Goal: Download file/media

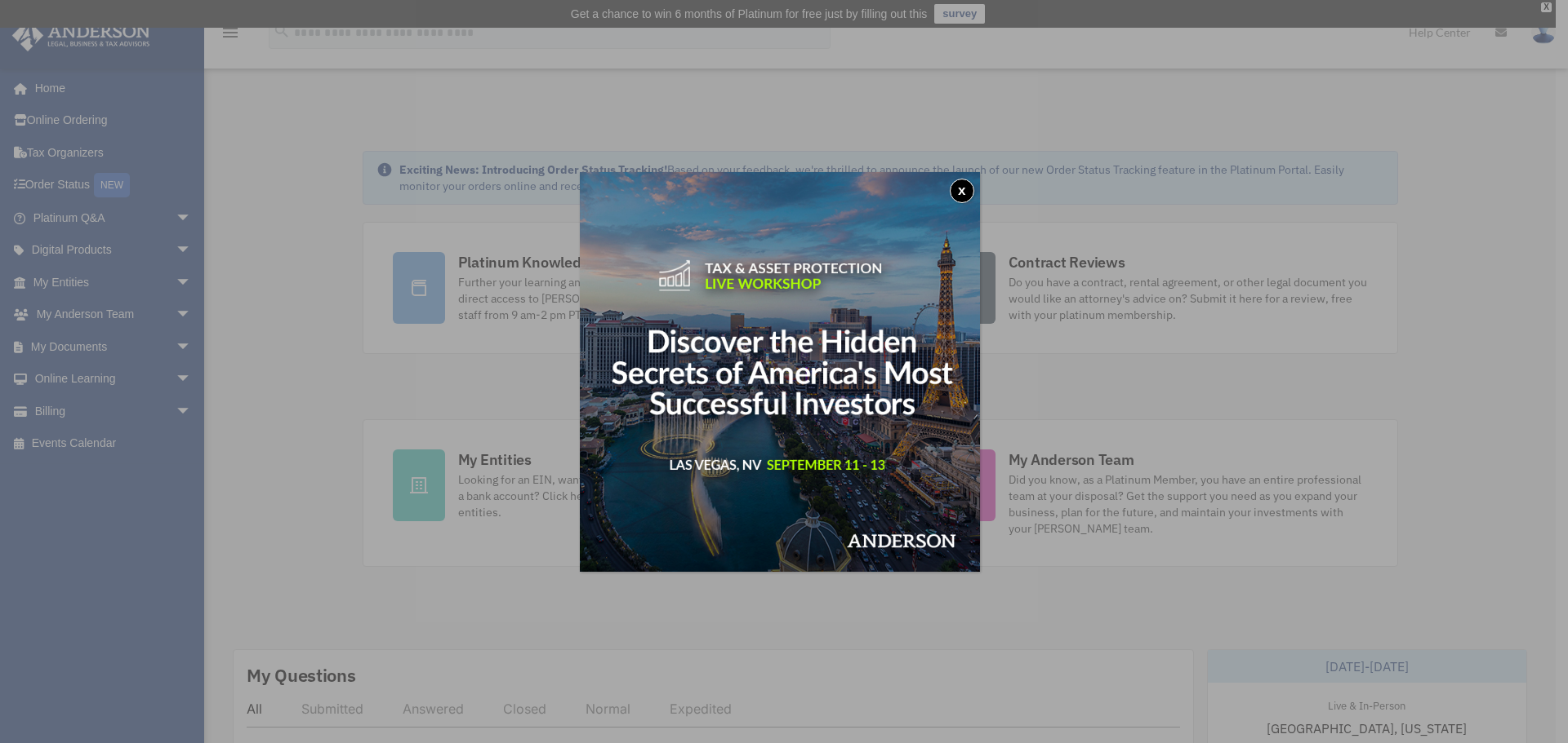
click at [960, 189] on button "x" at bounding box center [962, 191] width 25 height 25
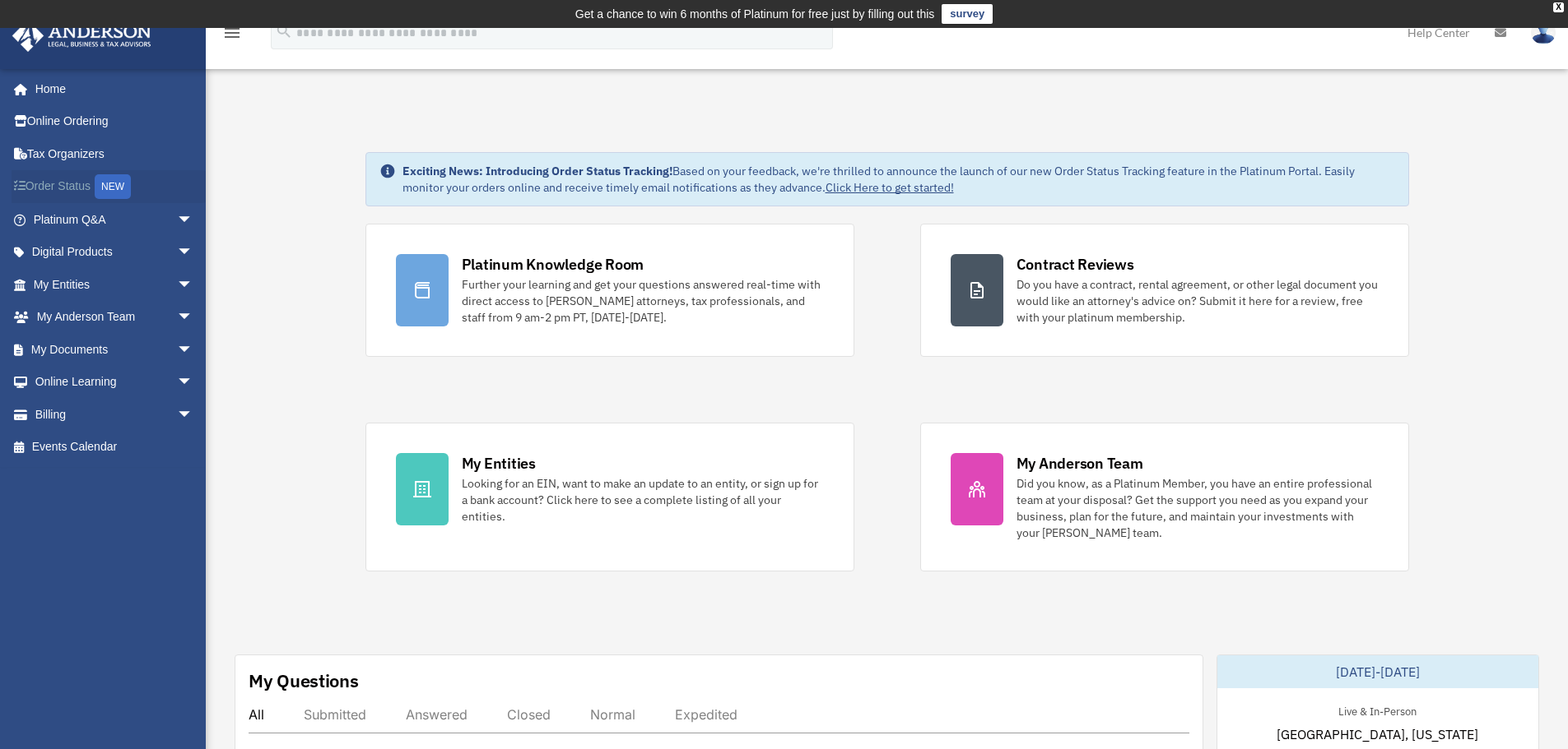
click at [62, 197] on link "Order Status NEW" at bounding box center [115, 186] width 206 height 34
click at [61, 183] on link "Order Status NEW" at bounding box center [115, 186] width 206 height 34
click at [224, 36] on icon "menu" at bounding box center [232, 33] width 20 height 20
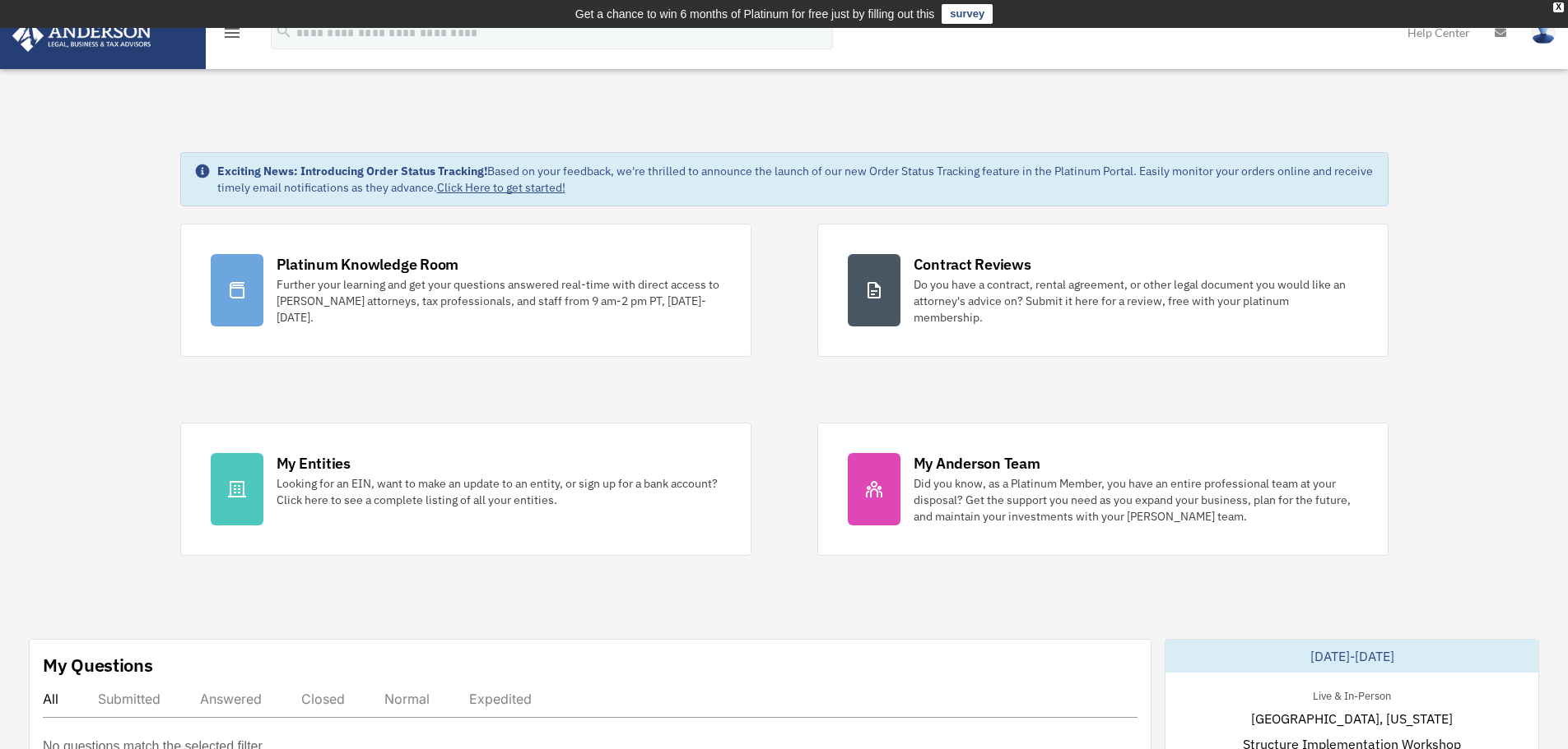
click at [224, 36] on icon "menu" at bounding box center [232, 33] width 20 height 20
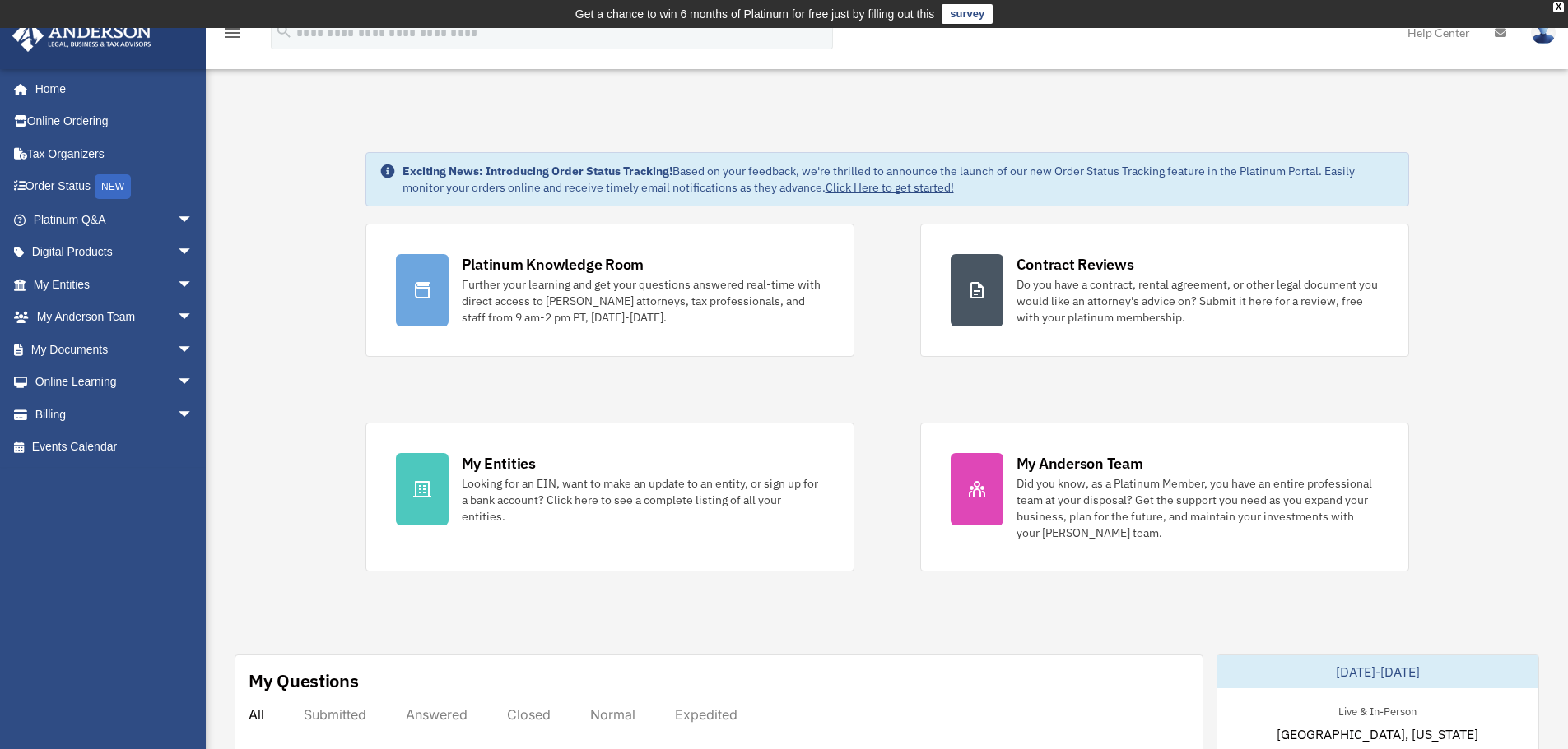
click at [1540, 32] on img at bounding box center [1543, 32] width 25 height 24
click at [87, 415] on link "Billing arrow_drop_down" at bounding box center [115, 415] width 206 height 33
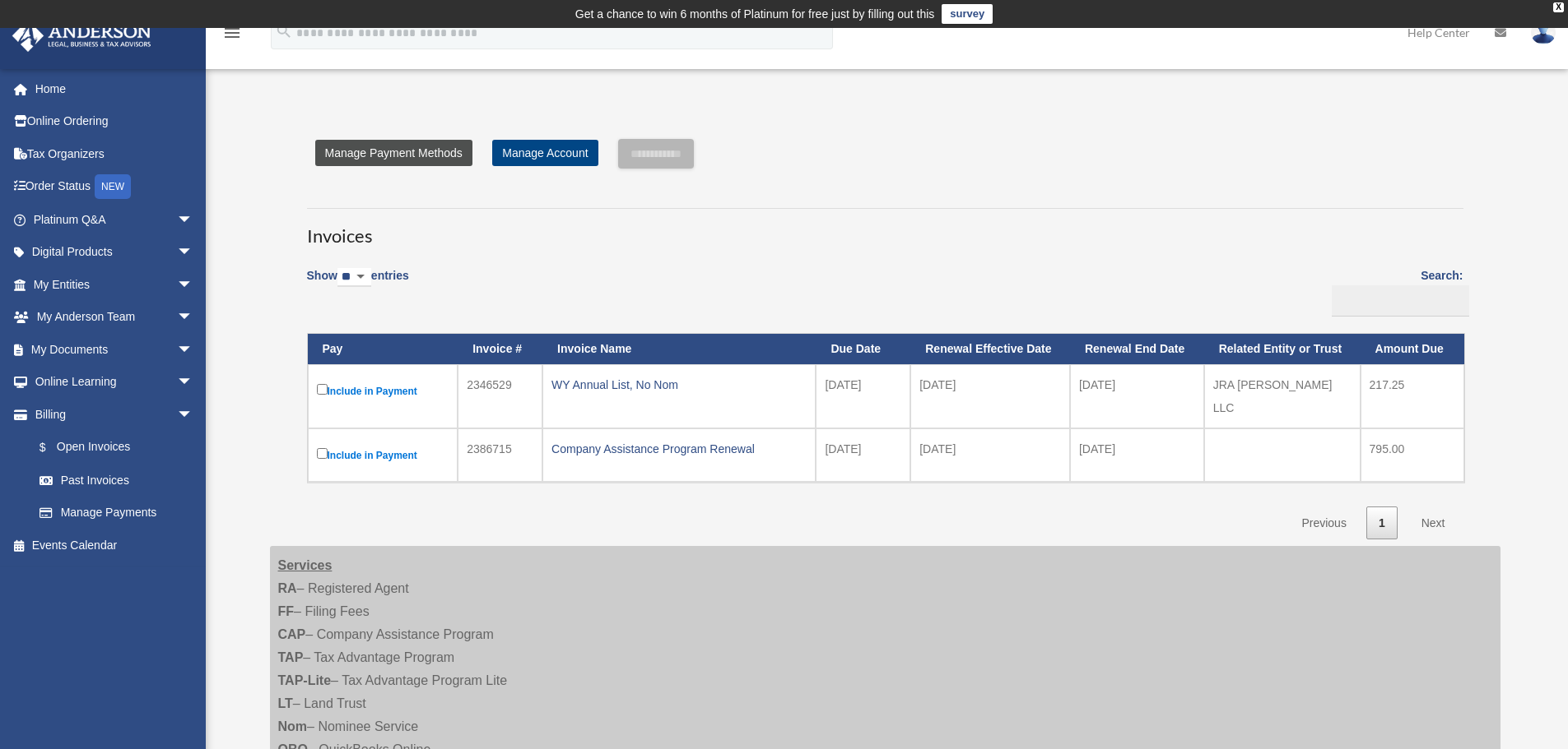
click at [427, 158] on link "Manage Payment Methods" at bounding box center [394, 153] width 157 height 26
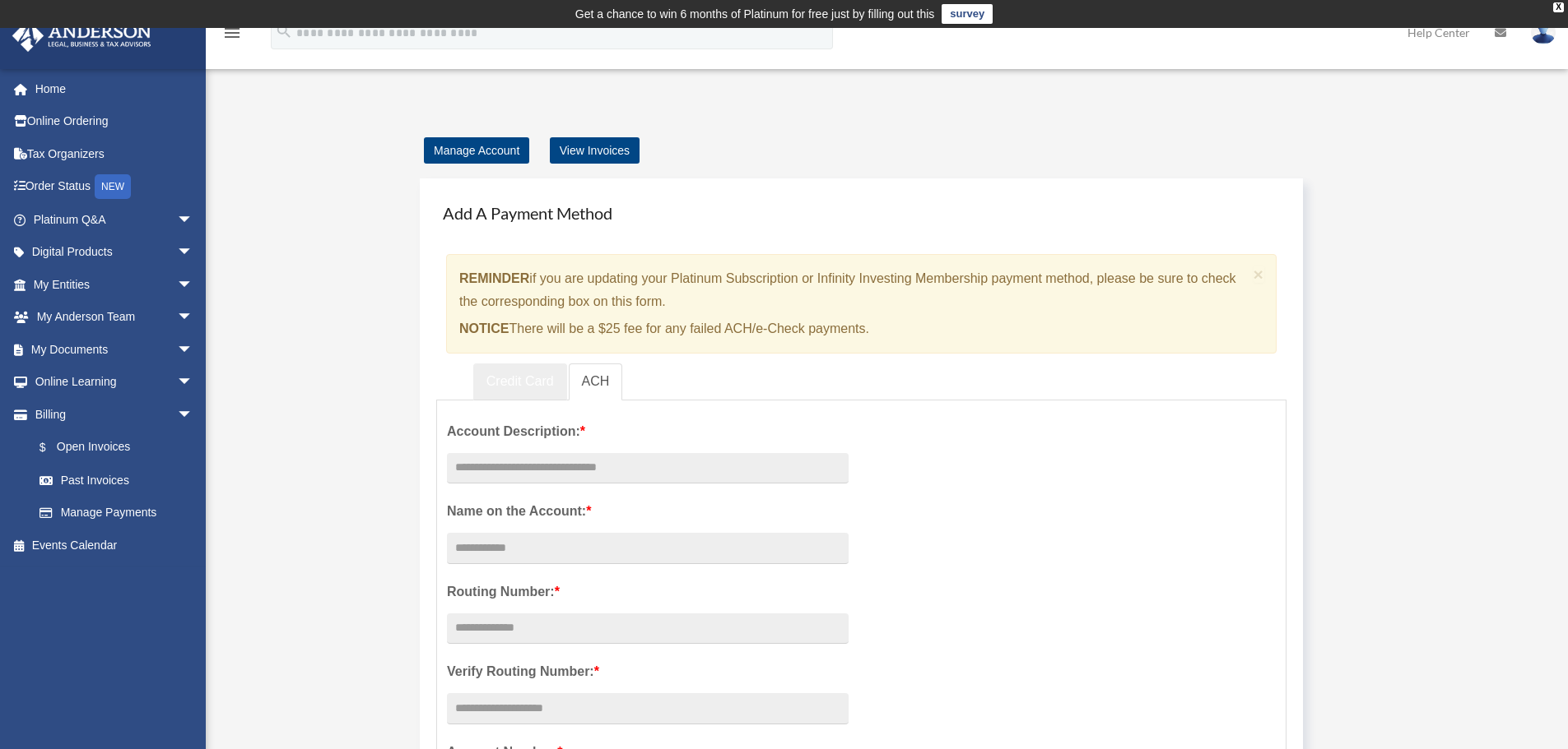
click at [498, 373] on link "Credit Card" at bounding box center [520, 382] width 94 height 37
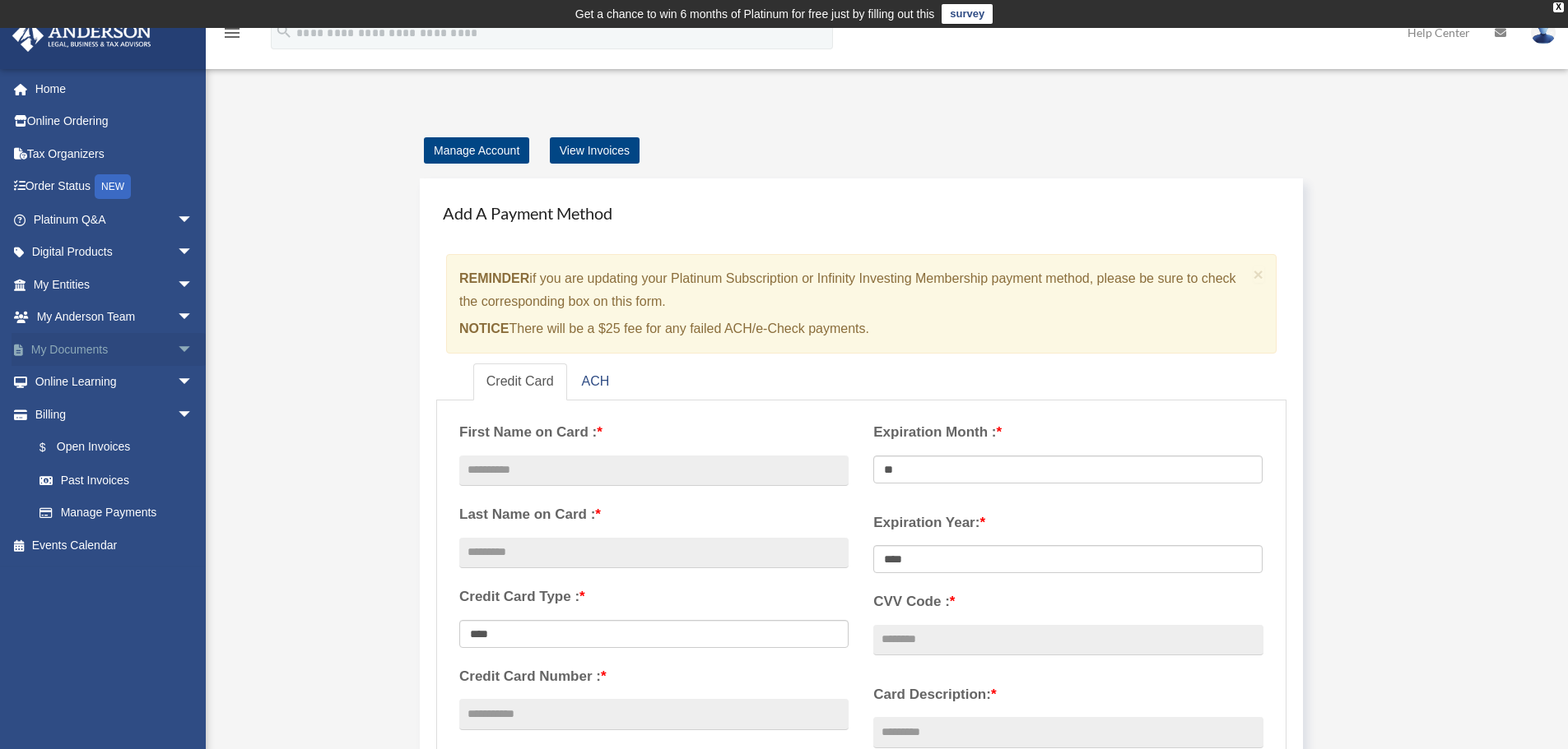
click at [105, 361] on link "My Documents arrow_drop_down" at bounding box center [115, 350] width 206 height 33
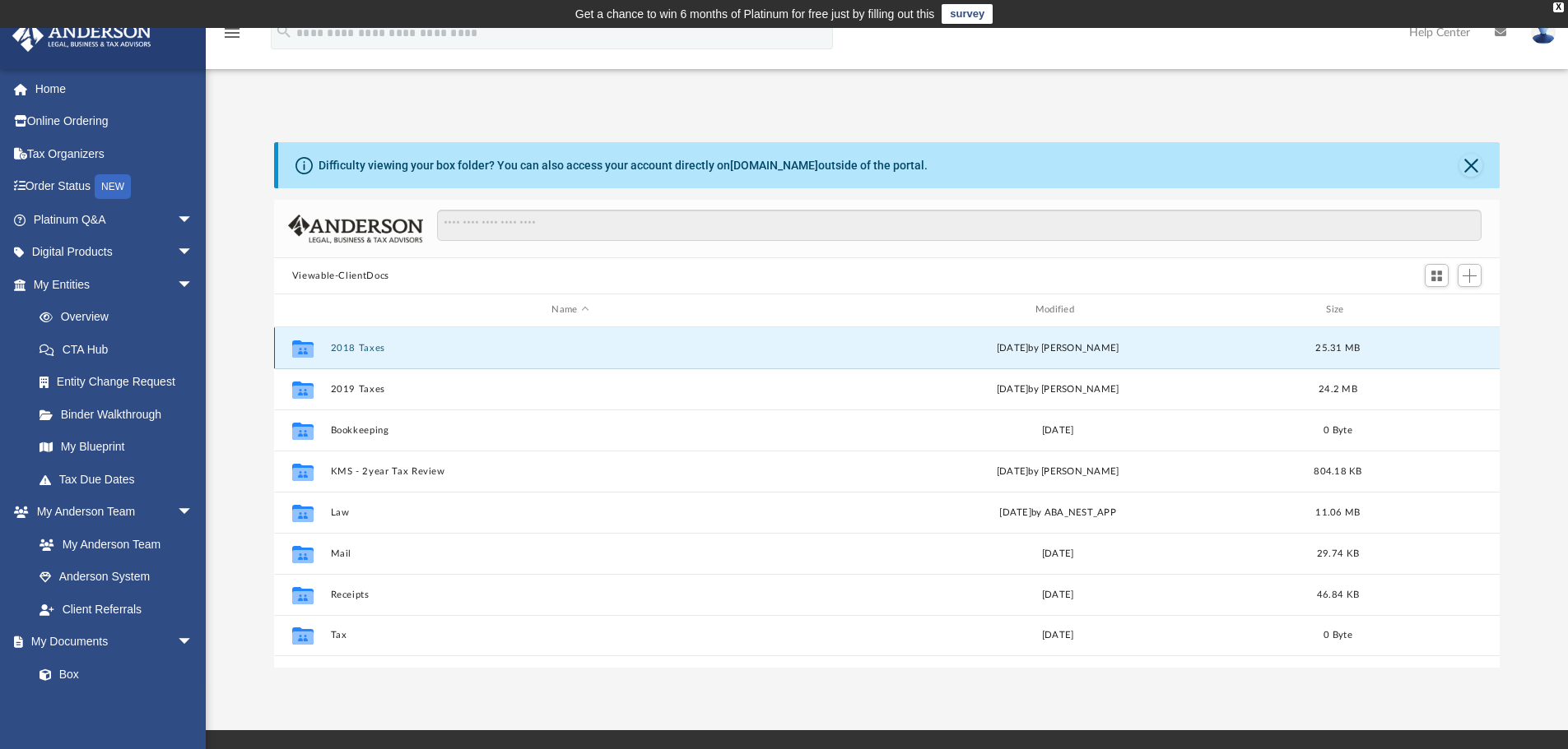
click at [384, 345] on button "2018 Taxes" at bounding box center [569, 348] width 479 height 11
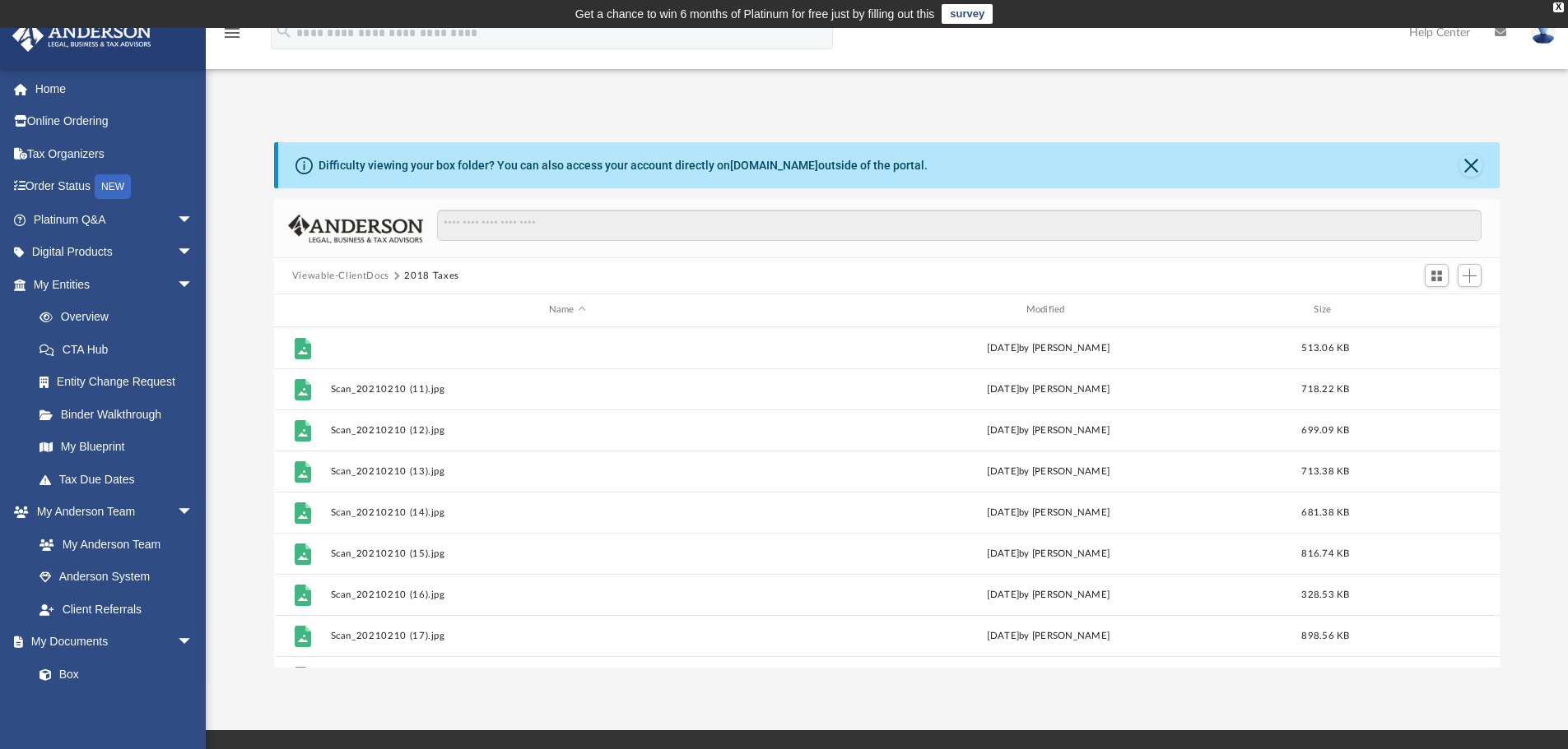
click at [384, 345] on button "Scan_20210210 (10).jpg" at bounding box center [567, 348] width 474 height 11
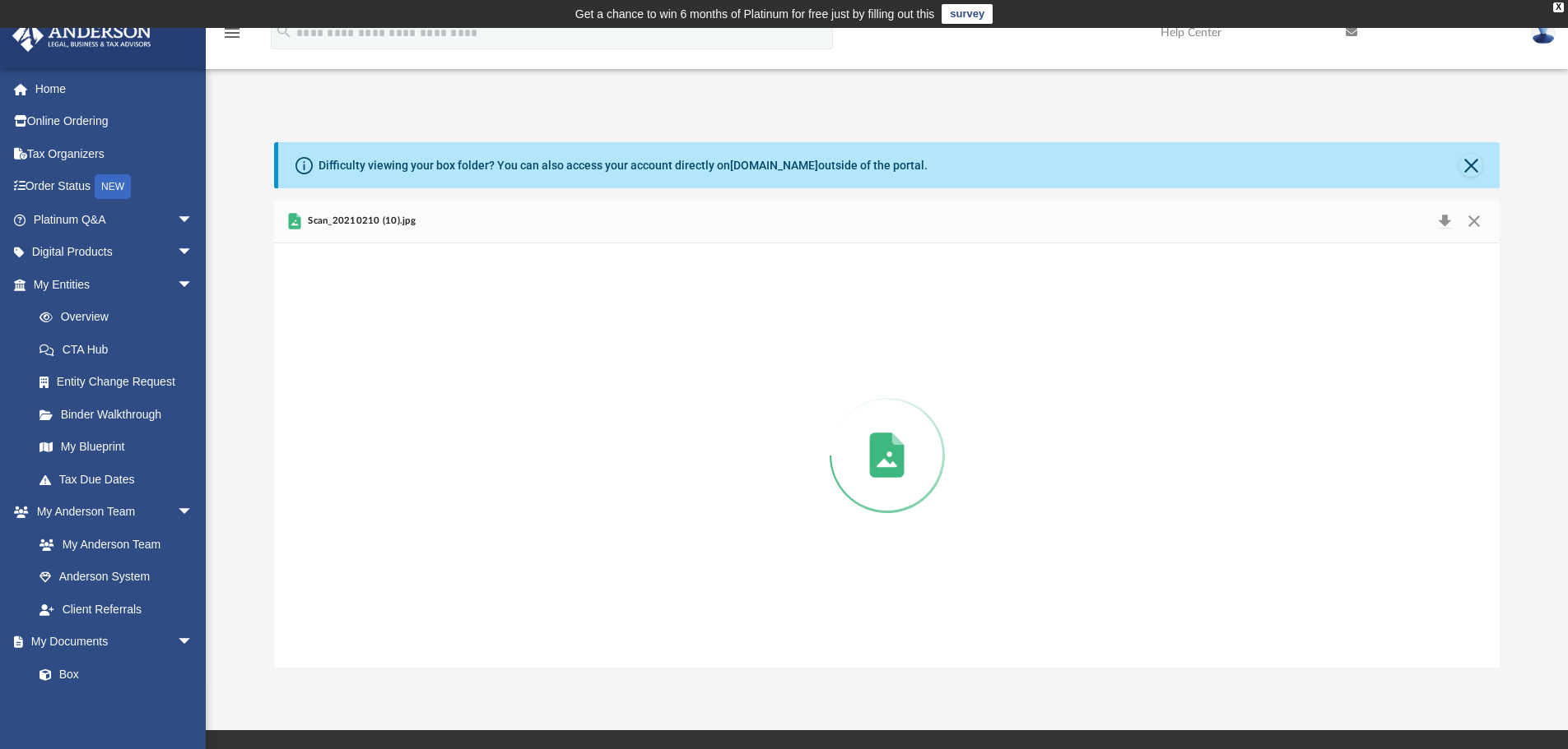
click at [384, 345] on div "Preview" at bounding box center [887, 455] width 1226 height 425
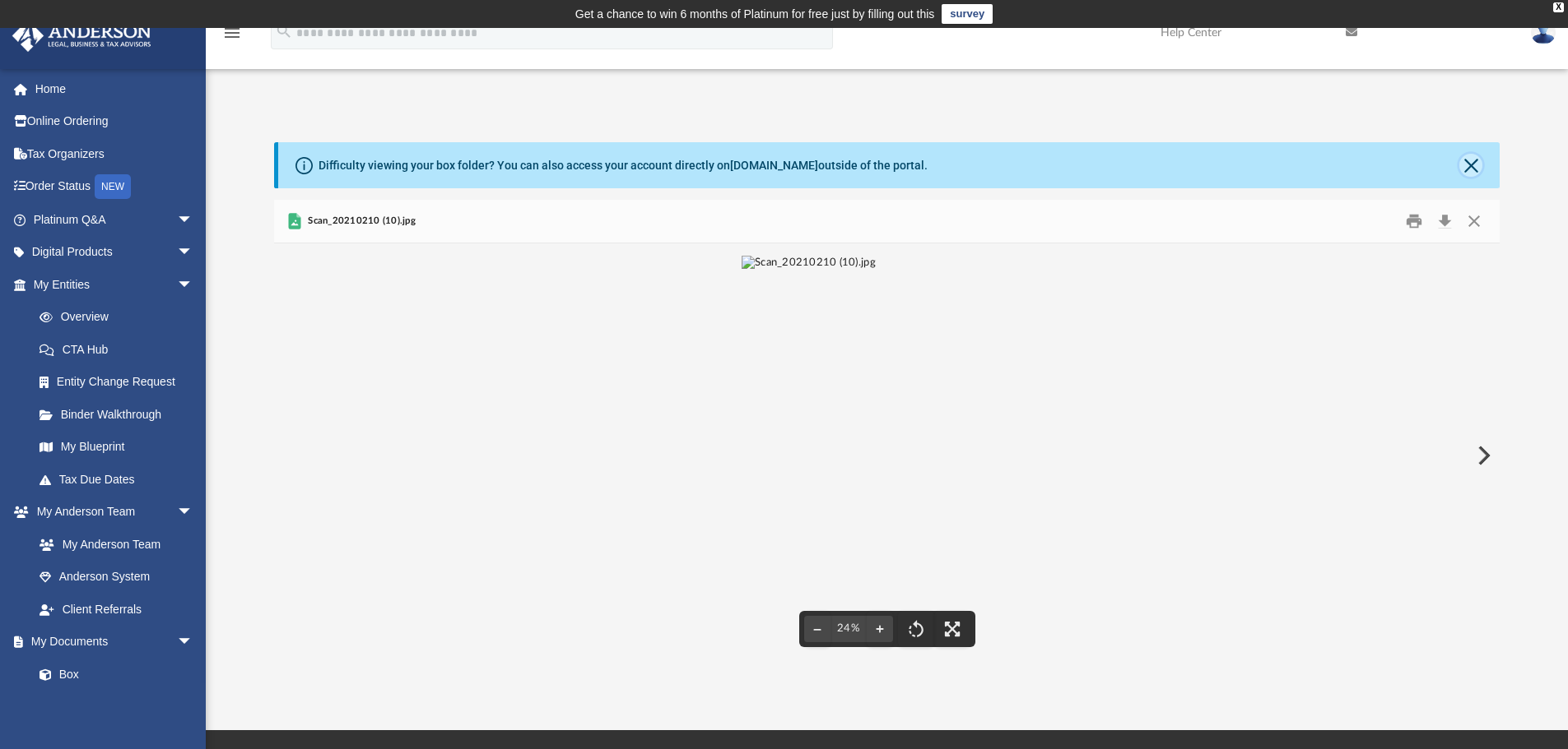
click at [1474, 157] on button "Close" at bounding box center [1471, 165] width 23 height 23
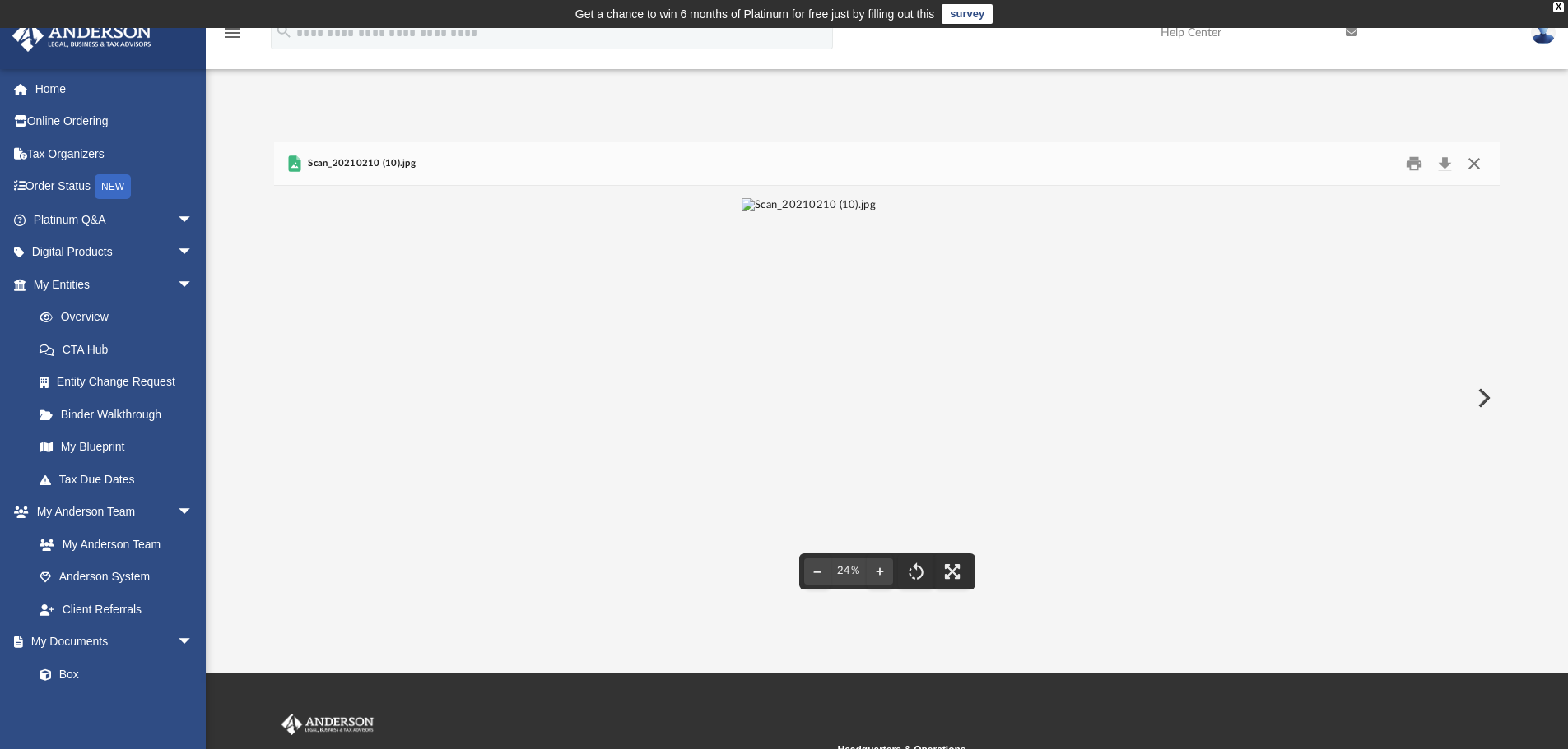
click at [1481, 170] on button "Close" at bounding box center [1474, 163] width 30 height 26
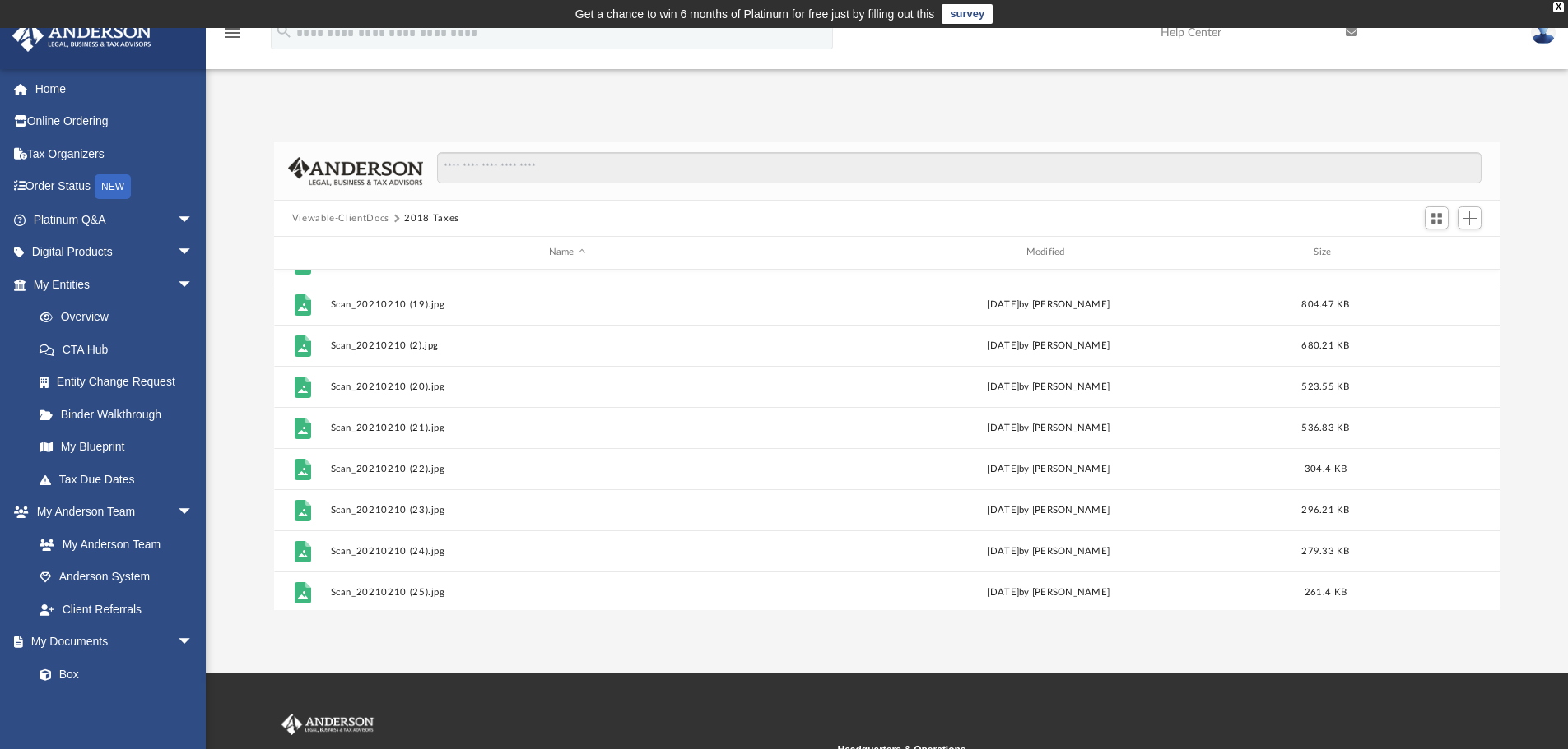
scroll to position [576, 0]
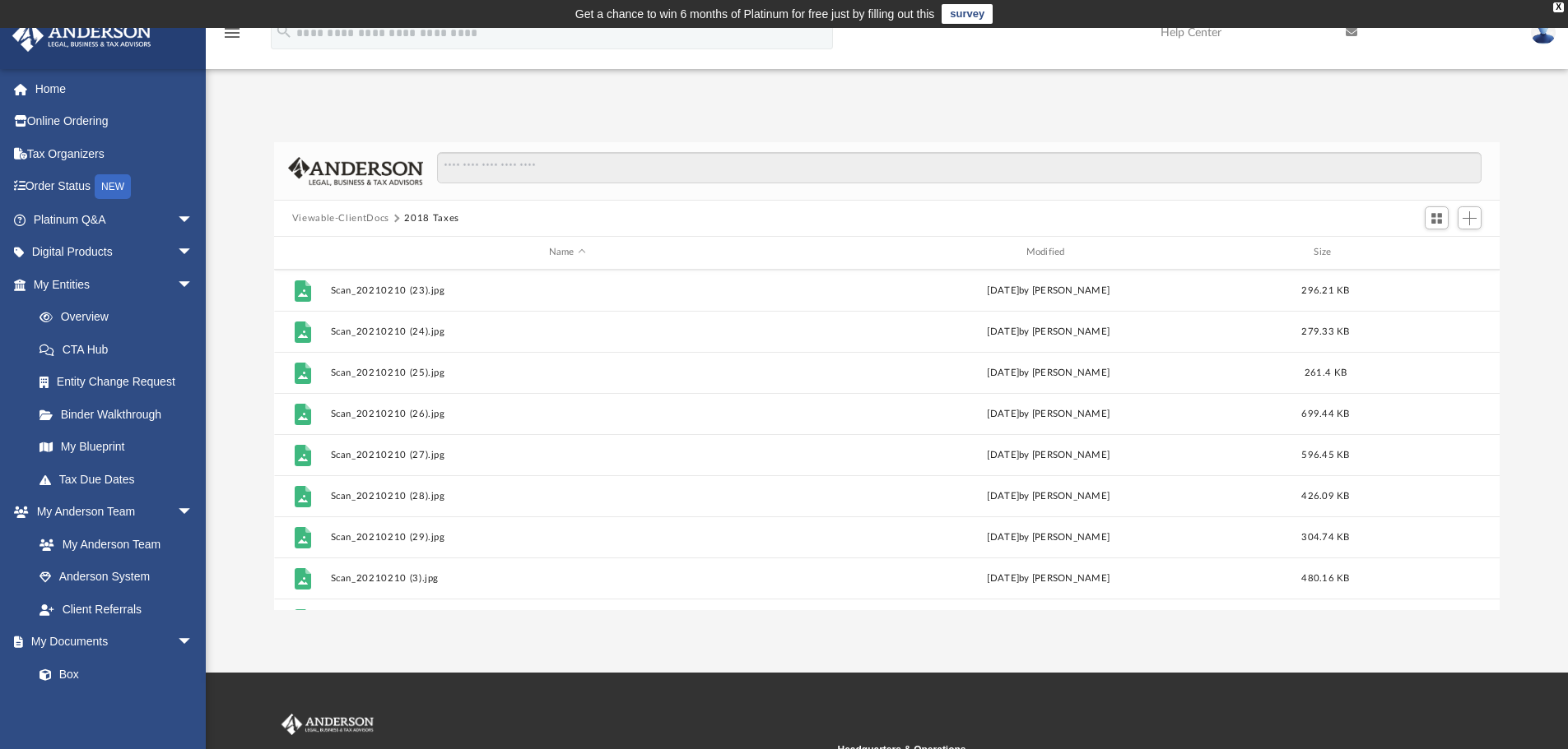
click at [368, 218] on button "Viewable-ClientDocs" at bounding box center [341, 219] width 97 height 15
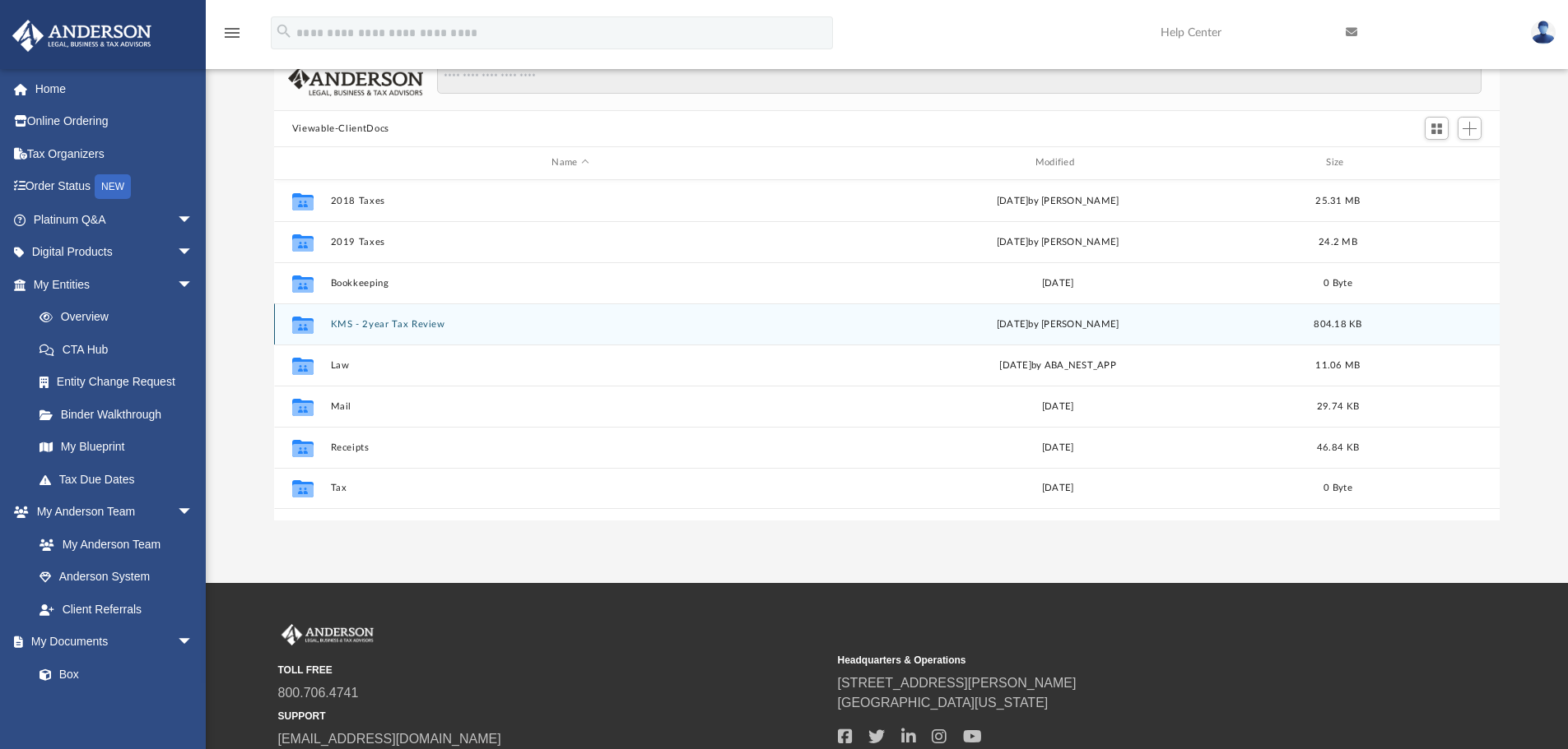
scroll to position [164, 0]
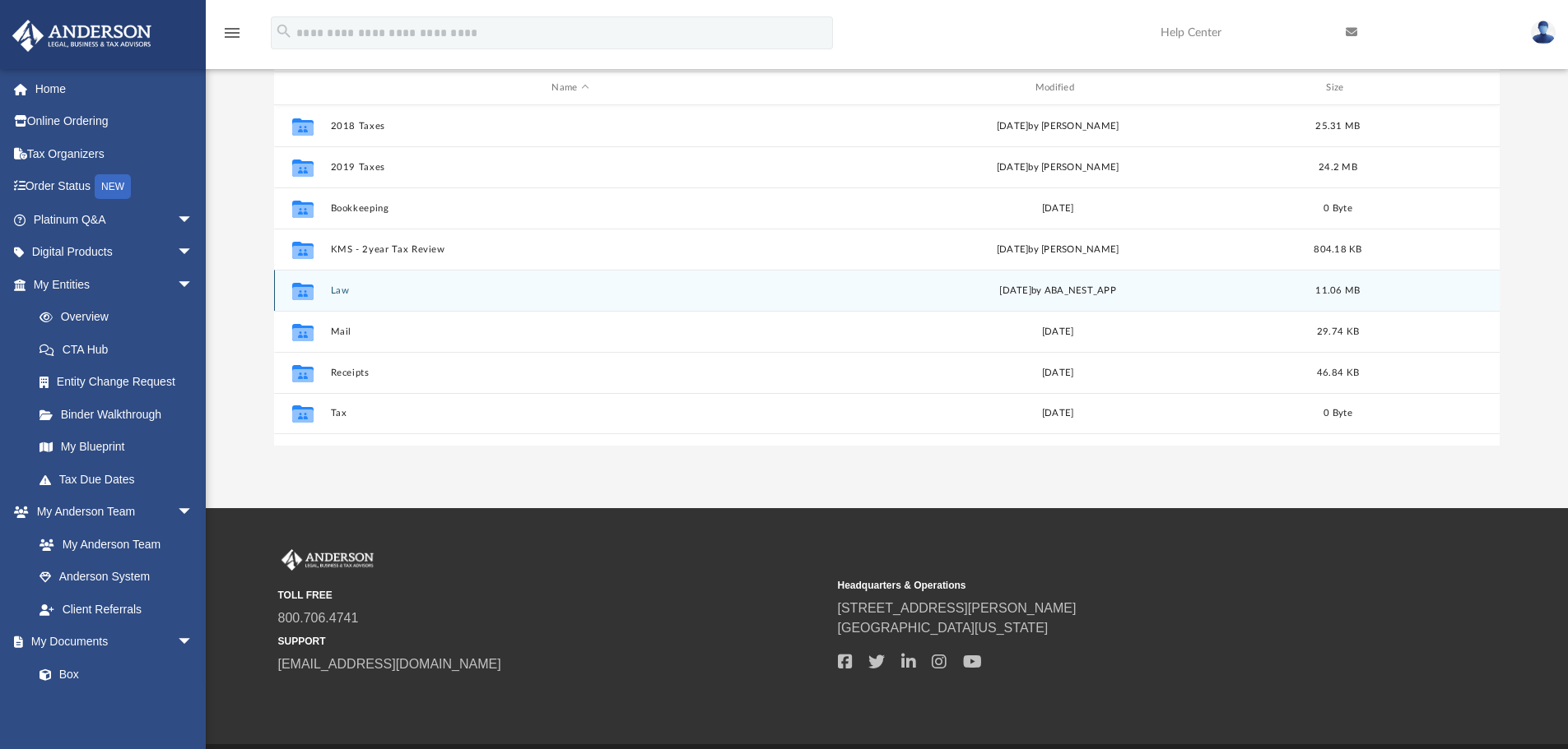
click at [327, 304] on div "Collaborated Folder Law Tue Jan 14 2025 by ABA_NEST_APP 11.06 MB" at bounding box center [887, 290] width 1226 height 41
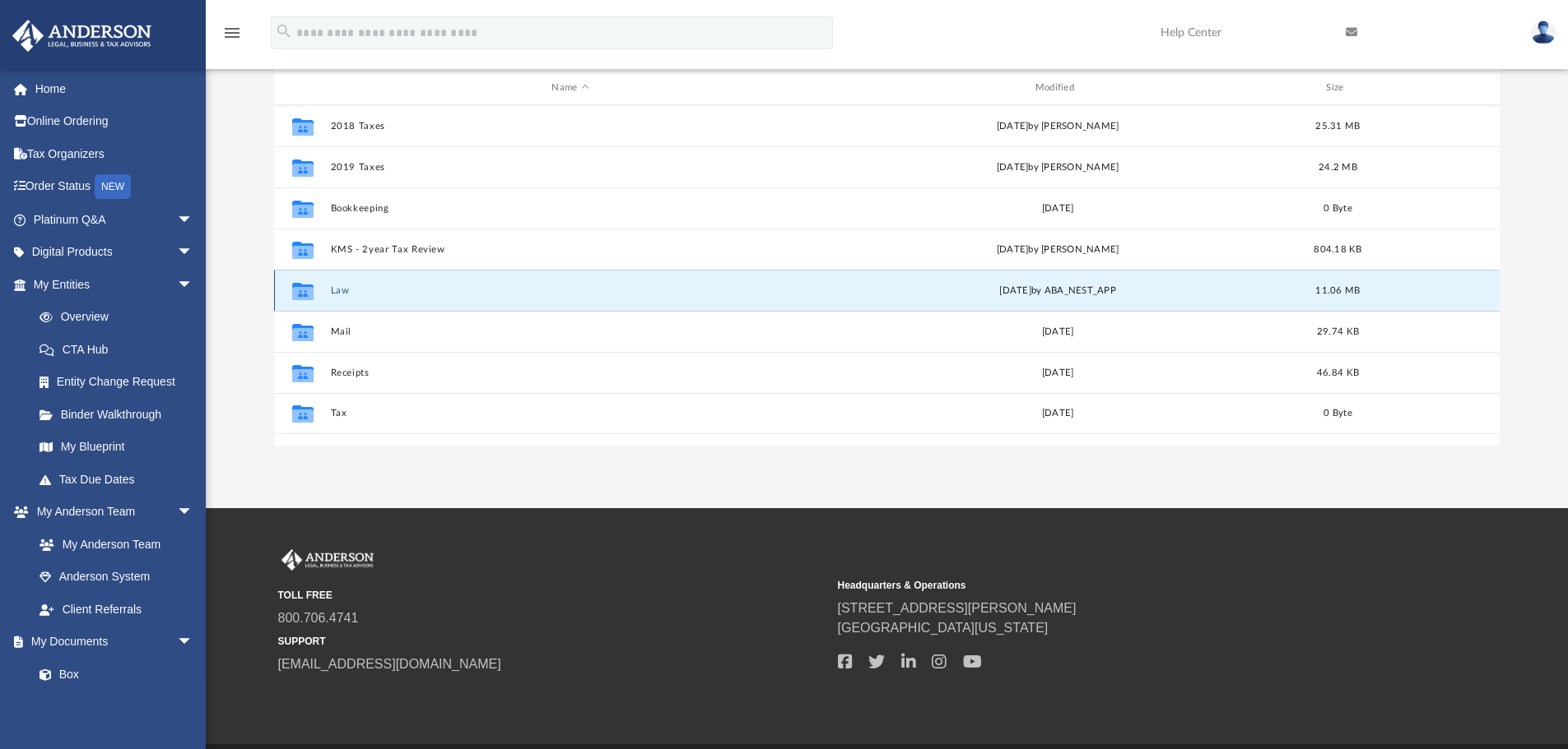
click at [337, 292] on button "Law" at bounding box center [569, 290] width 479 height 11
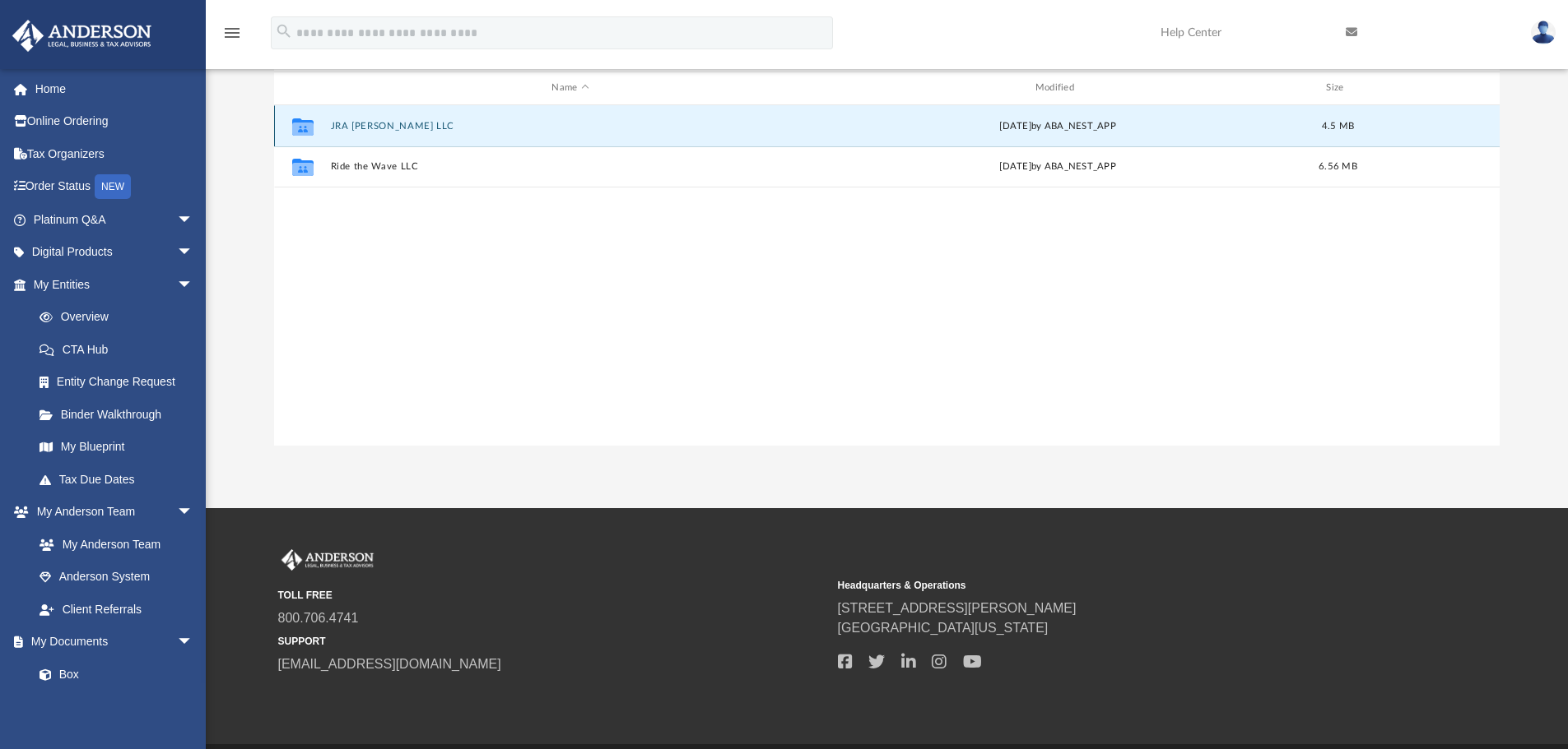
click at [376, 130] on button "JRA [PERSON_NAME] LLC" at bounding box center [569, 126] width 479 height 11
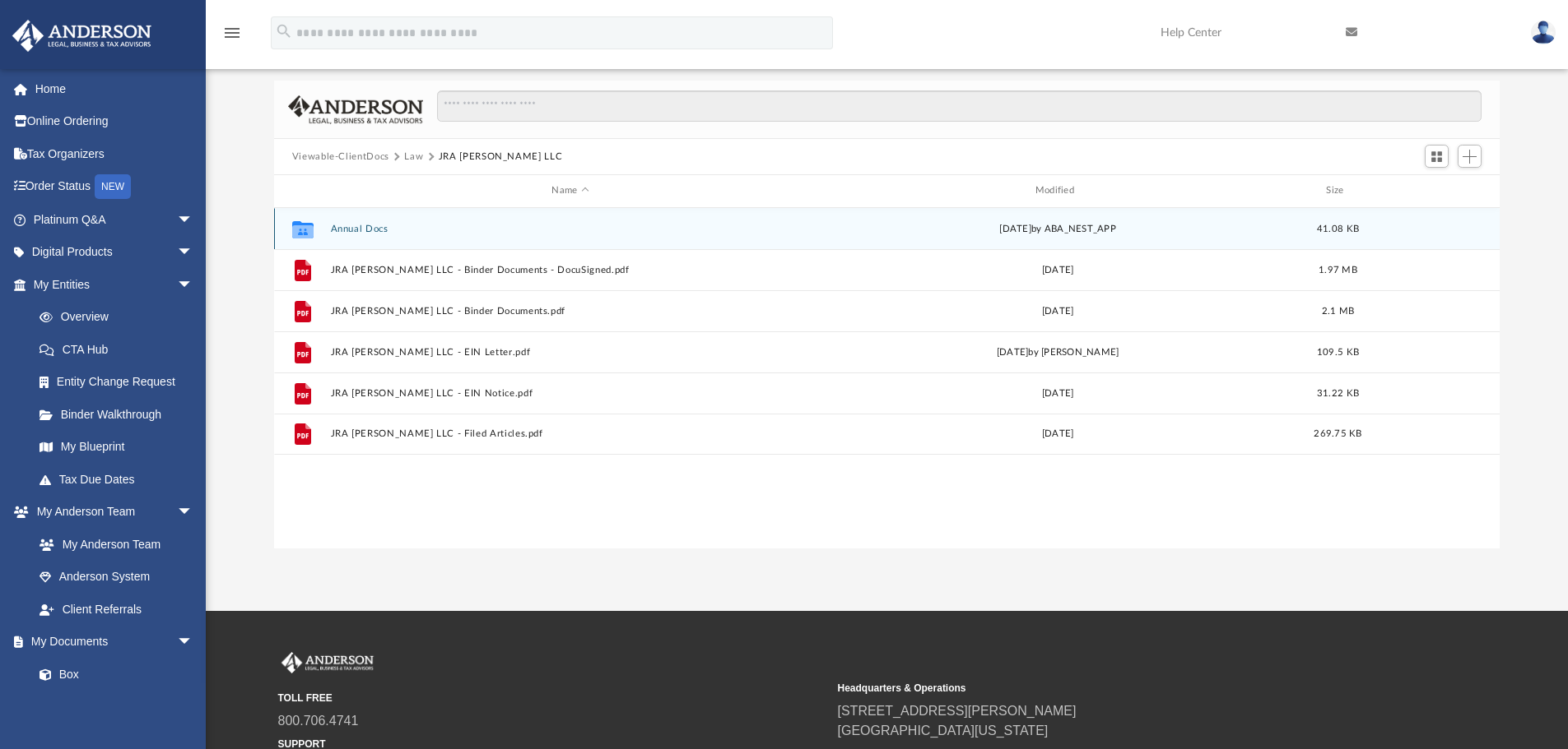
scroll to position [0, 0]
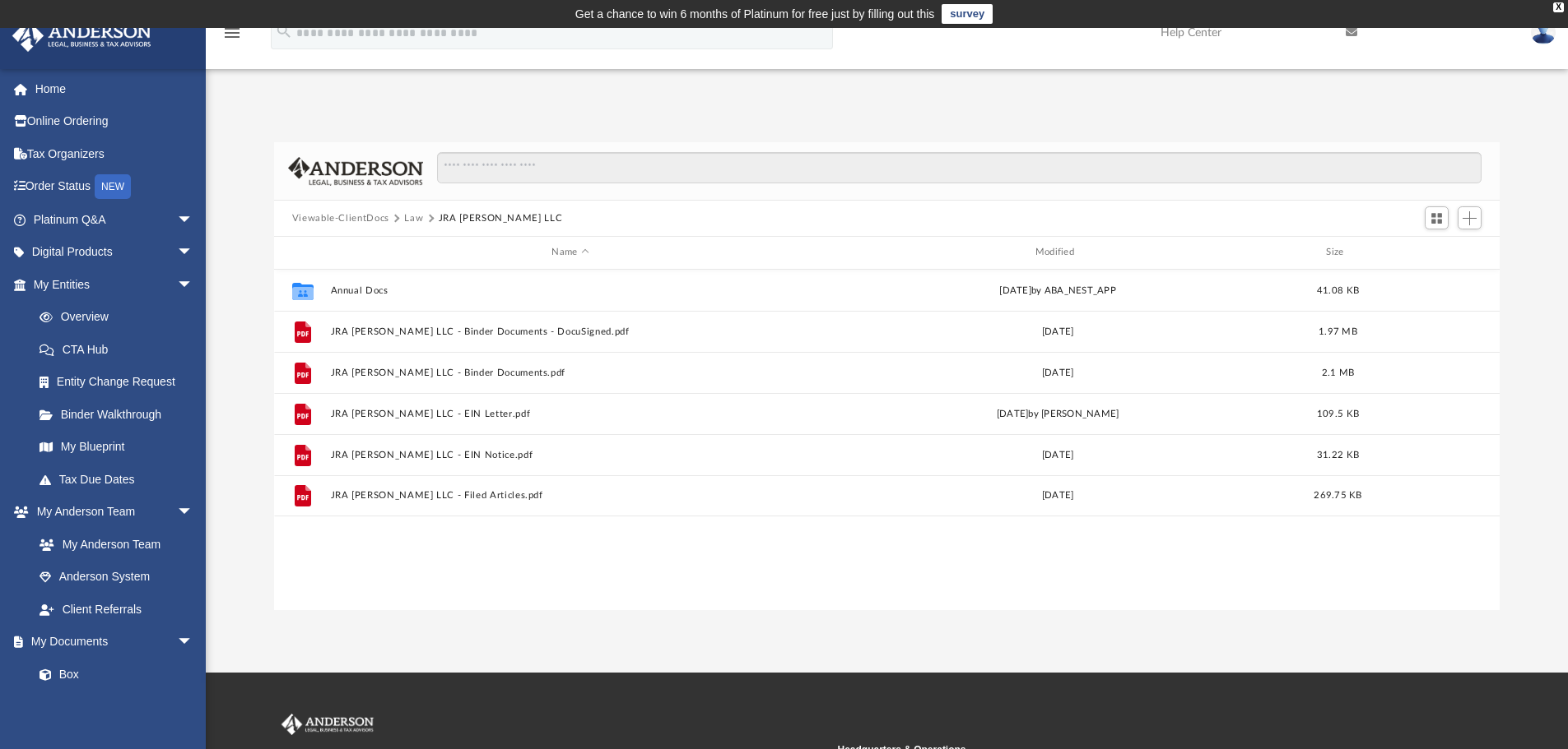
click at [305, 214] on button "Viewable-ClientDocs" at bounding box center [341, 219] width 97 height 15
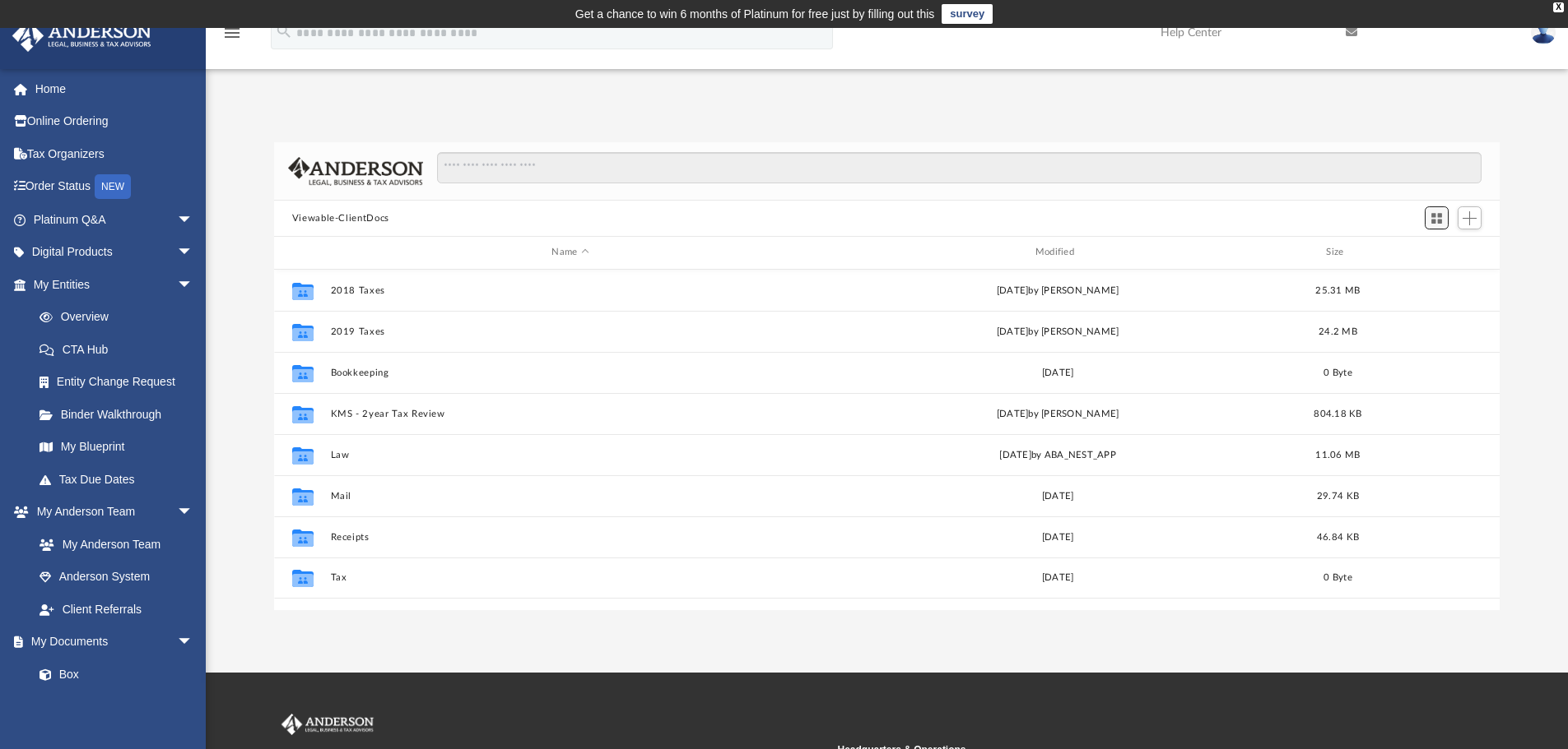
click at [1436, 211] on span "Switch to Grid View" at bounding box center [1436, 218] width 14 height 14
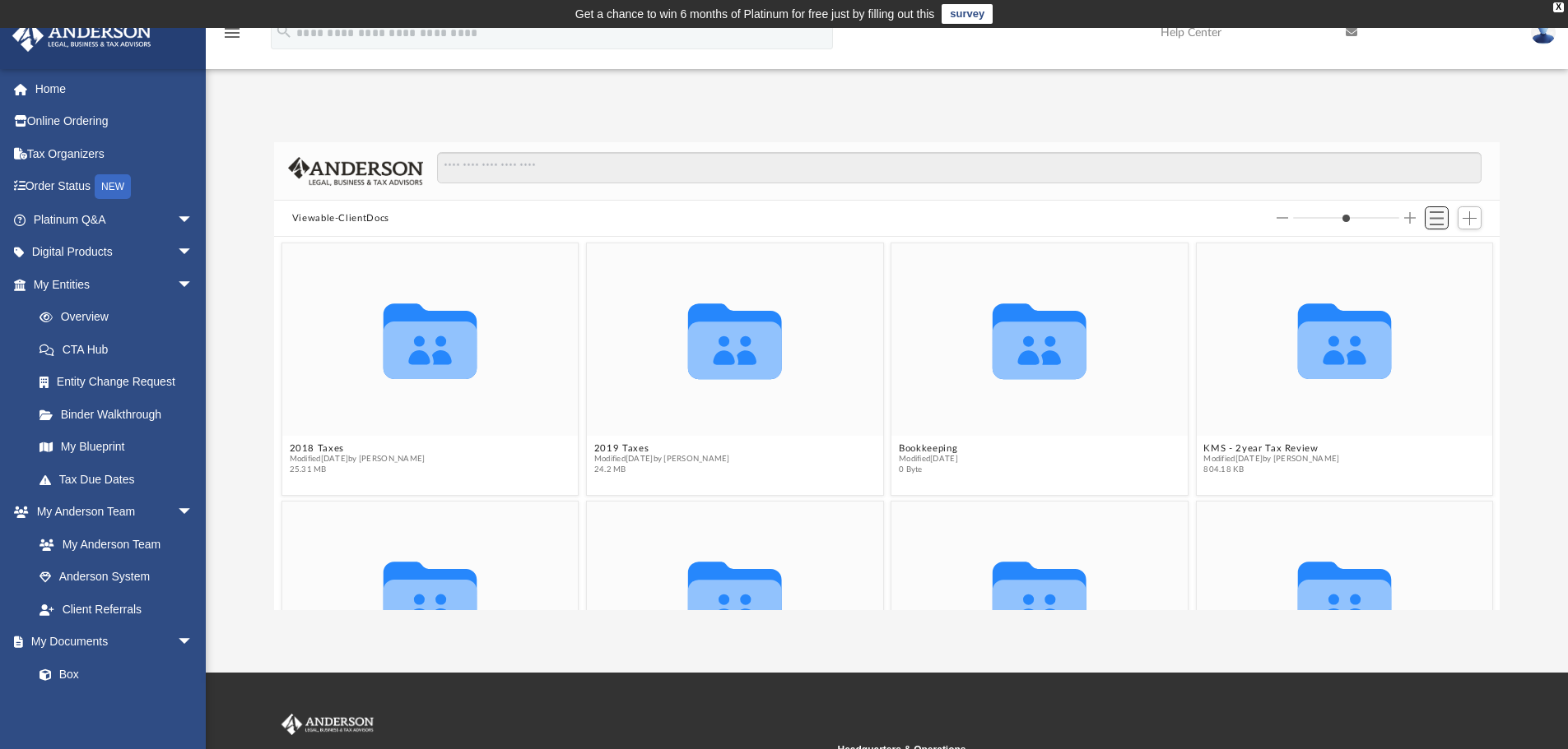
click at [1432, 219] on span "Switch to List View" at bounding box center [1436, 218] width 14 height 14
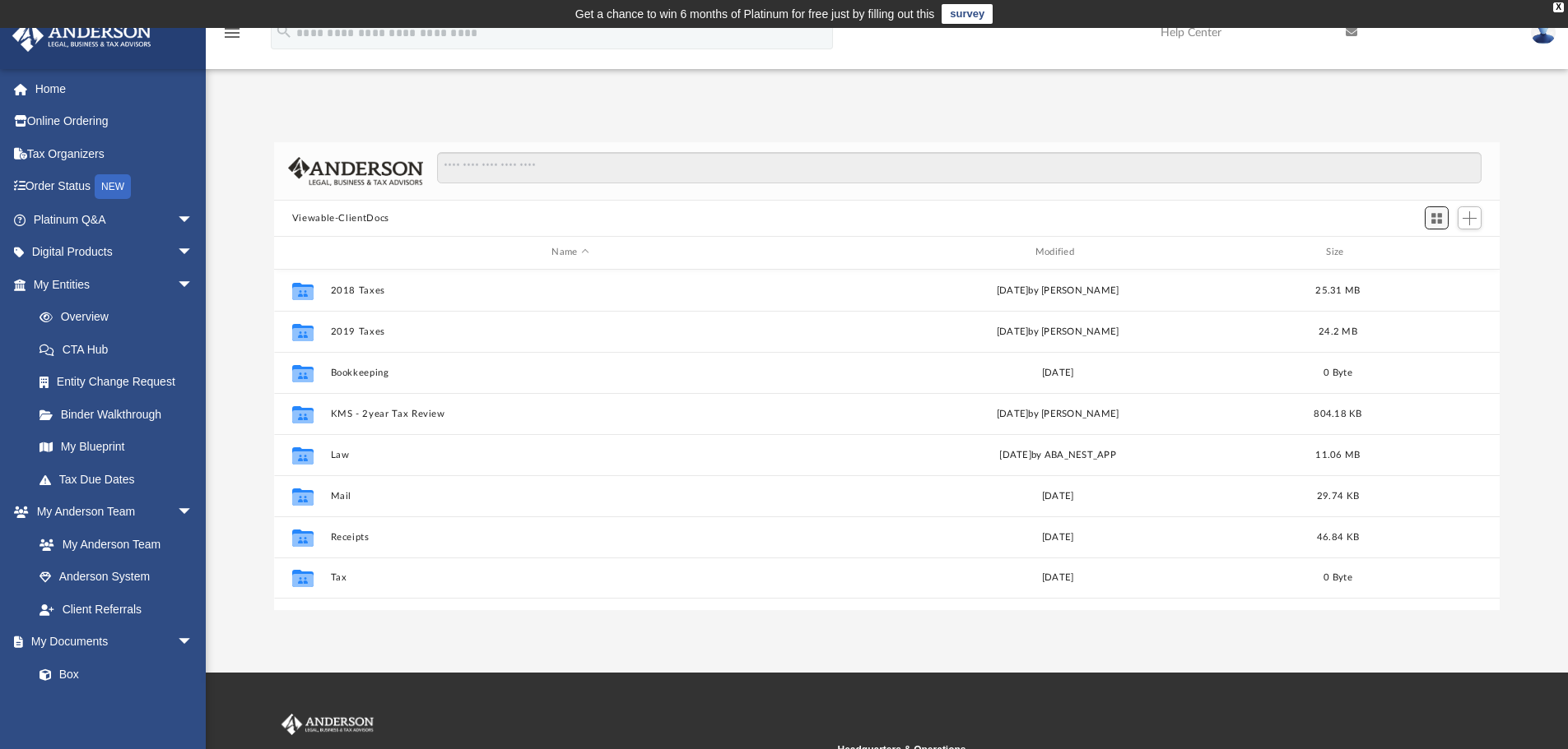
scroll to position [362, 1213]
click at [1432, 219] on span "Switch to Grid View" at bounding box center [1436, 218] width 14 height 14
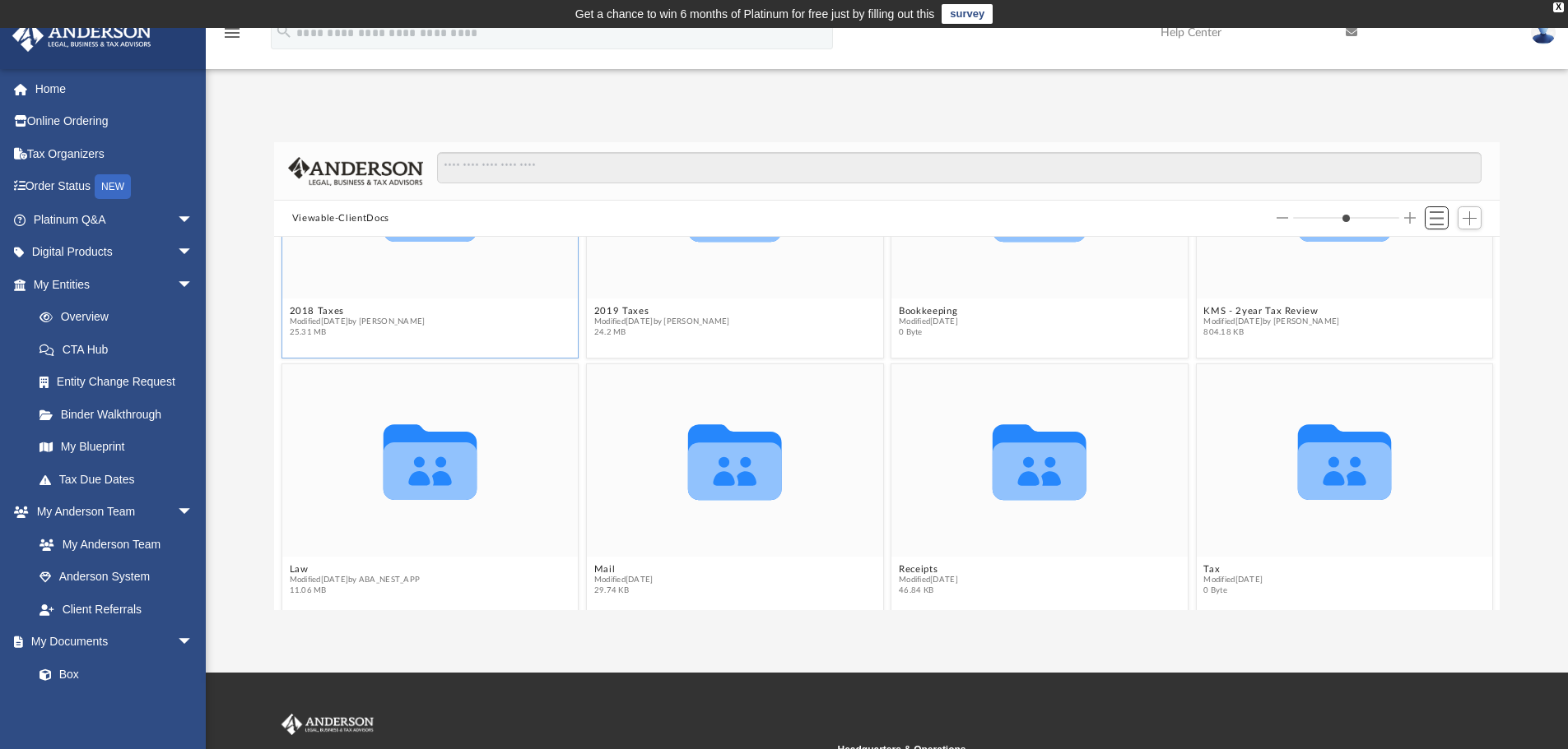
scroll to position [150, 0]
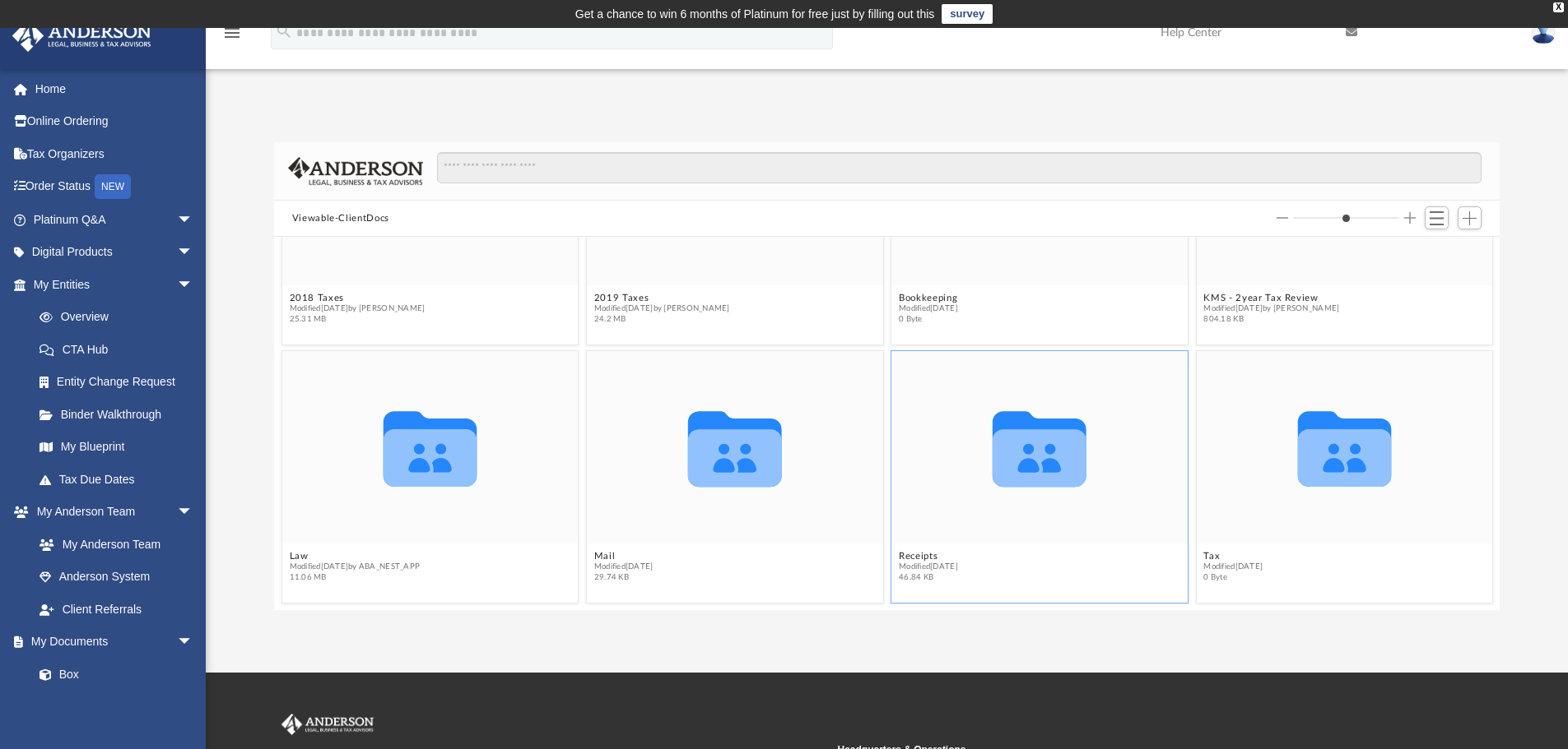
click at [997, 472] on icon "grid" at bounding box center [1040, 459] width 94 height 58
click at [1023, 445] on icon "grid" at bounding box center [1040, 450] width 94 height 76
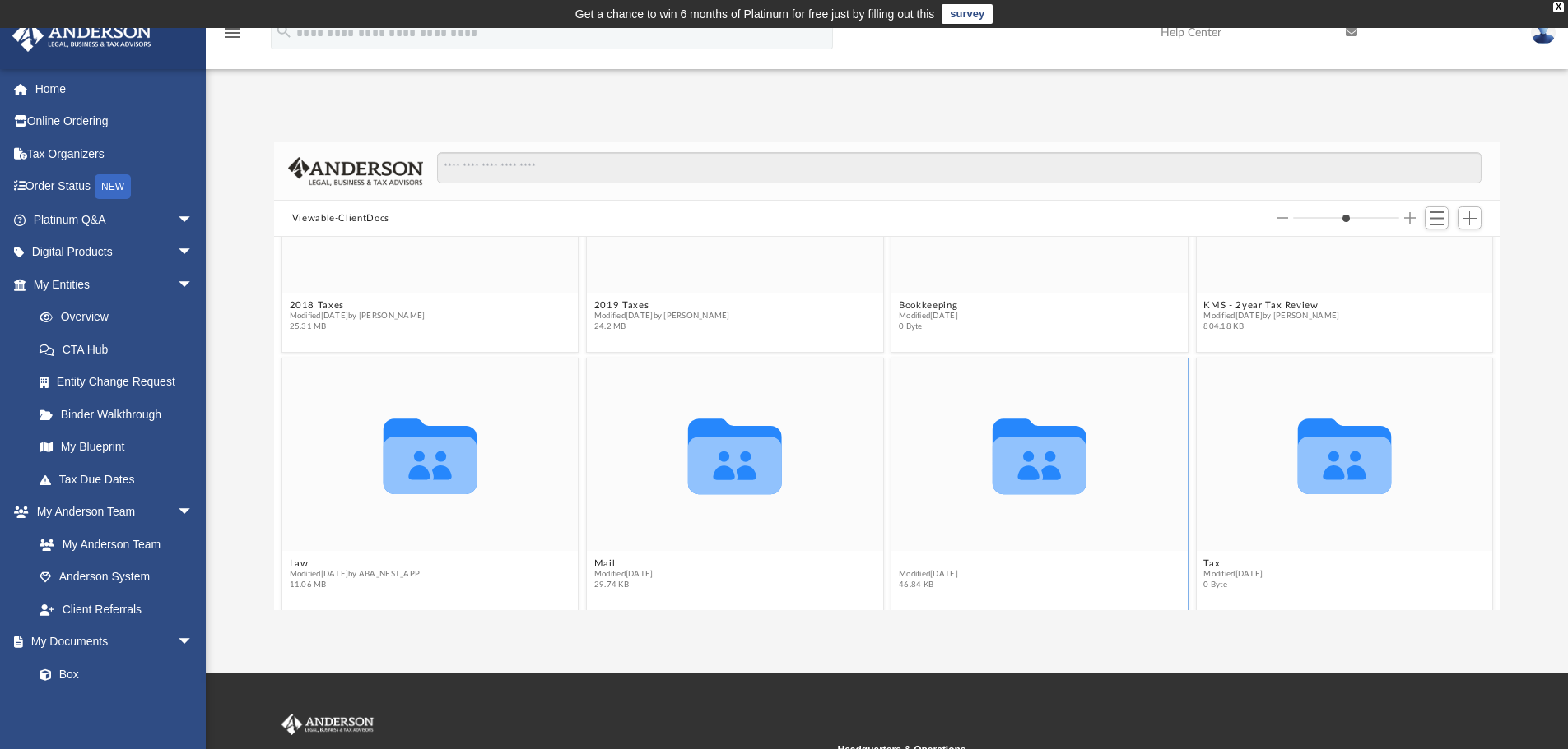
click at [917, 558] on button "Receipts" at bounding box center [928, 563] width 59 height 11
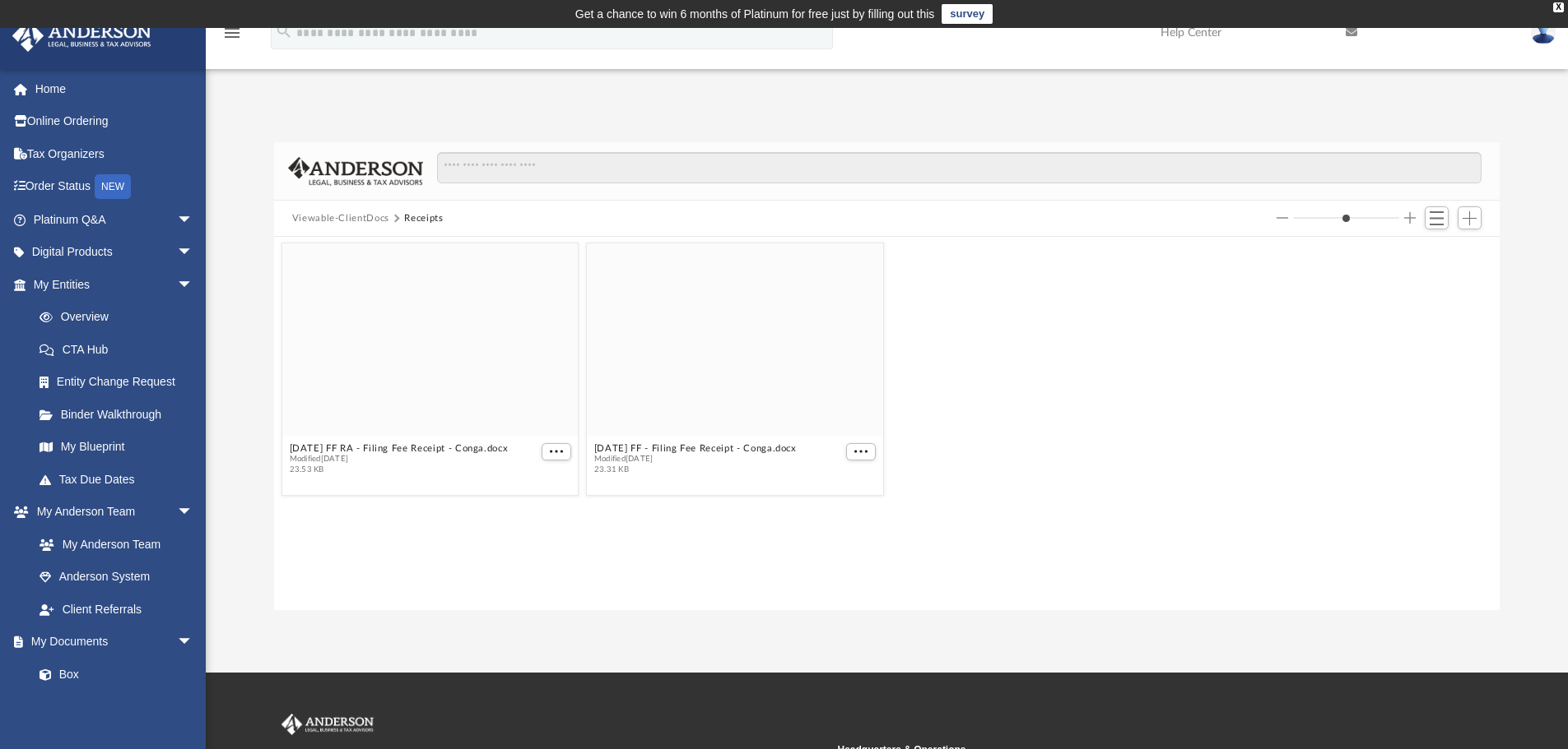
scroll to position [0, 0]
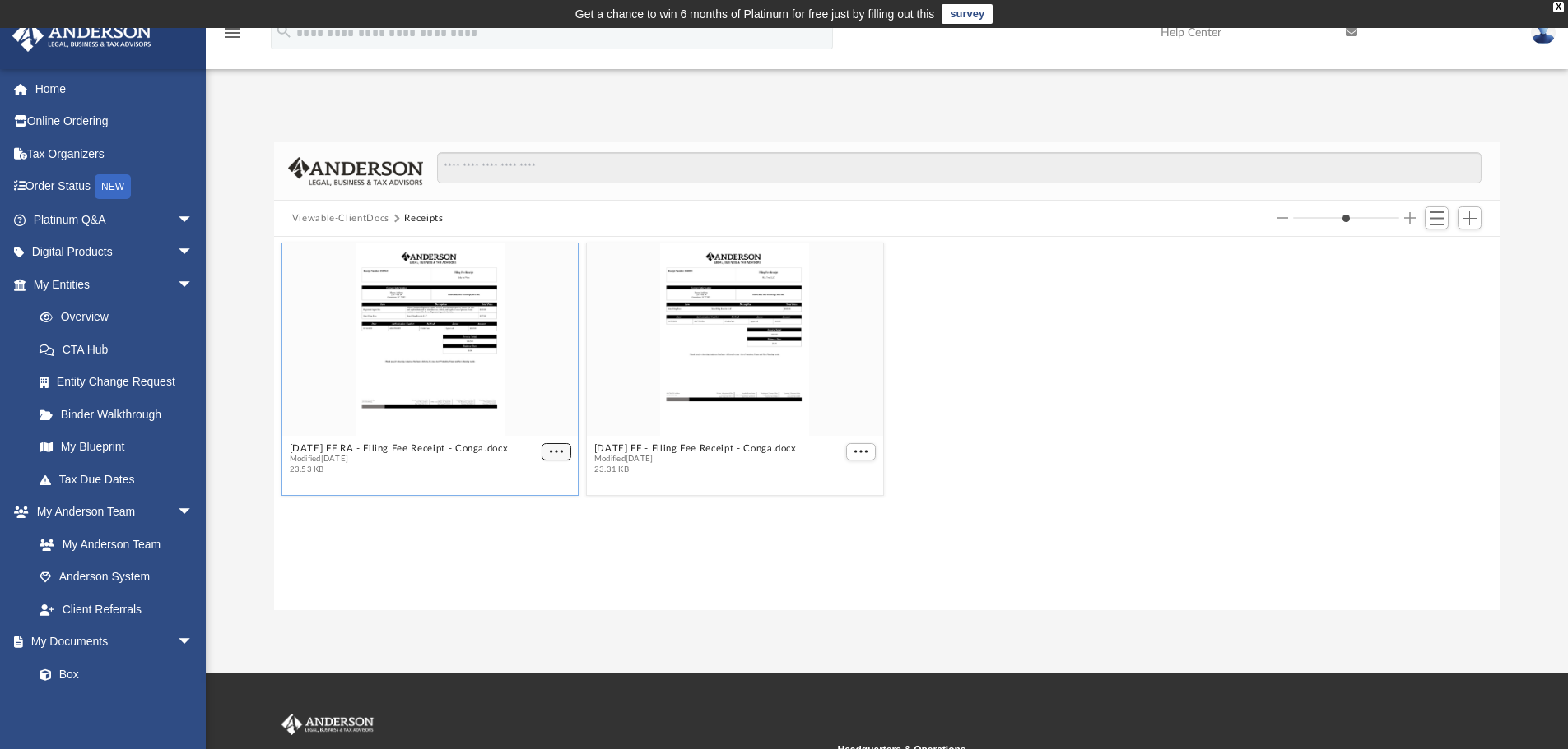
click at [555, 457] on button "More options" at bounding box center [556, 452] width 30 height 17
click at [534, 505] on li "Download" at bounding box center [536, 506] width 48 height 17
click at [862, 459] on button "More options" at bounding box center [861, 452] width 30 height 17
click at [832, 503] on li "Download" at bounding box center [842, 506] width 48 height 17
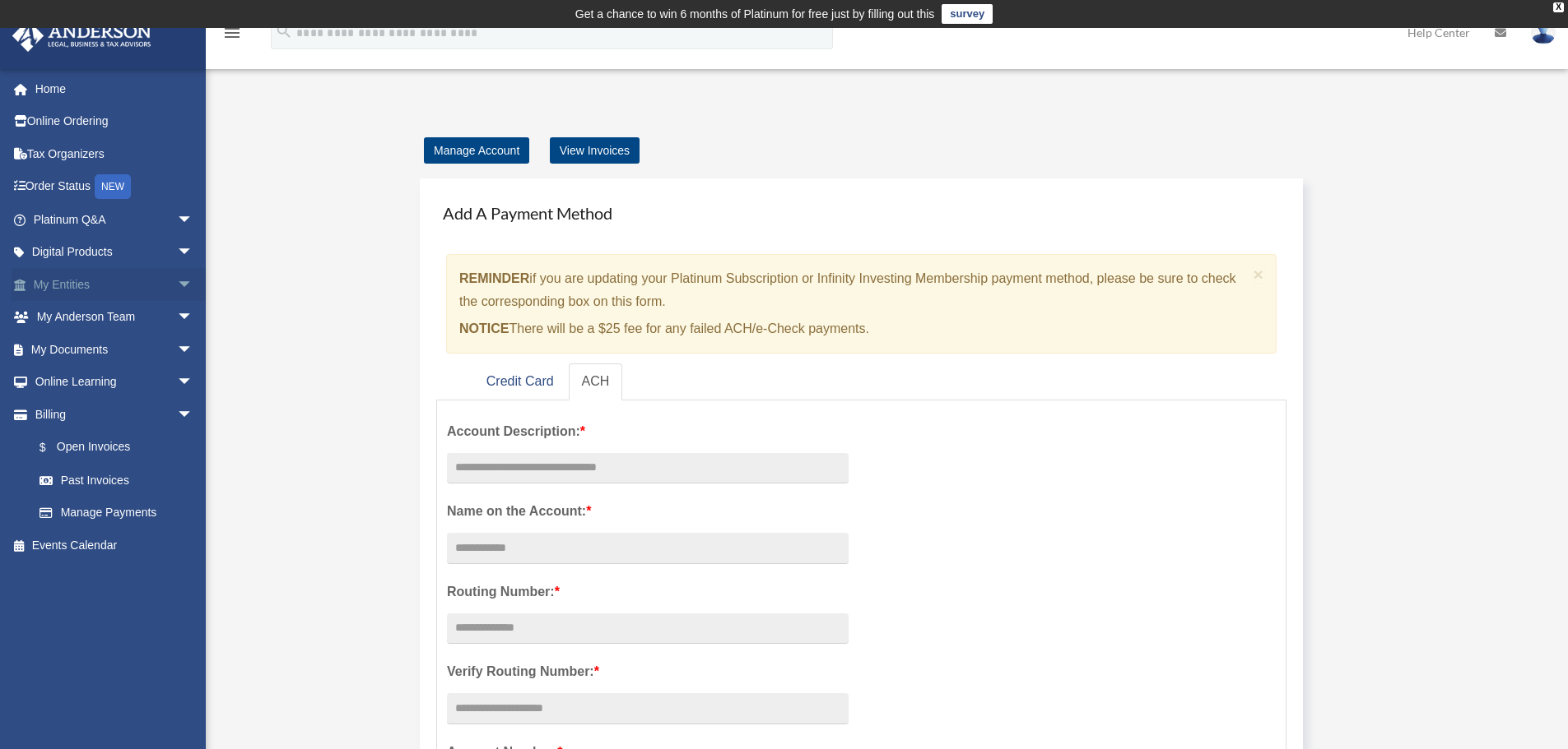
click at [72, 274] on link "My Entities arrow_drop_down" at bounding box center [115, 285] width 206 height 33
click at [65, 346] on link "My Documents arrow_drop_down" at bounding box center [115, 350] width 206 height 33
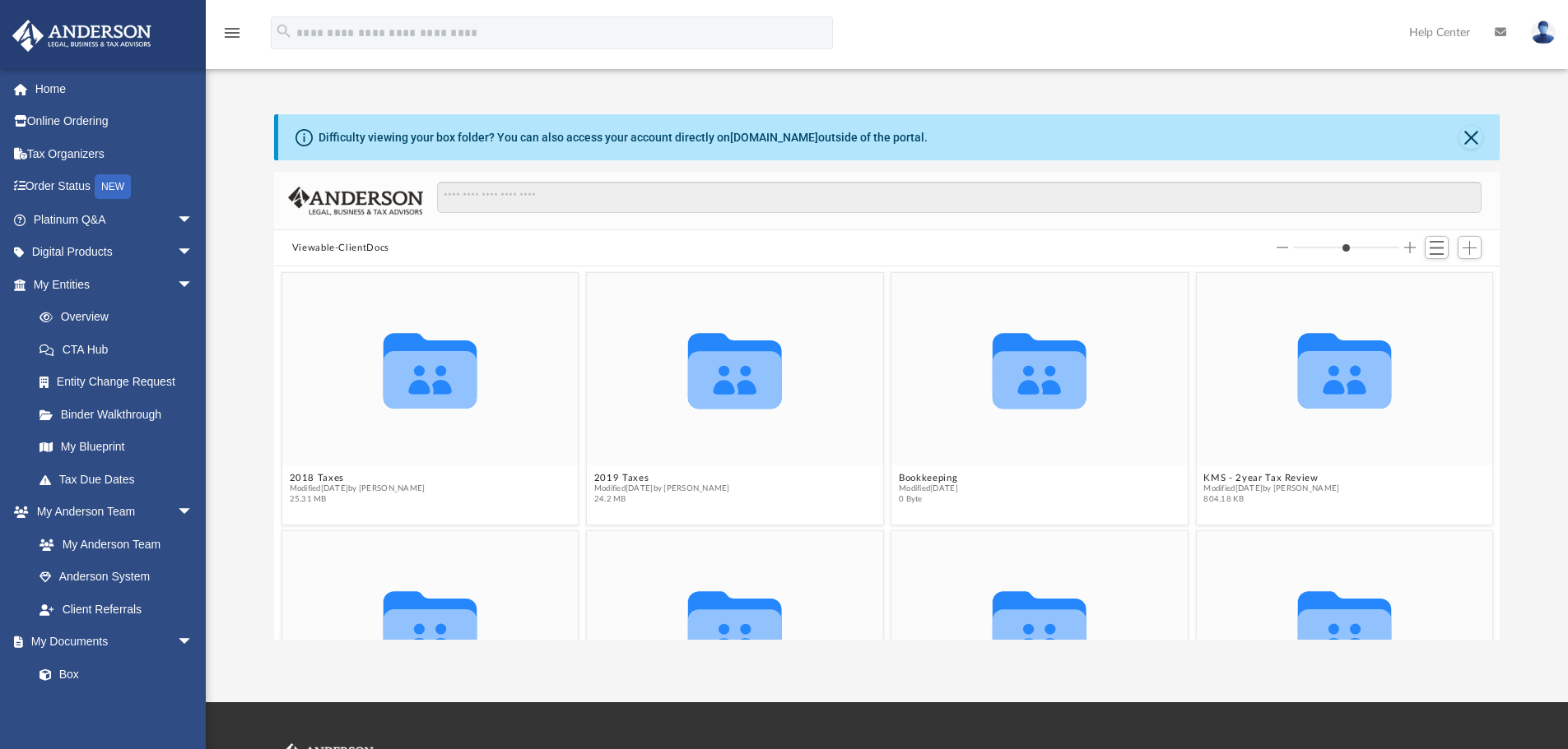
scroll to position [362, 1213]
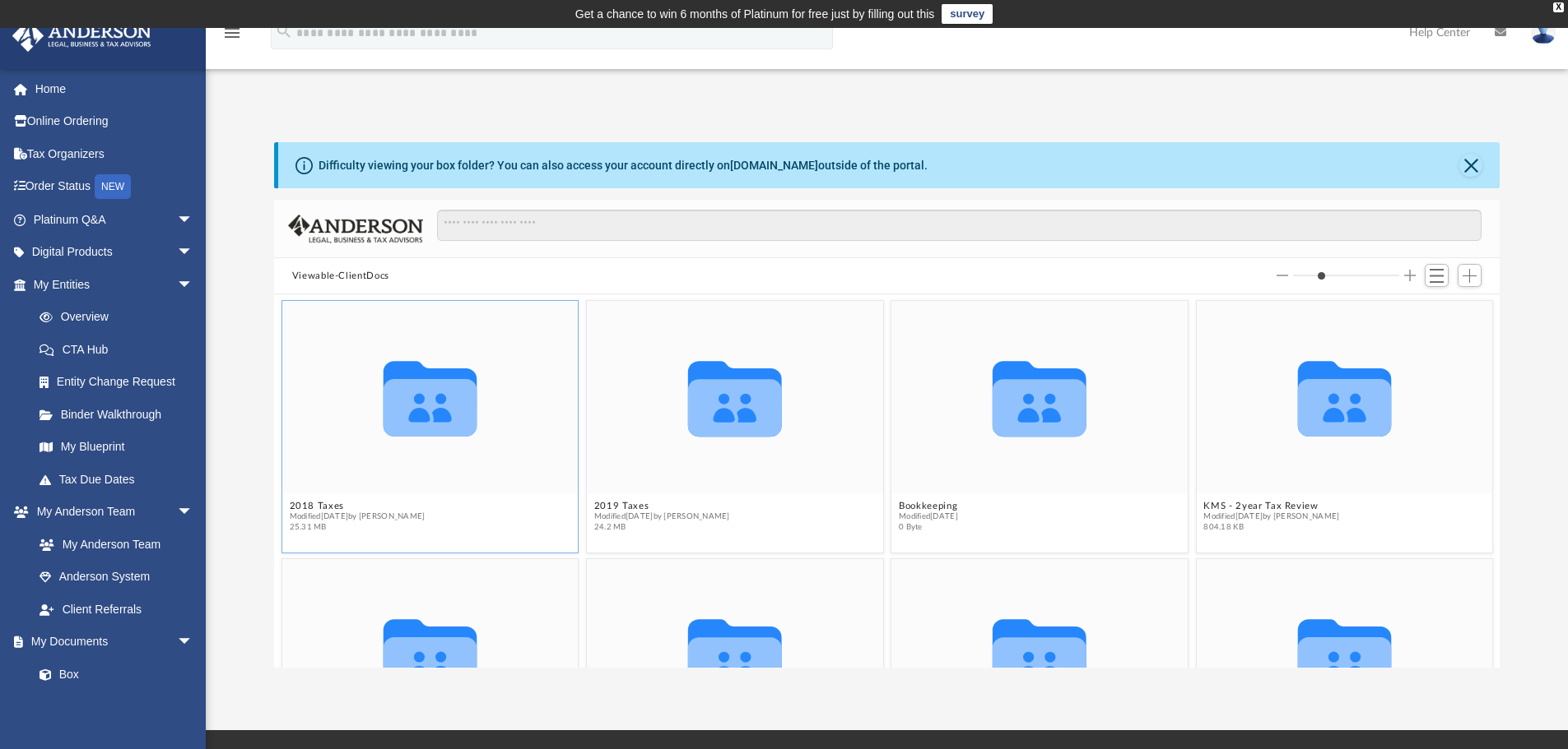
click at [428, 413] on icon "grid" at bounding box center [430, 408] width 94 height 58
click at [320, 502] on button "2018 Taxes" at bounding box center [357, 506] width 136 height 11
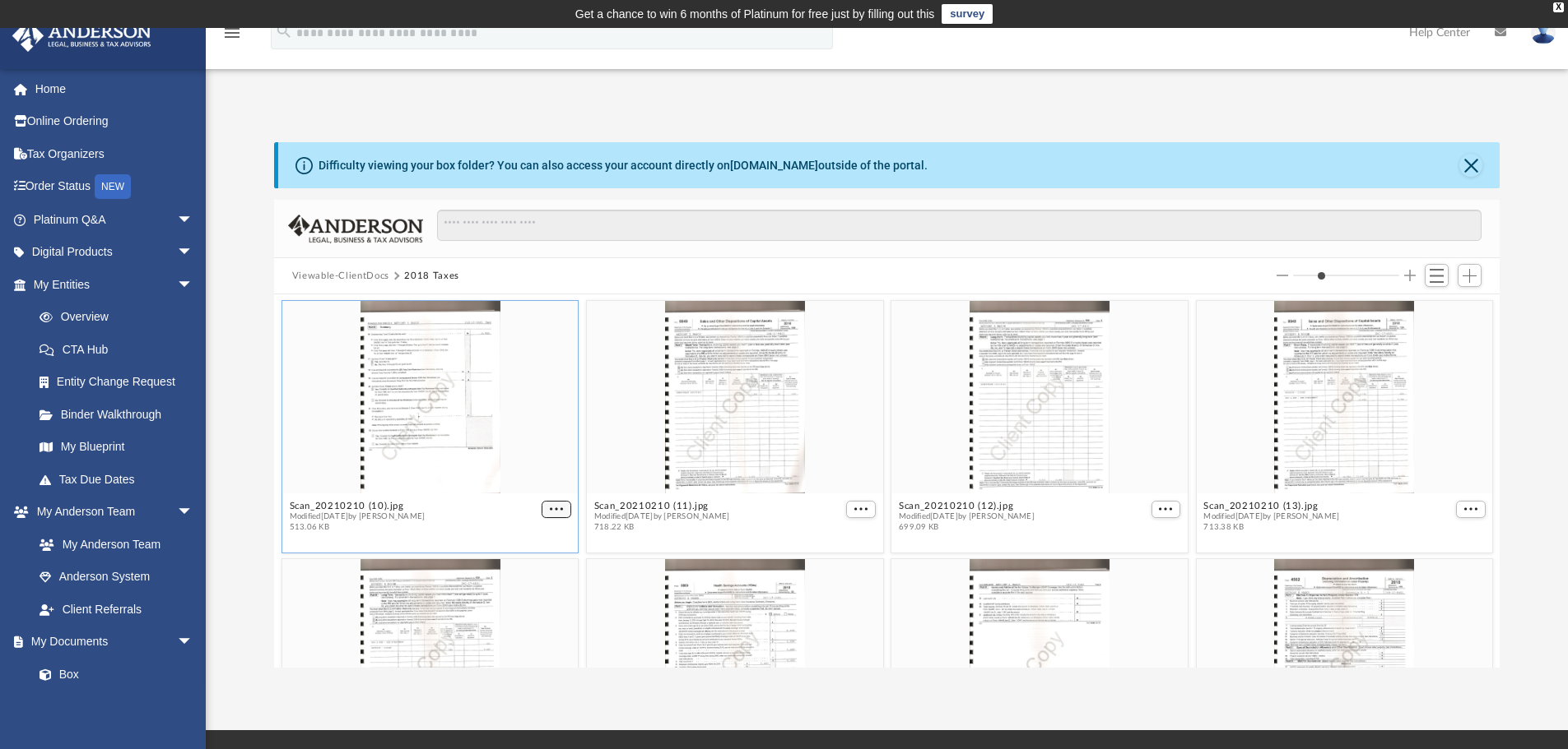
click at [555, 509] on span "More options" at bounding box center [556, 509] width 13 height 8
click at [531, 562] on li "Download" at bounding box center [534, 563] width 48 height 17
click at [865, 130] on div "Difficulty viewing your box folder? You can also access your account directly o…" at bounding box center [886, 388] width 1362 height 560
click at [1466, 167] on button "Close" at bounding box center [1471, 165] width 23 height 23
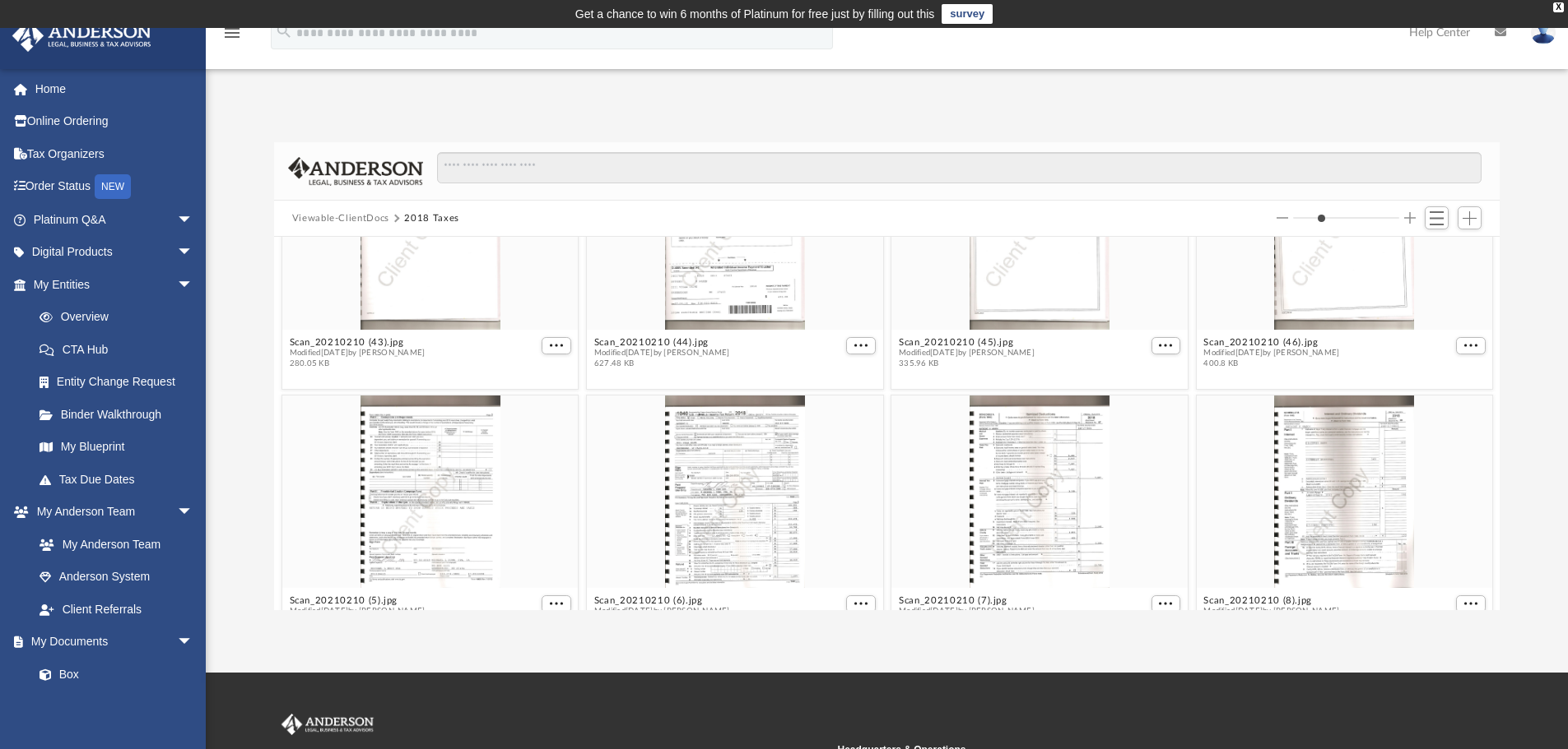
scroll to position [2550, 0]
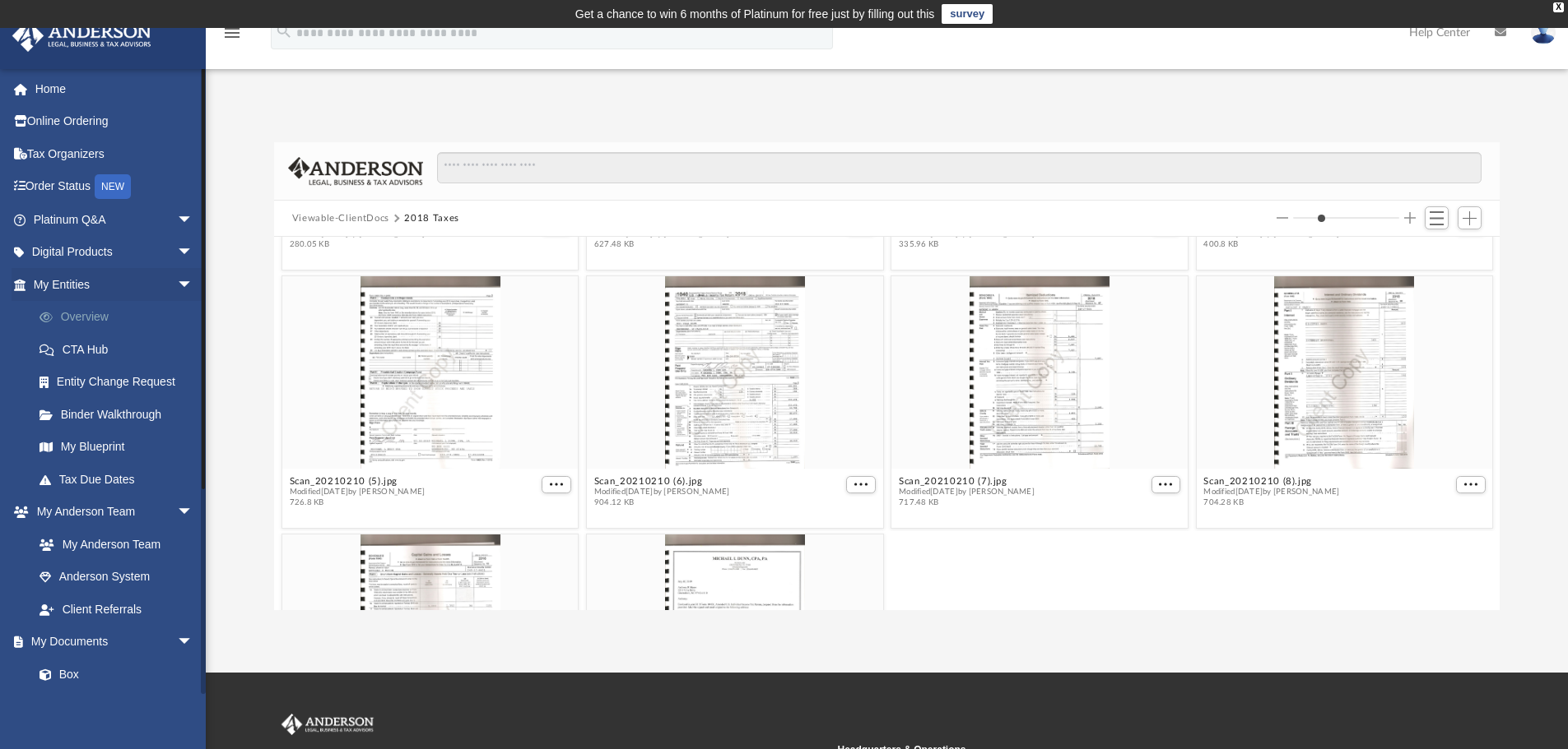
click at [77, 314] on link "Overview" at bounding box center [120, 318] width 195 height 33
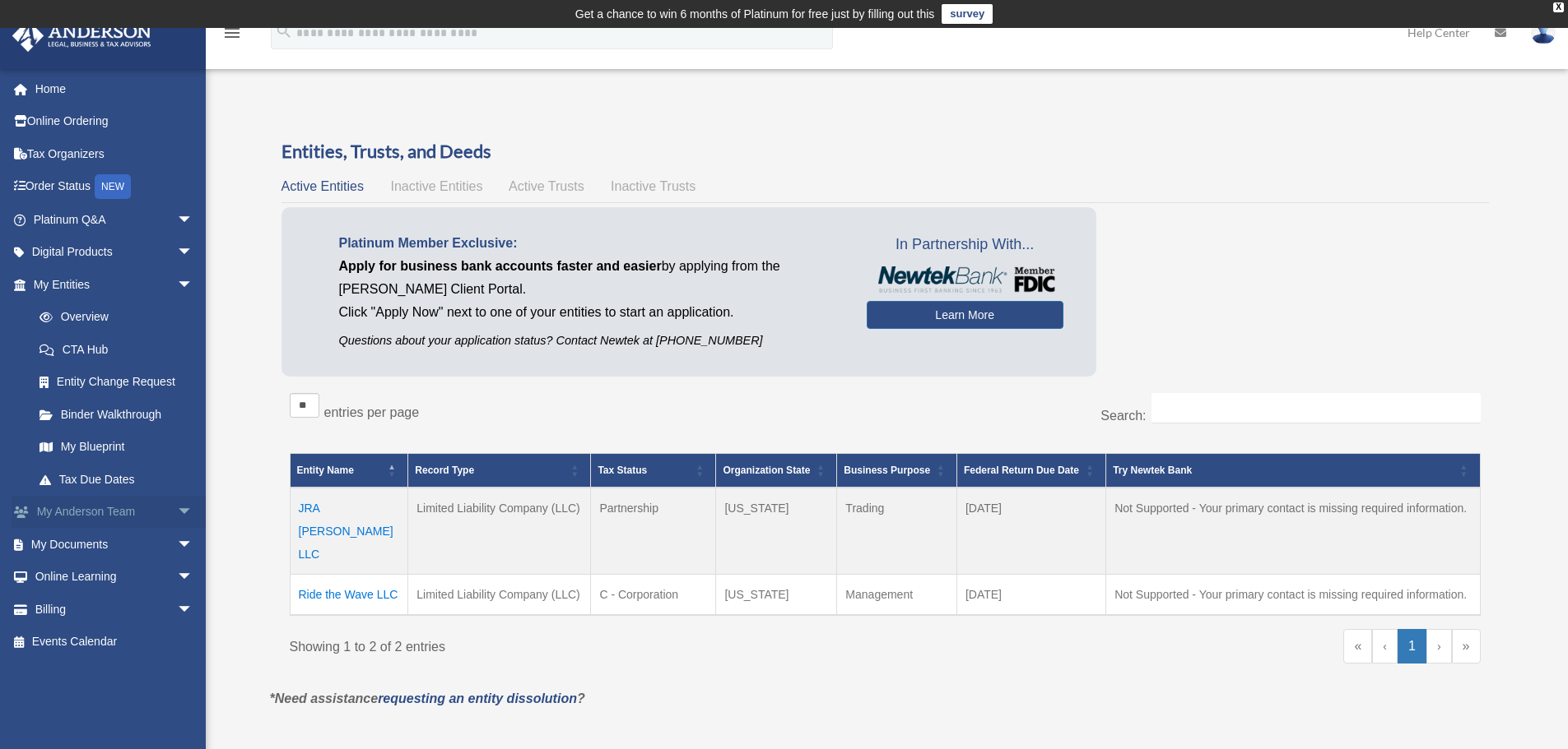
click at [96, 505] on link "My [PERSON_NAME] Team arrow_drop_down" at bounding box center [115, 512] width 206 height 33
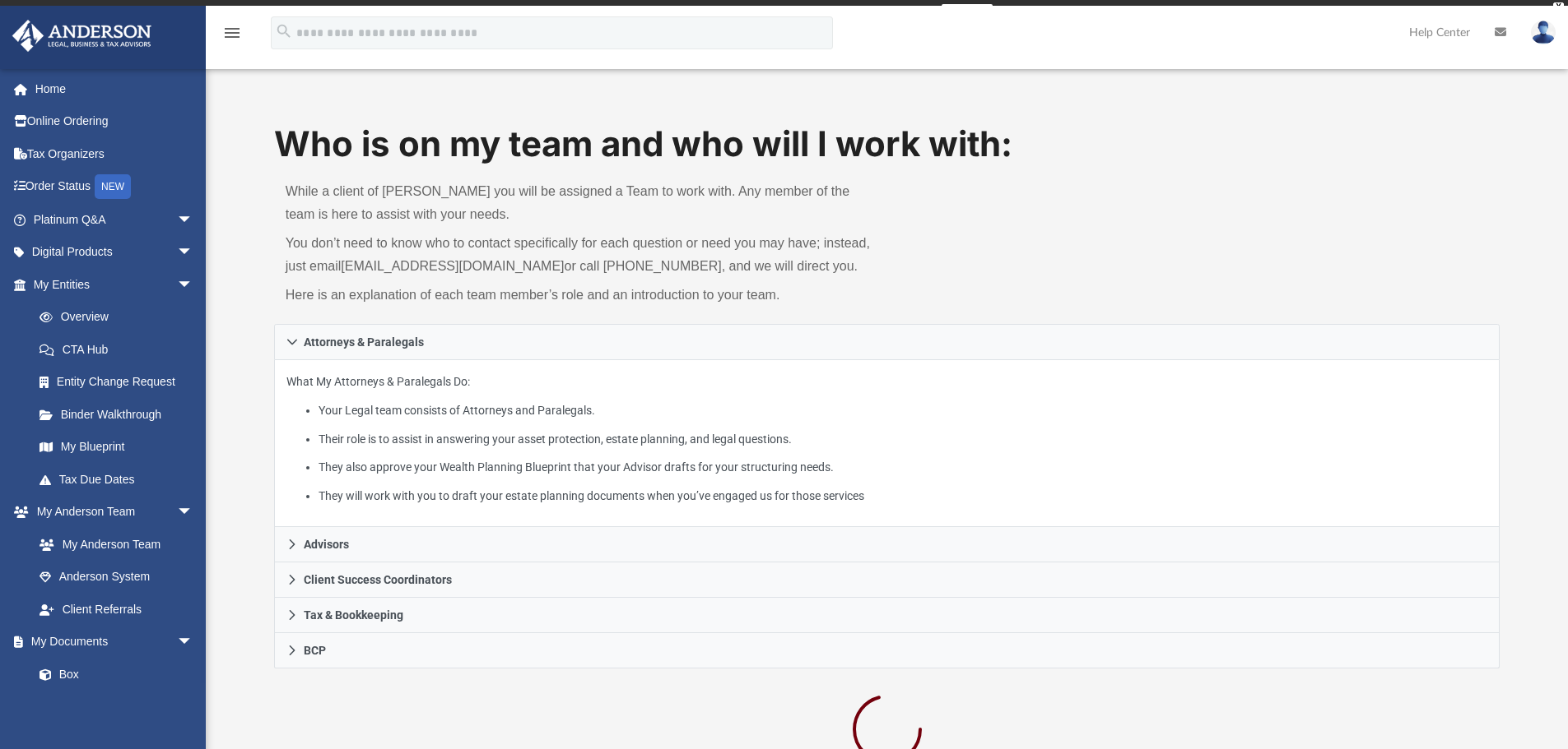
click at [94, 512] on link "My [PERSON_NAME] Team arrow_drop_down" at bounding box center [111, 512] width 198 height 33
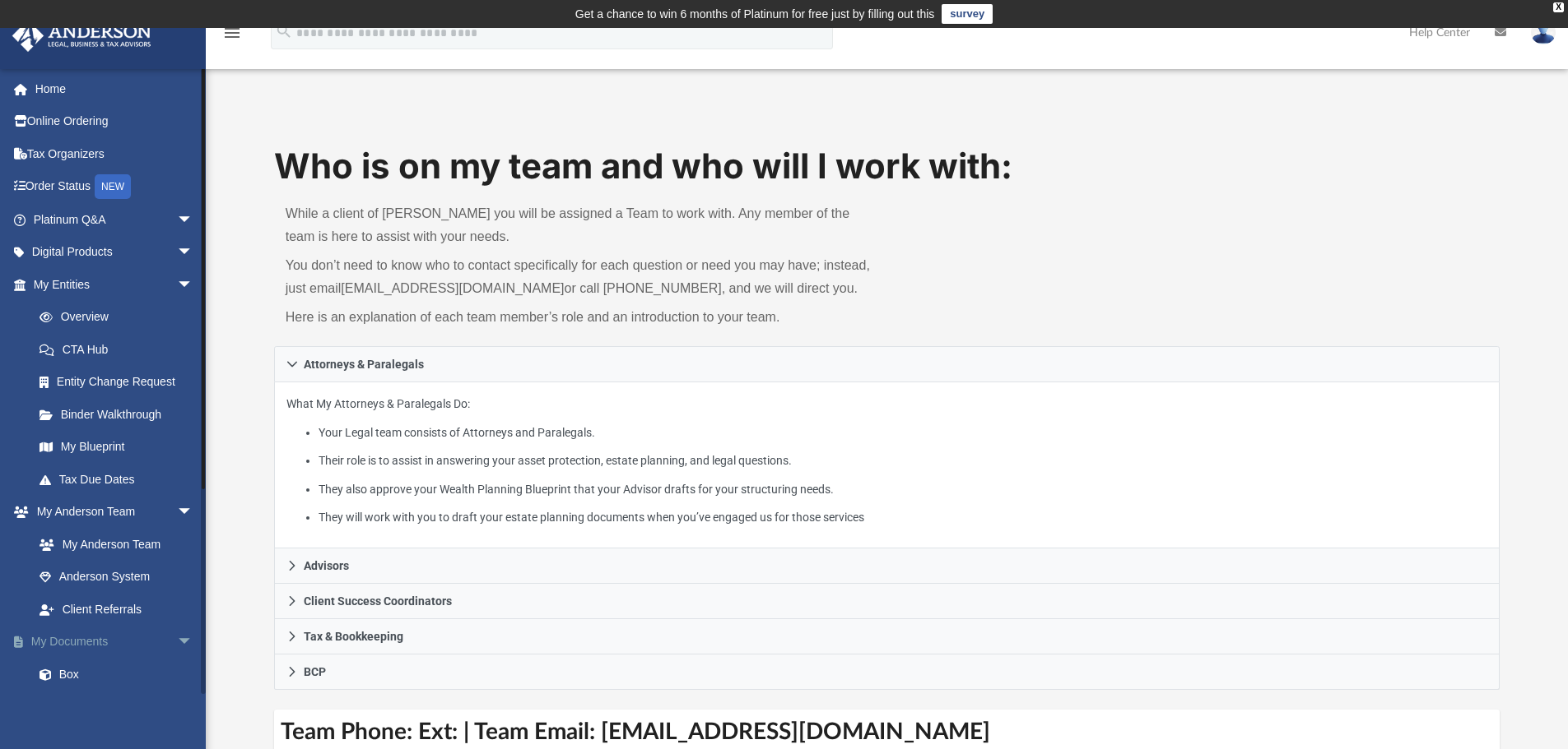
click at [74, 634] on link "My Documents arrow_drop_down" at bounding box center [115, 643] width 206 height 33
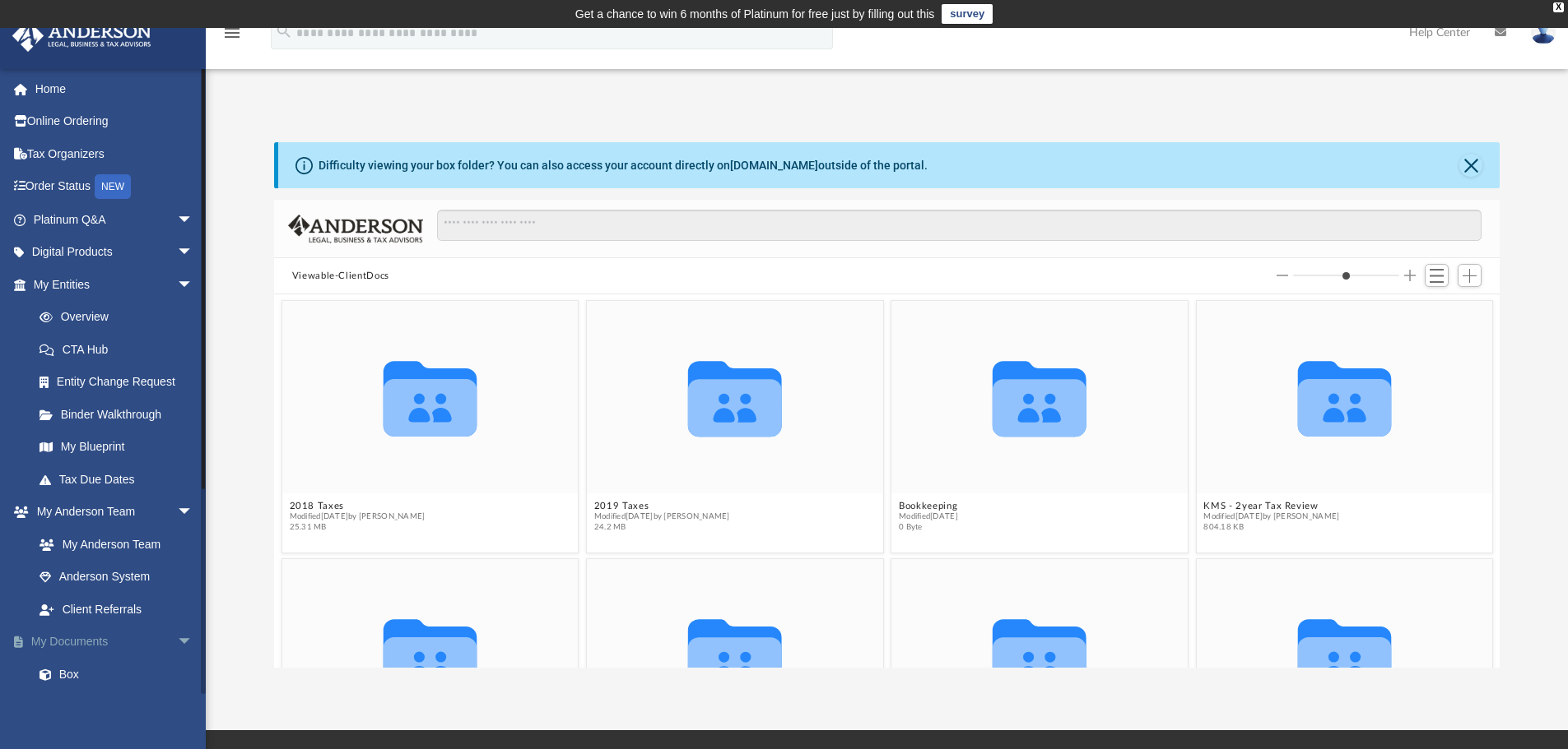
scroll to position [362, 1213]
click at [59, 674] on span at bounding box center [54, 676] width 11 height 12
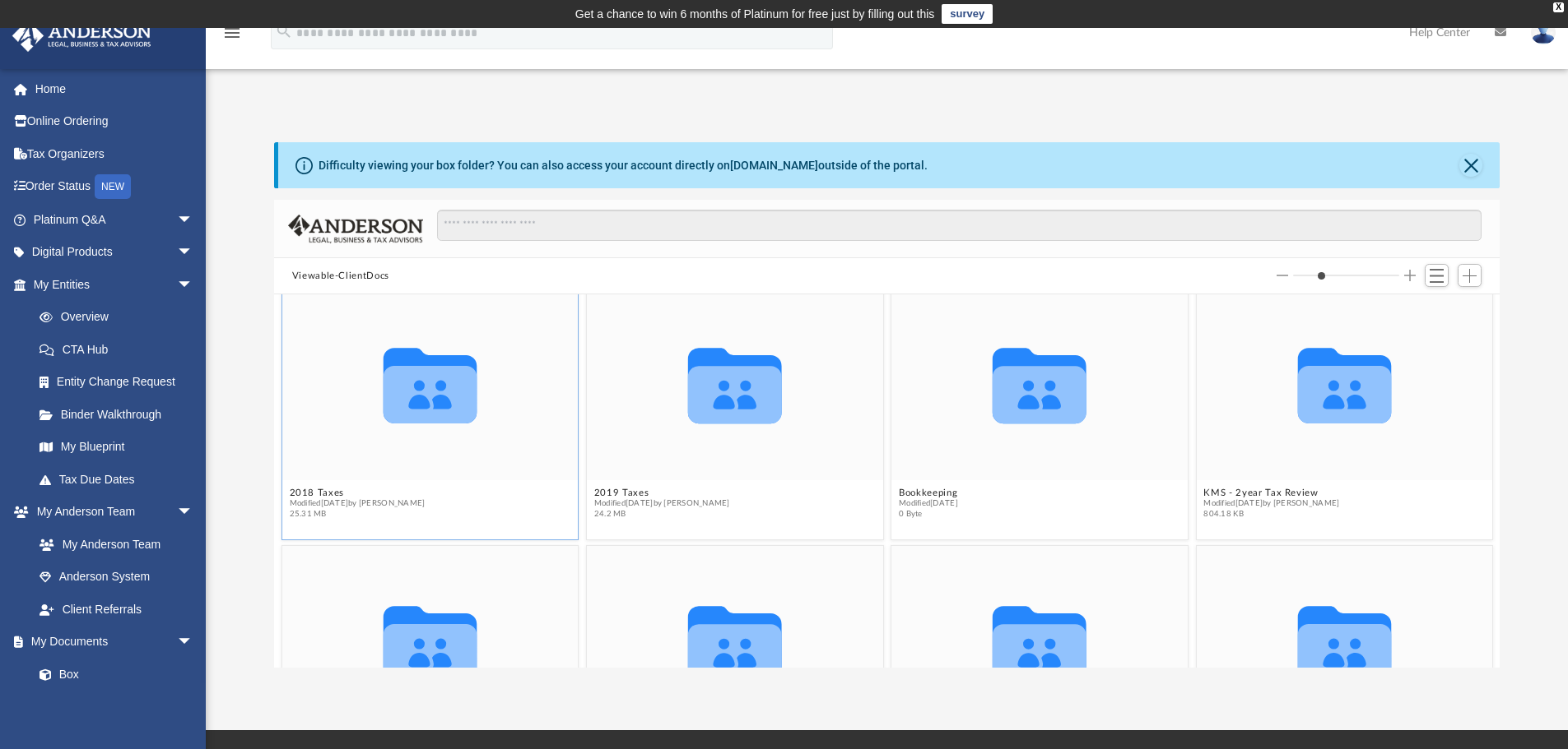
scroll to position [150, 0]
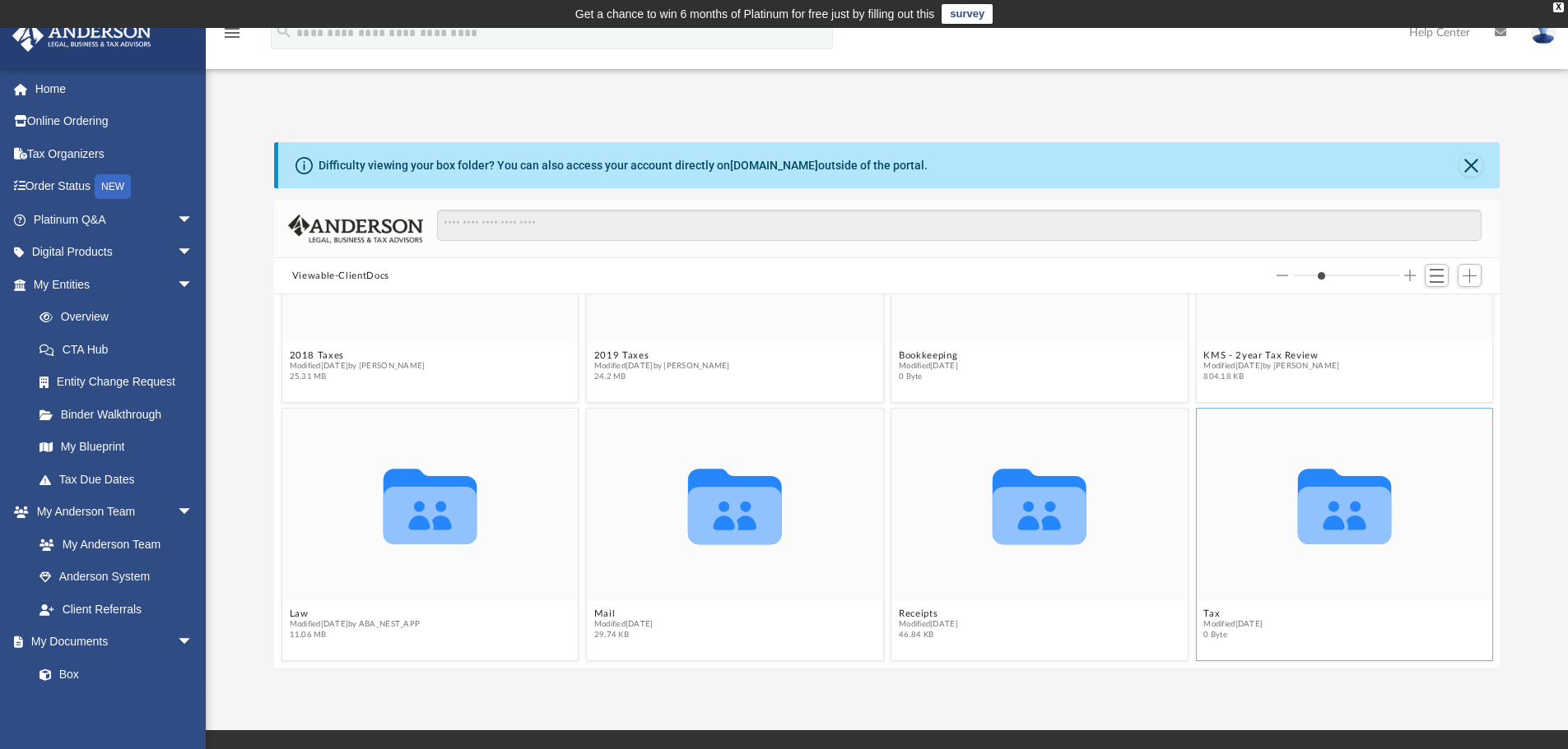
click at [1207, 619] on span "Modified [DATE]" at bounding box center [1233, 624] width 59 height 11
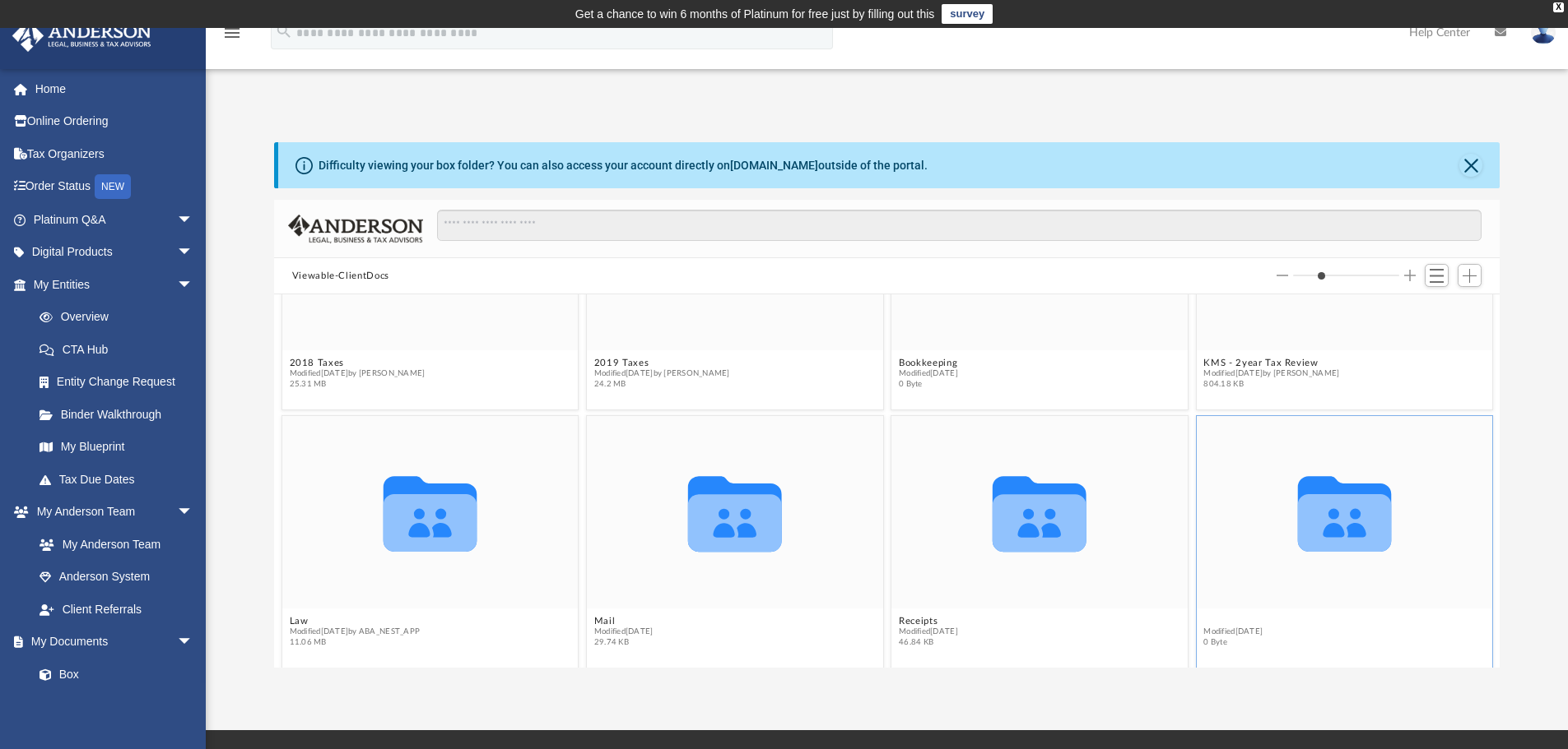
click at [1203, 616] on button "Tax" at bounding box center [1233, 621] width 59 height 11
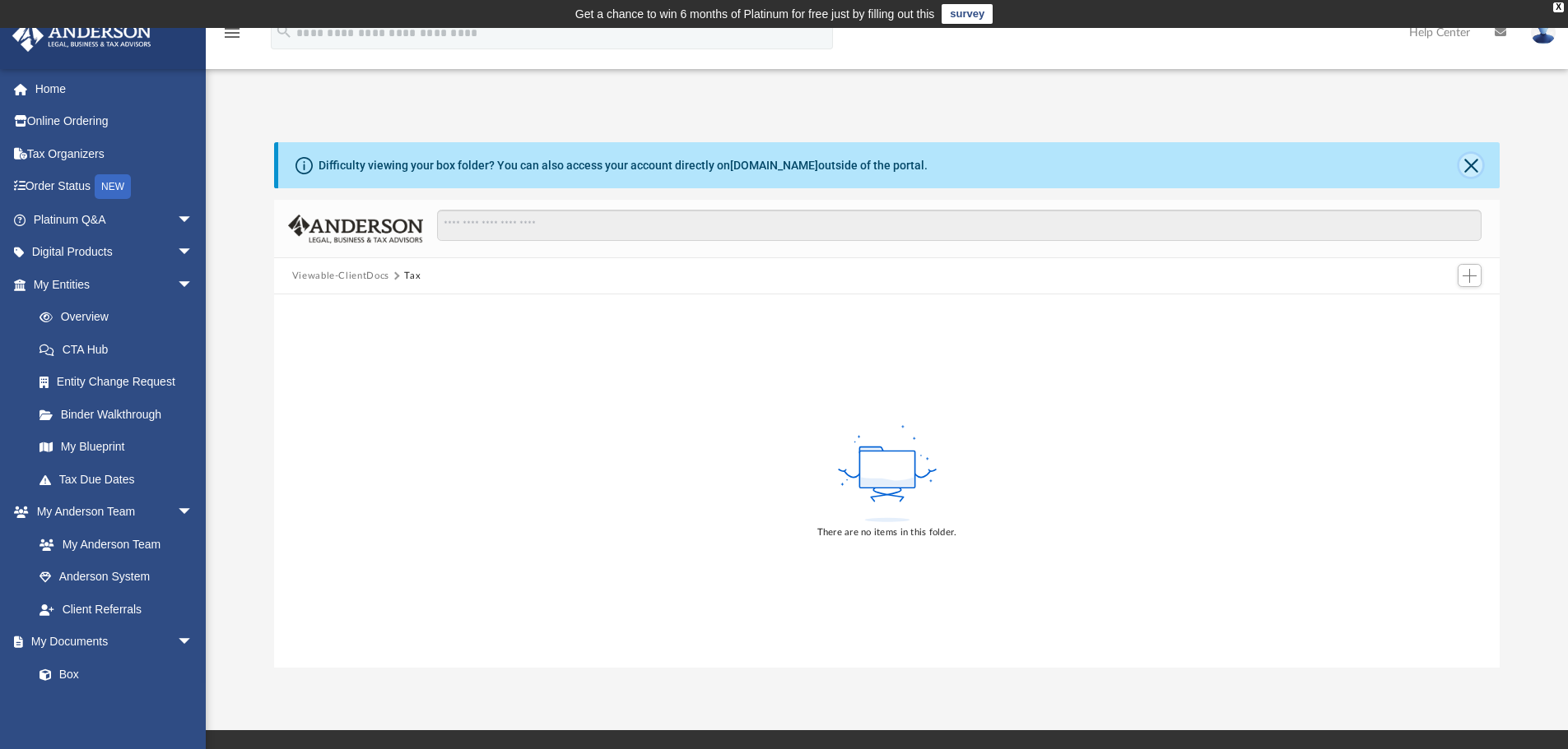
click at [1469, 170] on button "Close" at bounding box center [1471, 165] width 23 height 23
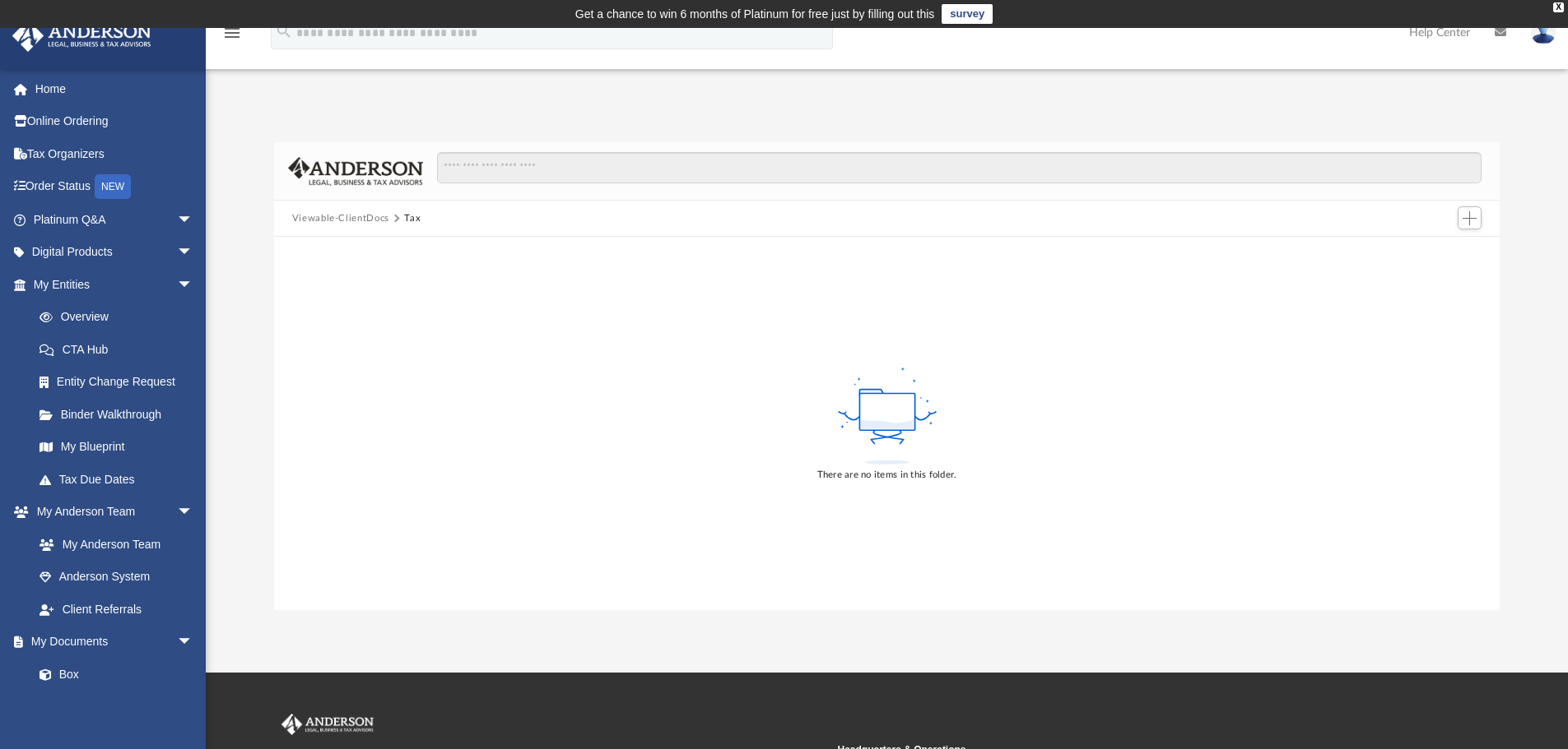
click at [367, 217] on button "Viewable-ClientDocs" at bounding box center [341, 219] width 97 height 15
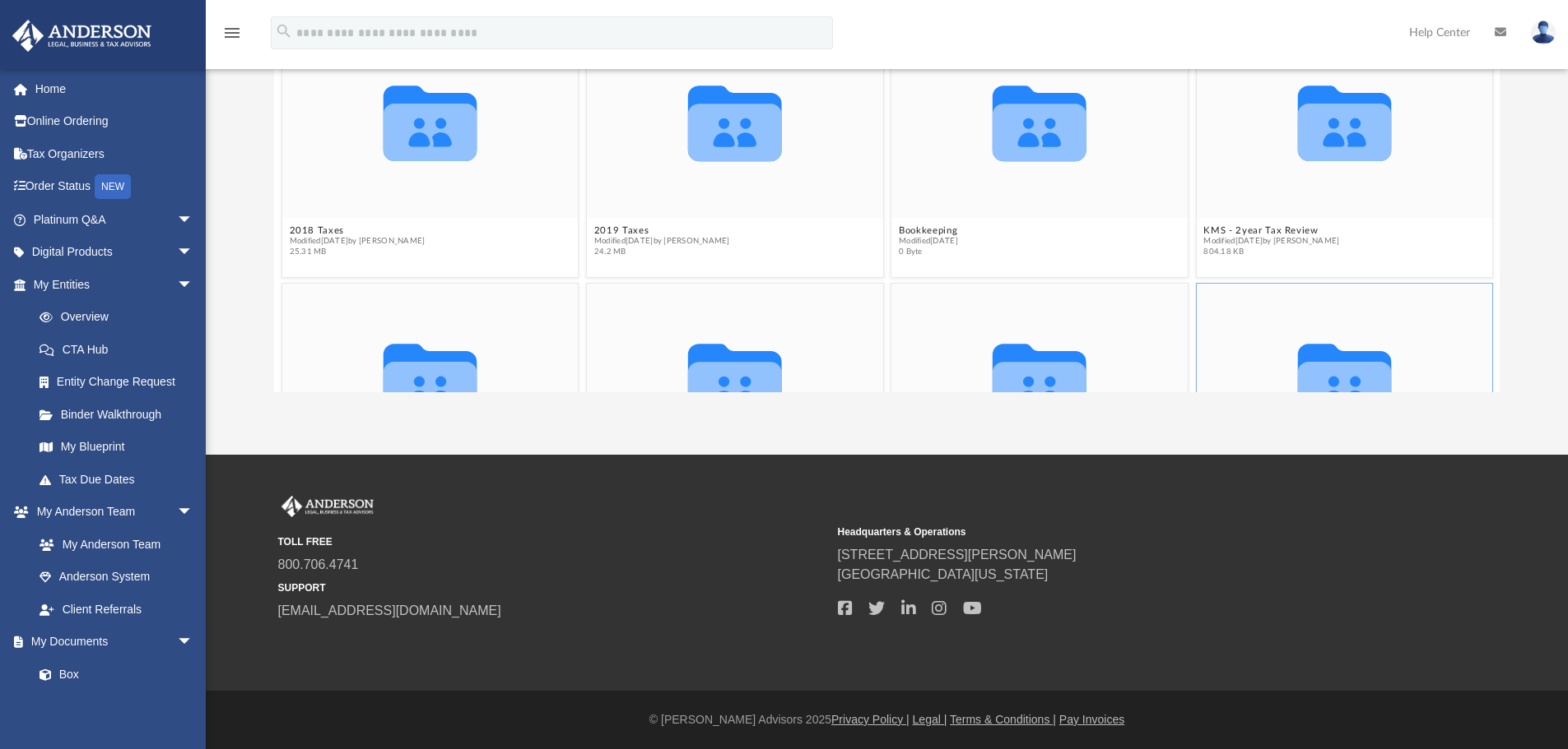
scroll to position [150, 0]
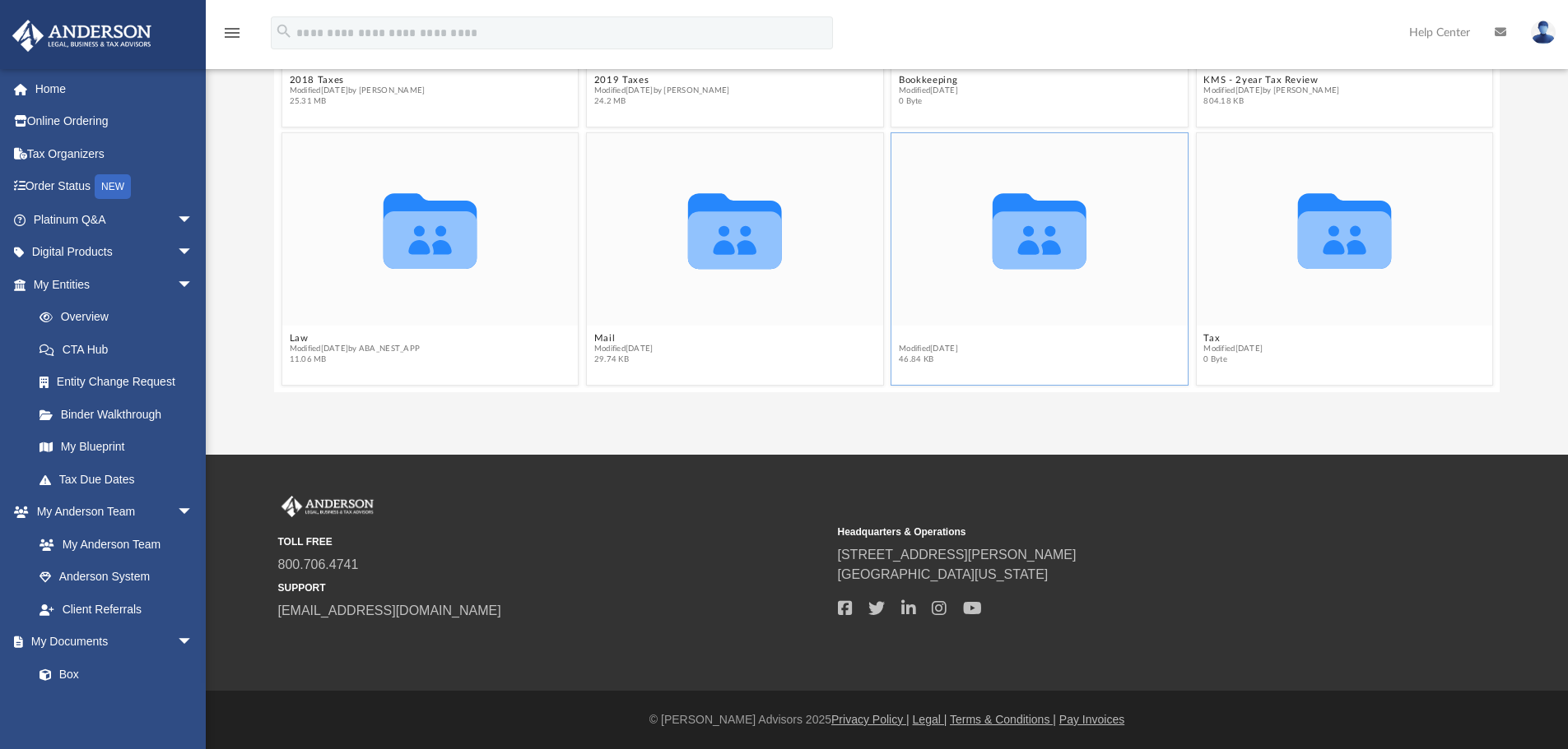
click at [914, 337] on figcaption "Receipts Modified [DATE] 46.84 KB" at bounding box center [1039, 349] width 296 height 44
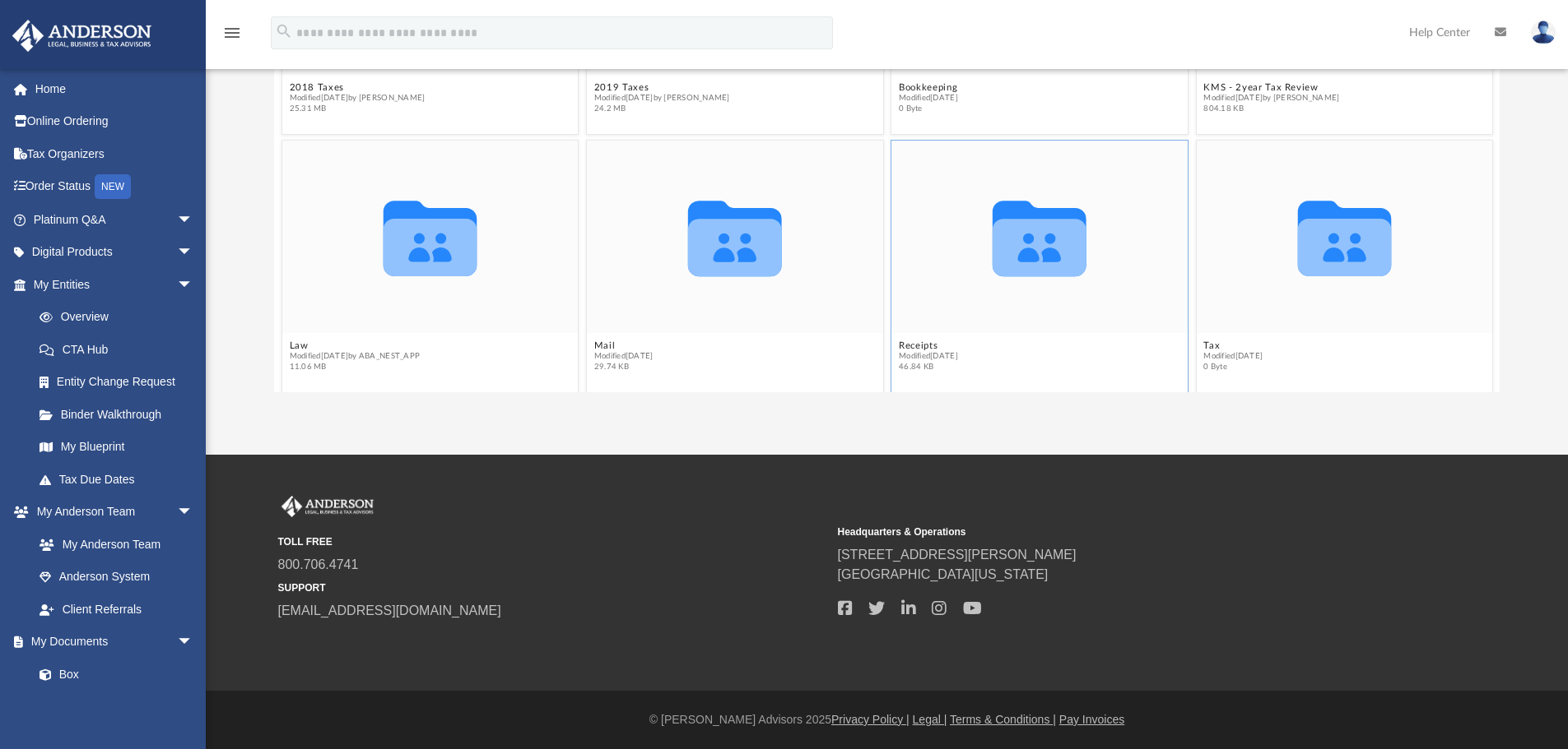
click at [909, 351] on span "Modified [DATE]" at bounding box center [928, 356] width 59 height 11
click at [909, 343] on button "Receipts" at bounding box center [928, 346] width 59 height 11
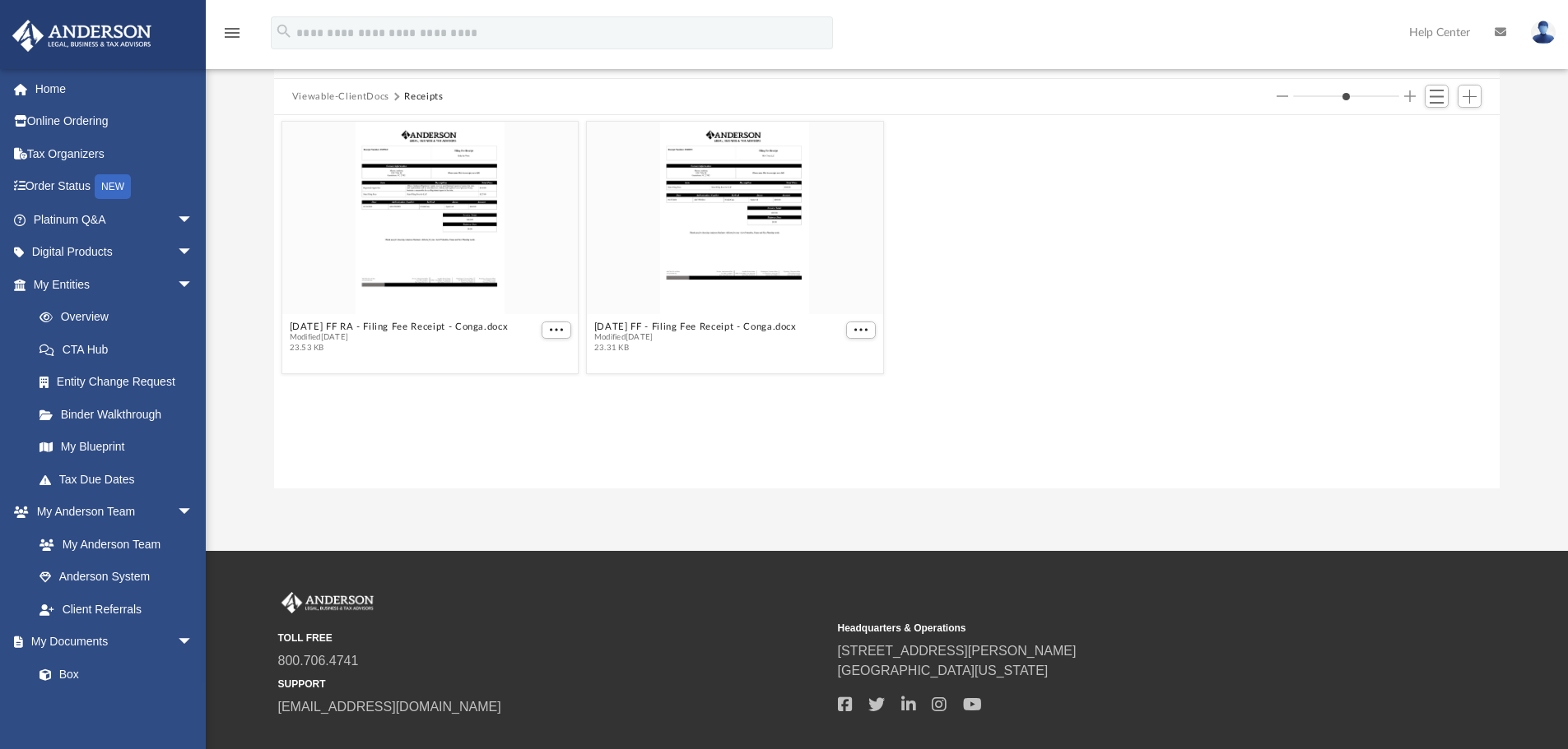
scroll to position [0, 0]
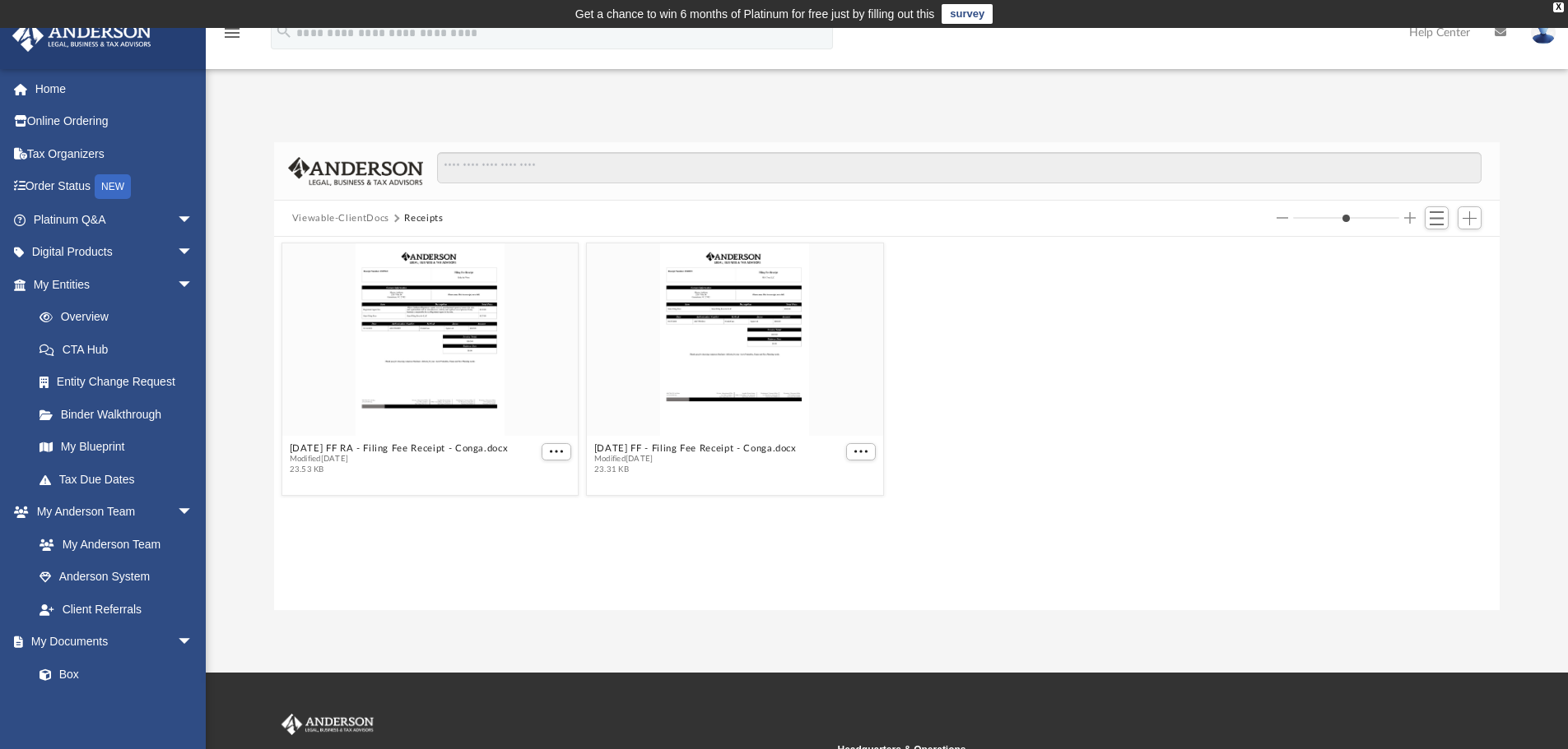
click at [338, 215] on button "Viewable-ClientDocs" at bounding box center [341, 219] width 97 height 15
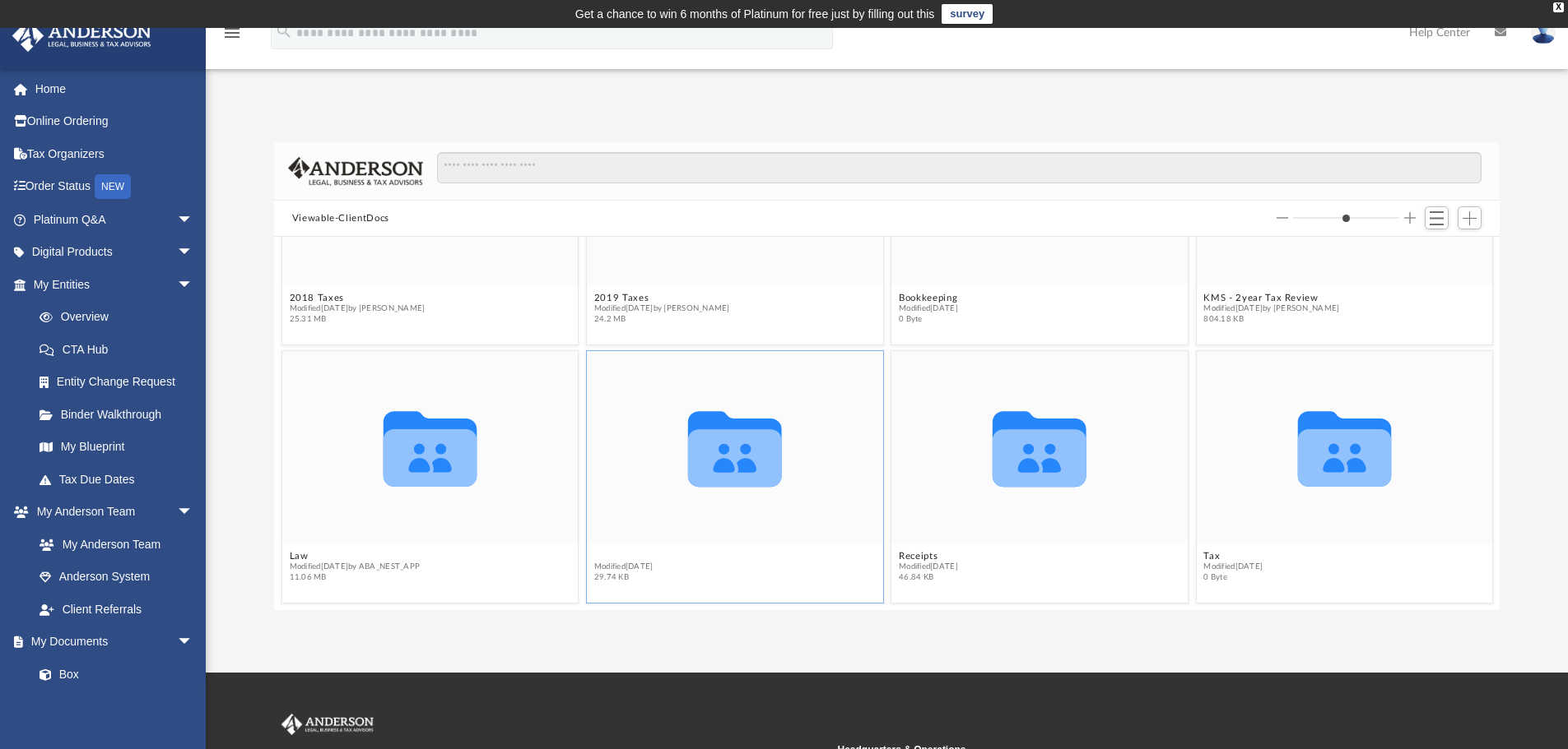
scroll to position [144, 0]
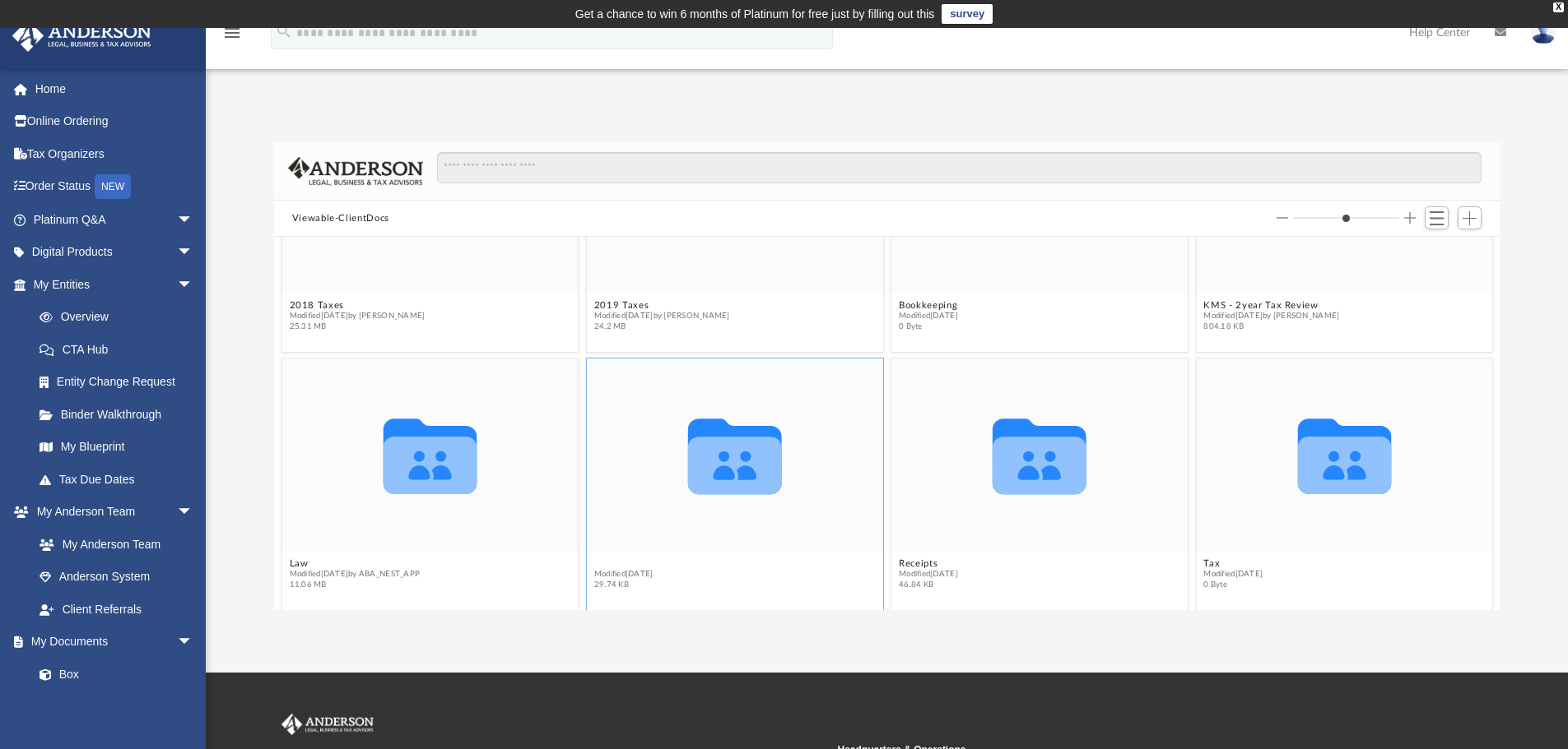
click at [593, 554] on figcaption "Mail Modified [DATE] 29.74 KB" at bounding box center [734, 574] width 296 height 44
click at [597, 562] on button "Mail" at bounding box center [624, 563] width 59 height 11
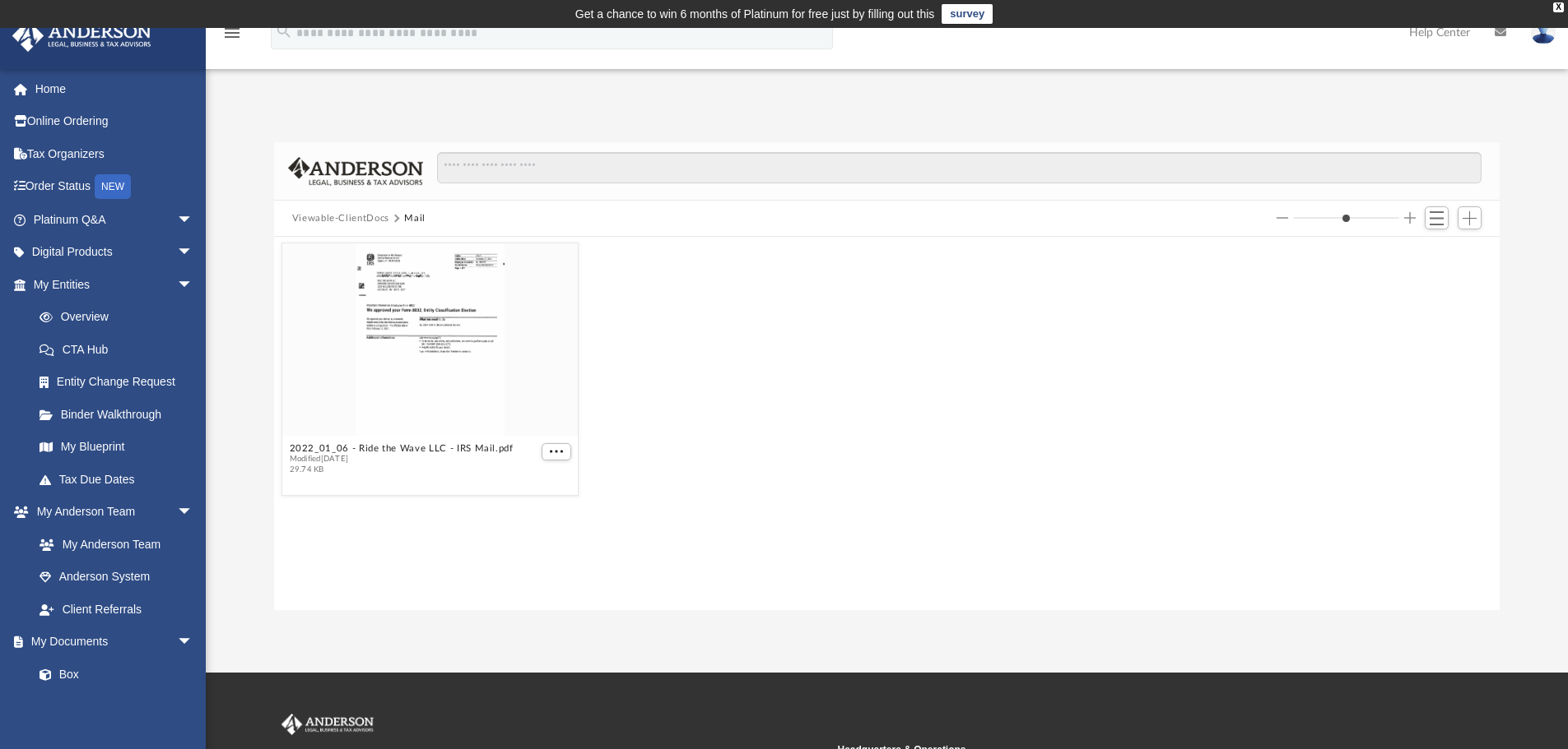
scroll to position [0, 0]
click at [564, 456] on button "More options" at bounding box center [556, 452] width 30 height 17
click at [551, 506] on li "Download" at bounding box center [536, 506] width 48 height 17
click at [330, 223] on button "Viewable-ClientDocs" at bounding box center [341, 219] width 97 height 15
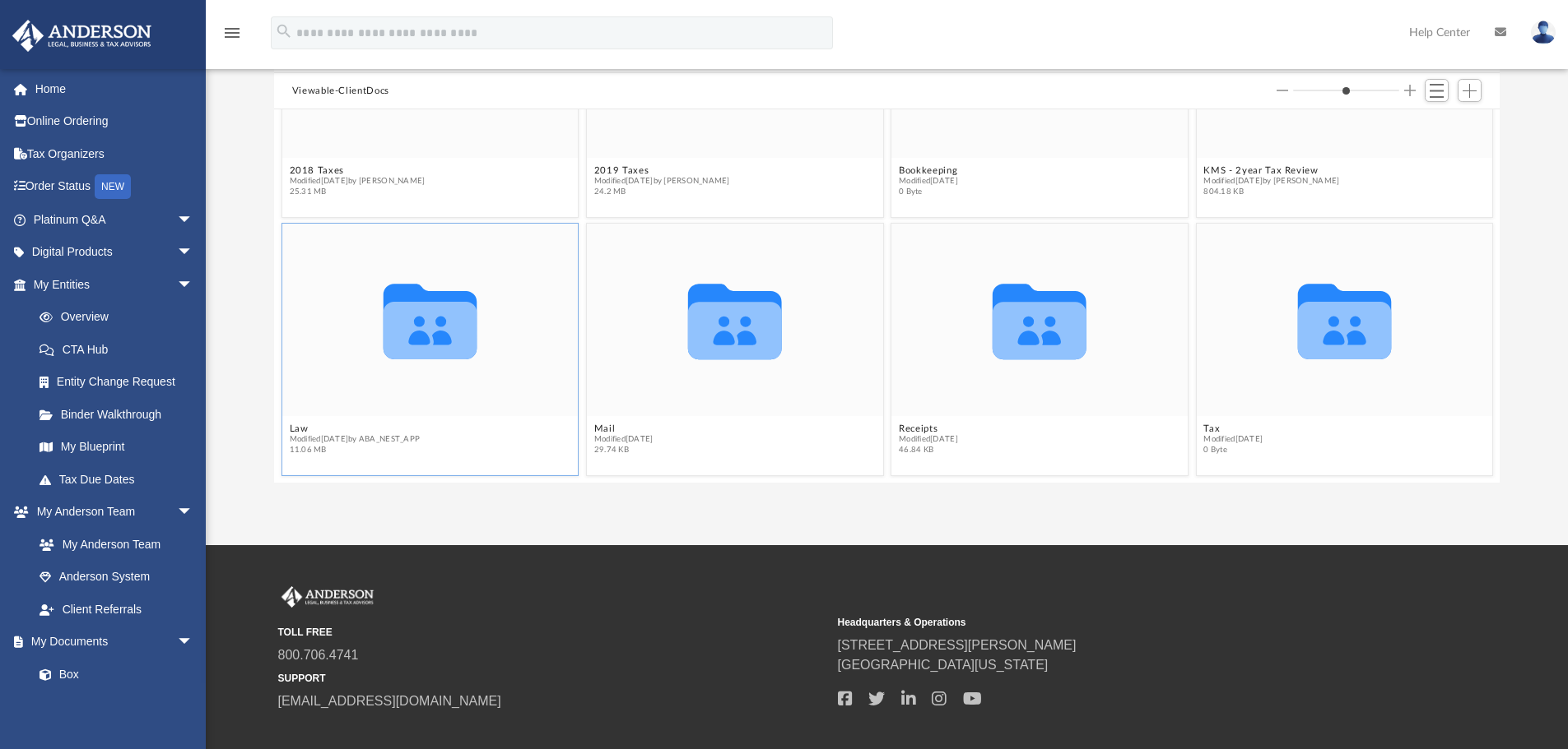
scroll to position [138, 0]
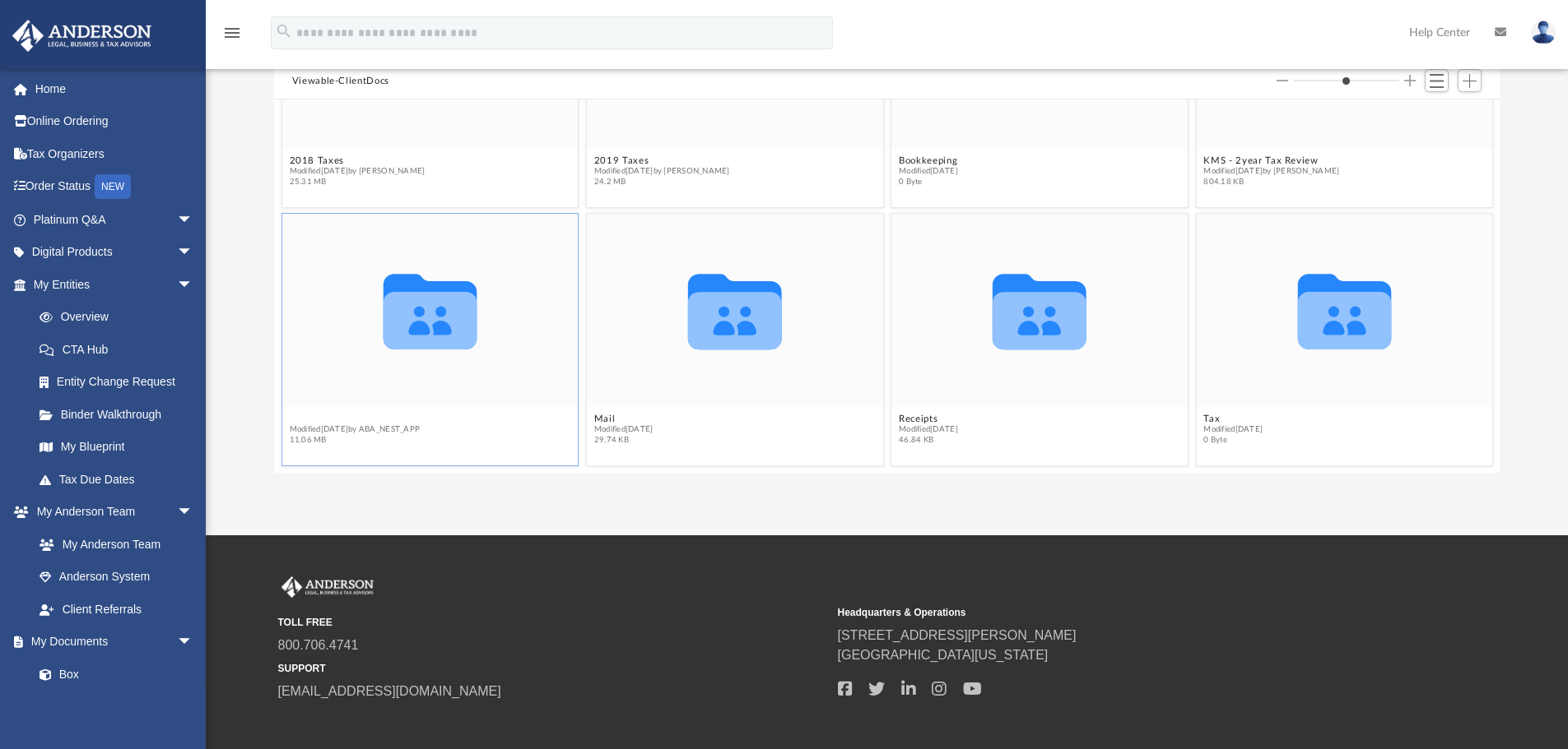
click at [295, 422] on button "Law" at bounding box center [354, 419] width 131 height 11
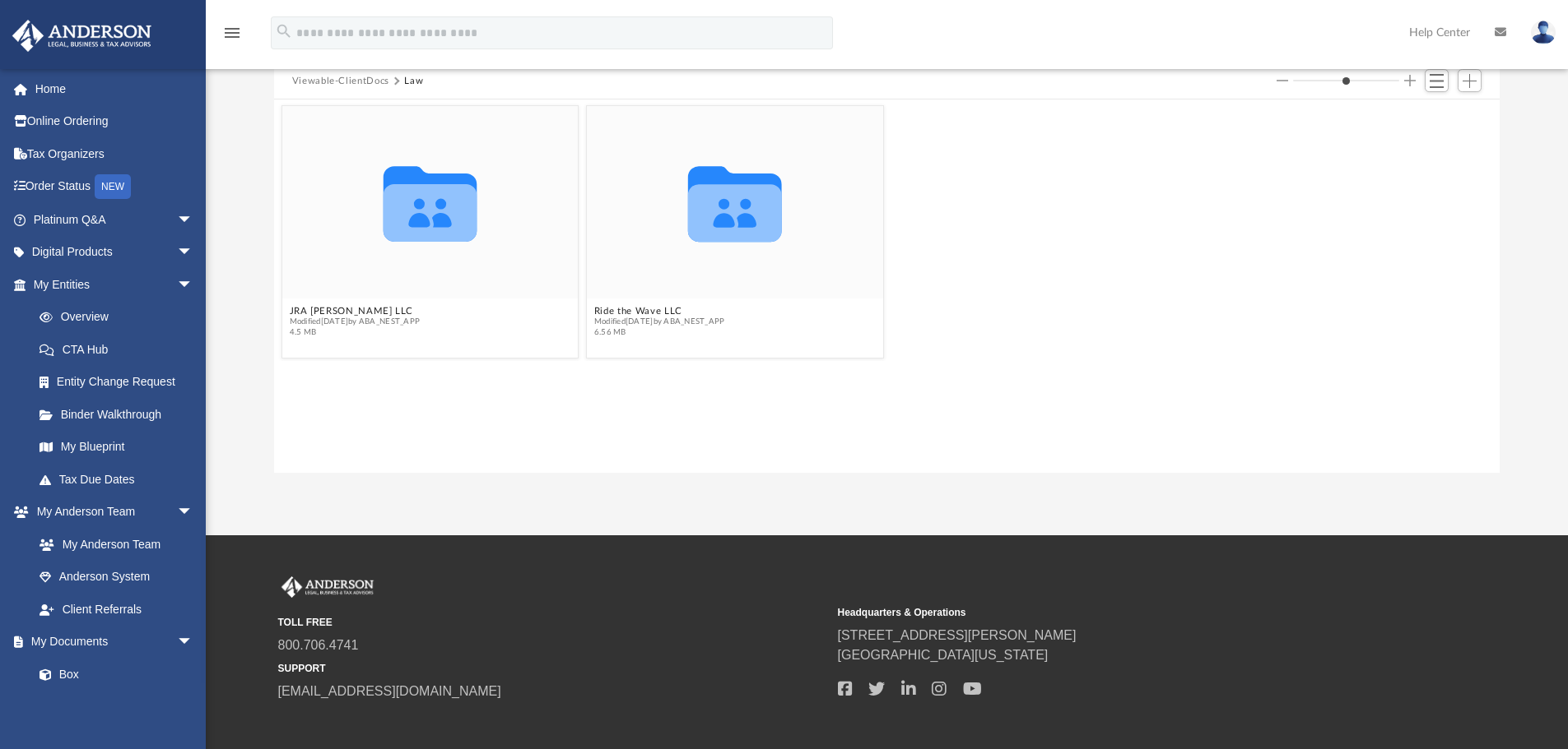
scroll to position [0, 0]
click at [319, 313] on button "JRA [PERSON_NAME] LLC" at bounding box center [354, 311] width 131 height 11
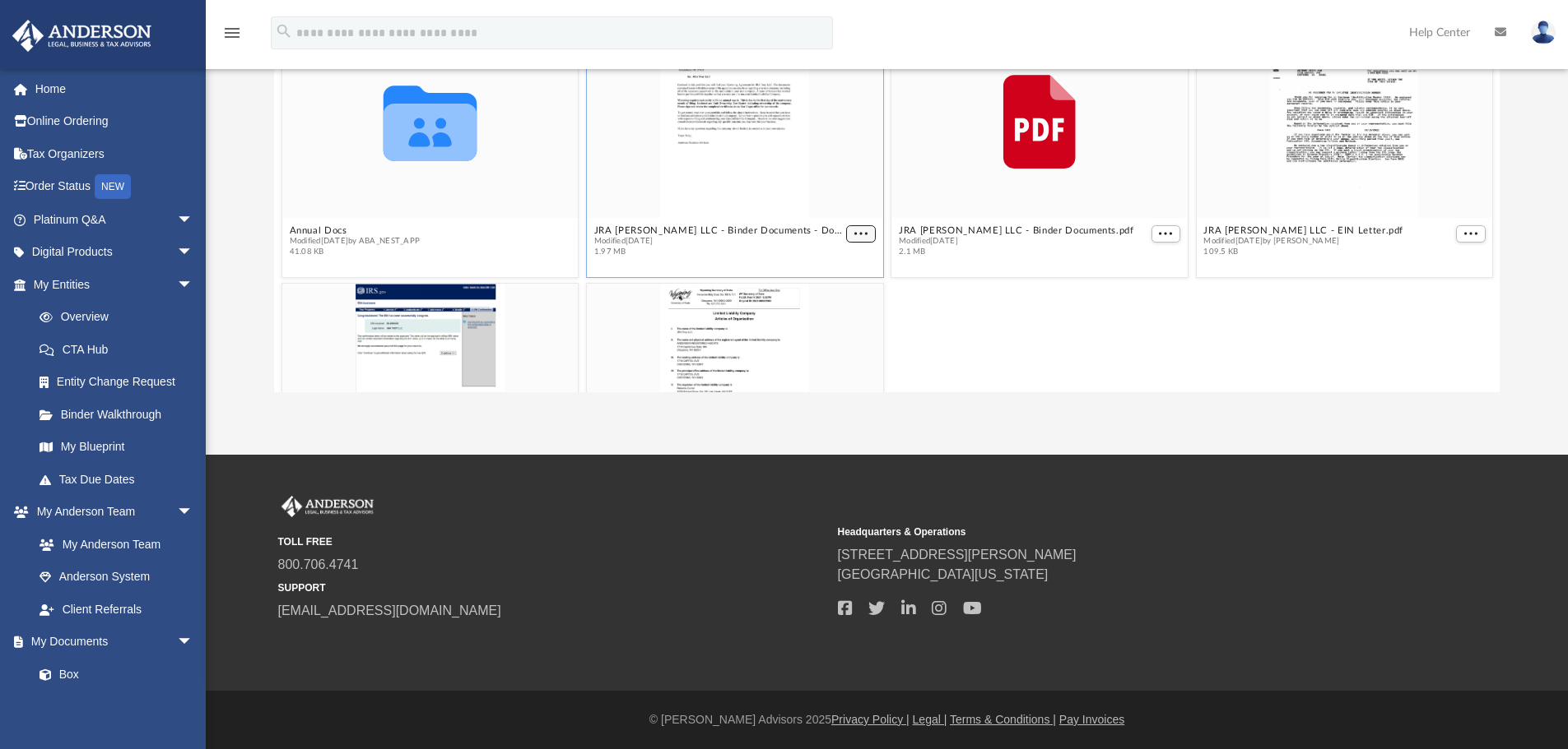
click at [851, 228] on button "More options" at bounding box center [861, 233] width 30 height 17
click at [838, 286] on li "Download" at bounding box center [835, 288] width 48 height 17
click at [1163, 232] on span "More options" at bounding box center [1165, 233] width 13 height 8
click at [1144, 286] on li "Download" at bounding box center [1137, 288] width 48 height 17
click at [1464, 233] on span "More options" at bounding box center [1471, 233] width 13 height 8
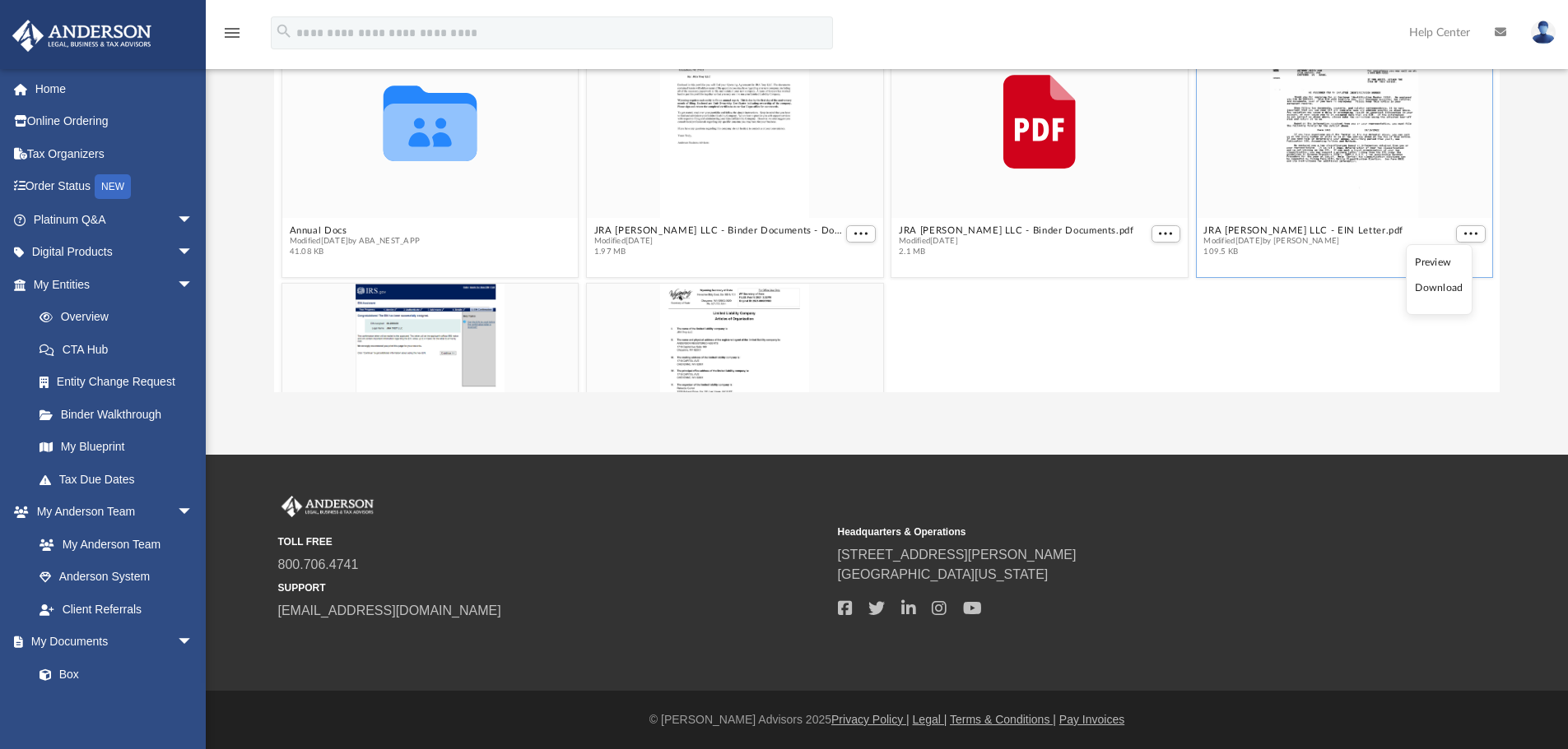
click at [1443, 280] on li "Download" at bounding box center [1438, 288] width 48 height 17
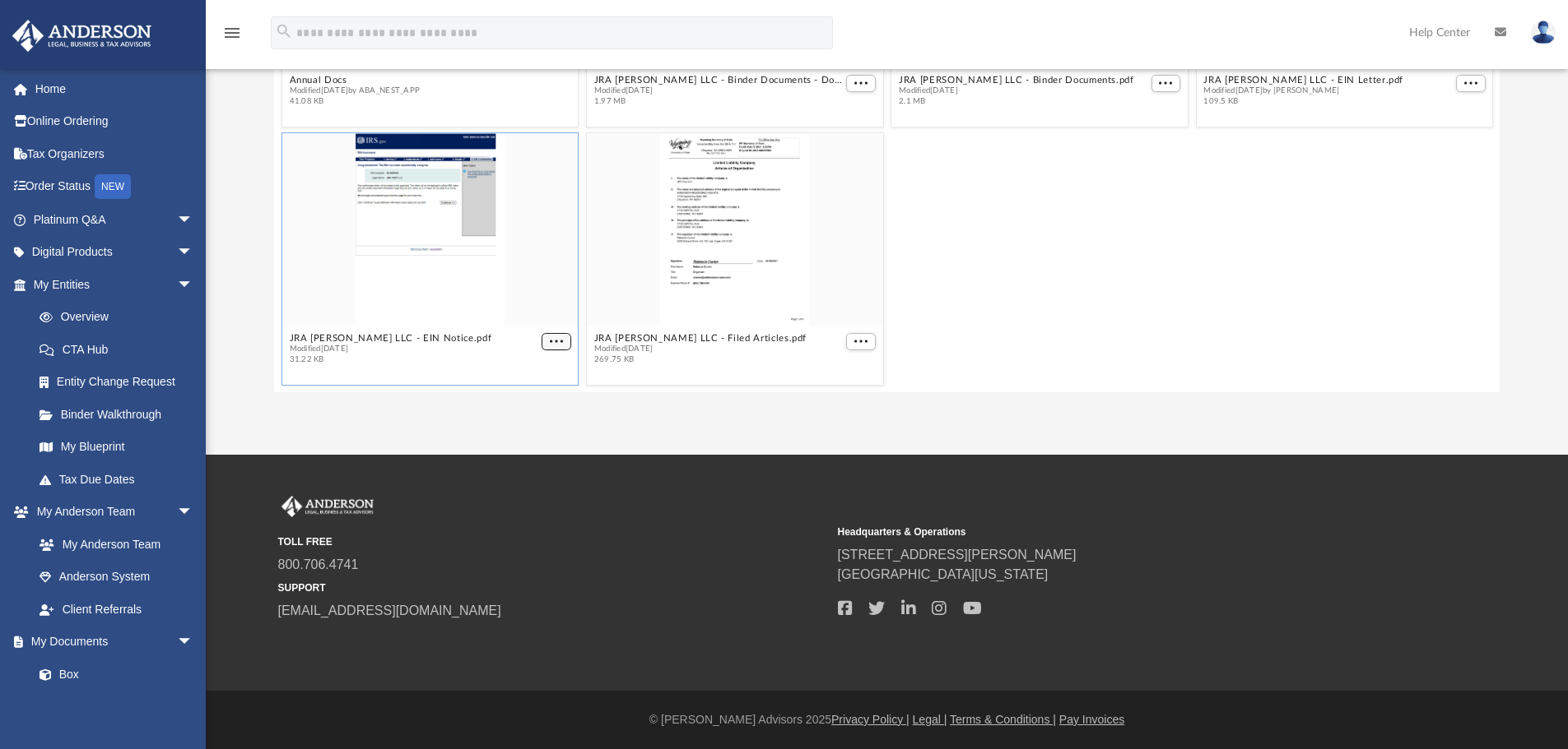
scroll to position [144, 0]
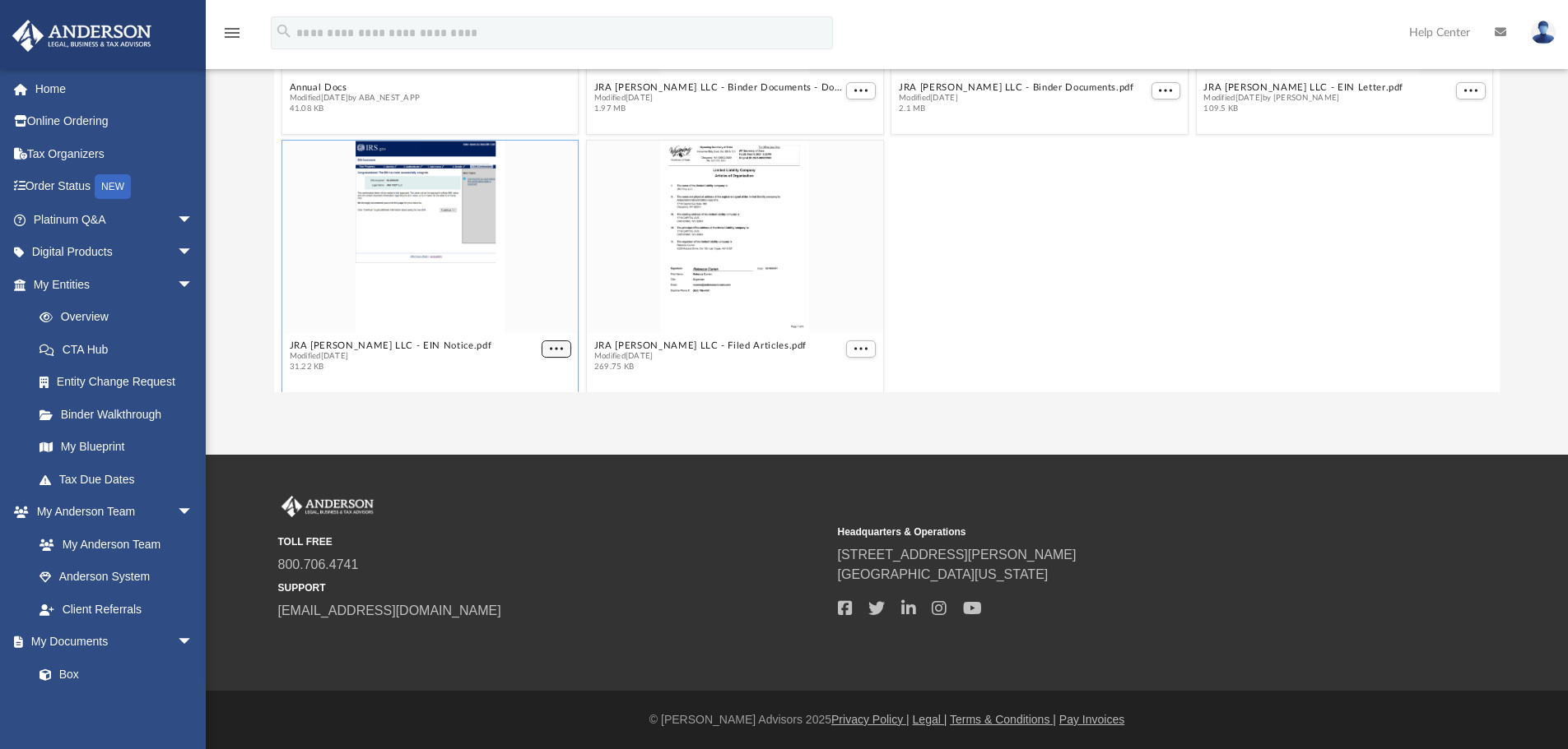
click at [563, 344] on button "More options" at bounding box center [556, 349] width 30 height 17
click at [531, 319] on li "Download" at bounding box center [534, 315] width 48 height 17
click at [868, 342] on button "More options" at bounding box center [861, 349] width 30 height 17
click at [837, 321] on li "Download" at bounding box center [835, 315] width 48 height 17
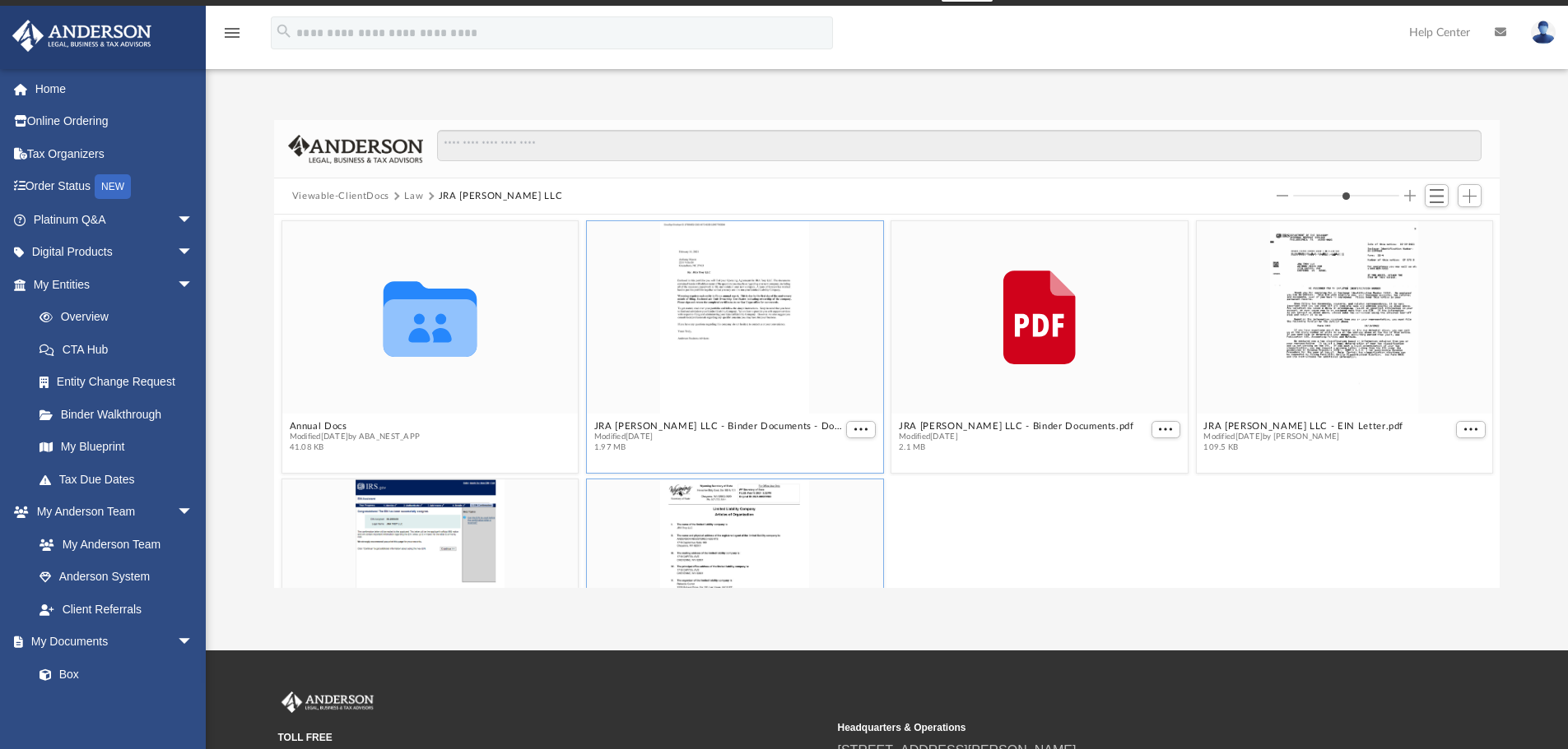
scroll to position [0, 0]
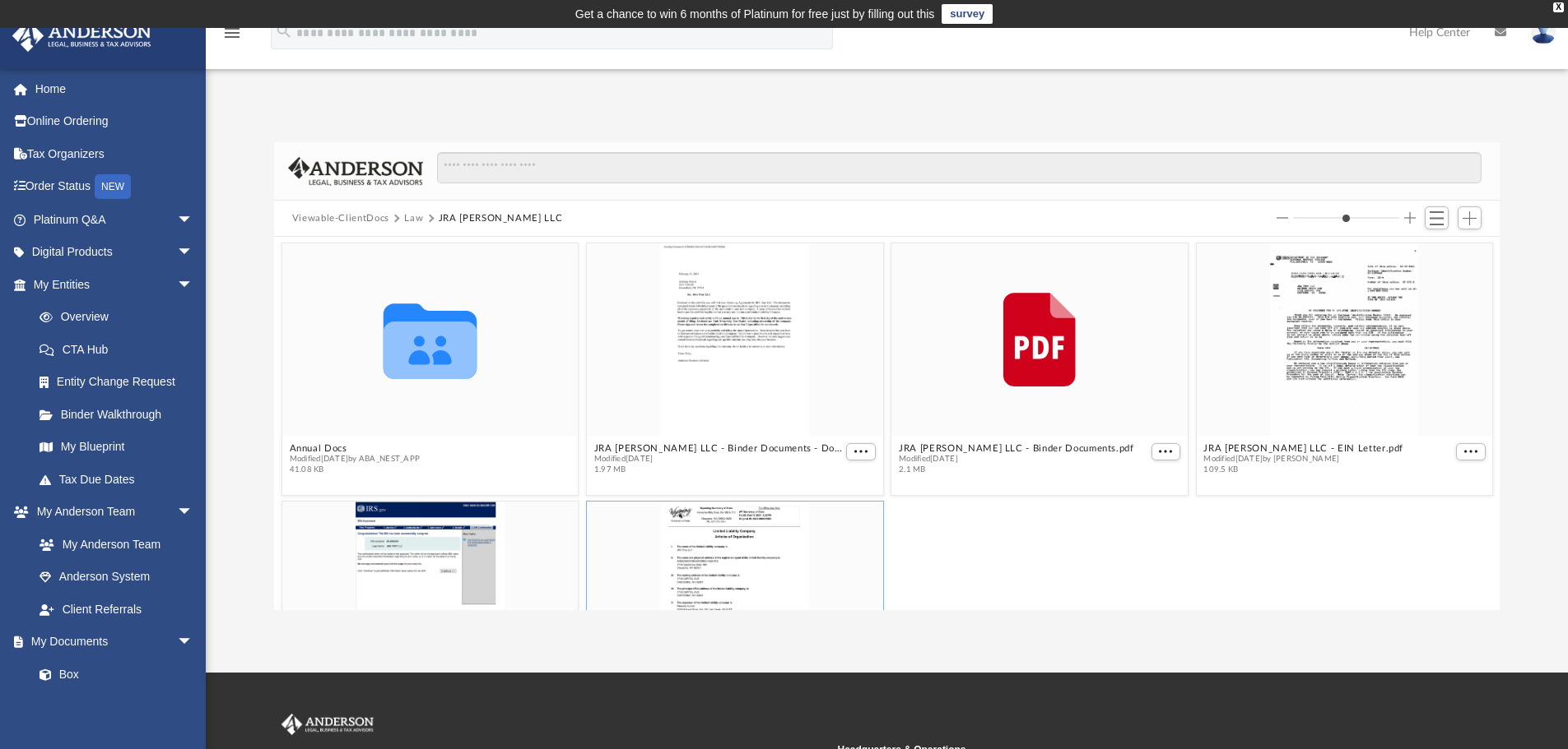
click at [417, 219] on button "Law" at bounding box center [413, 219] width 19 height 15
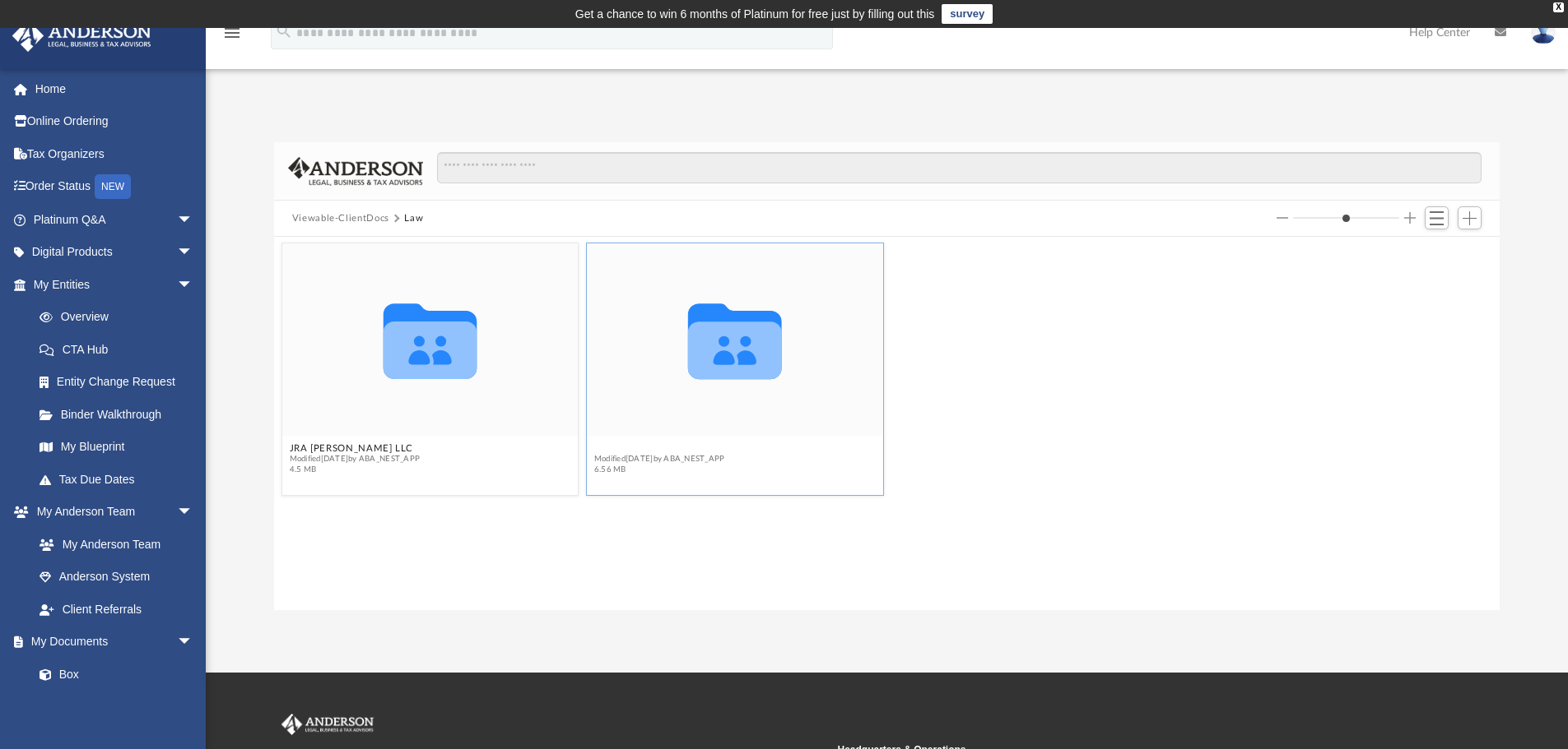
click at [647, 444] on button "Ride the Wave LLC" at bounding box center [659, 449] width 131 height 11
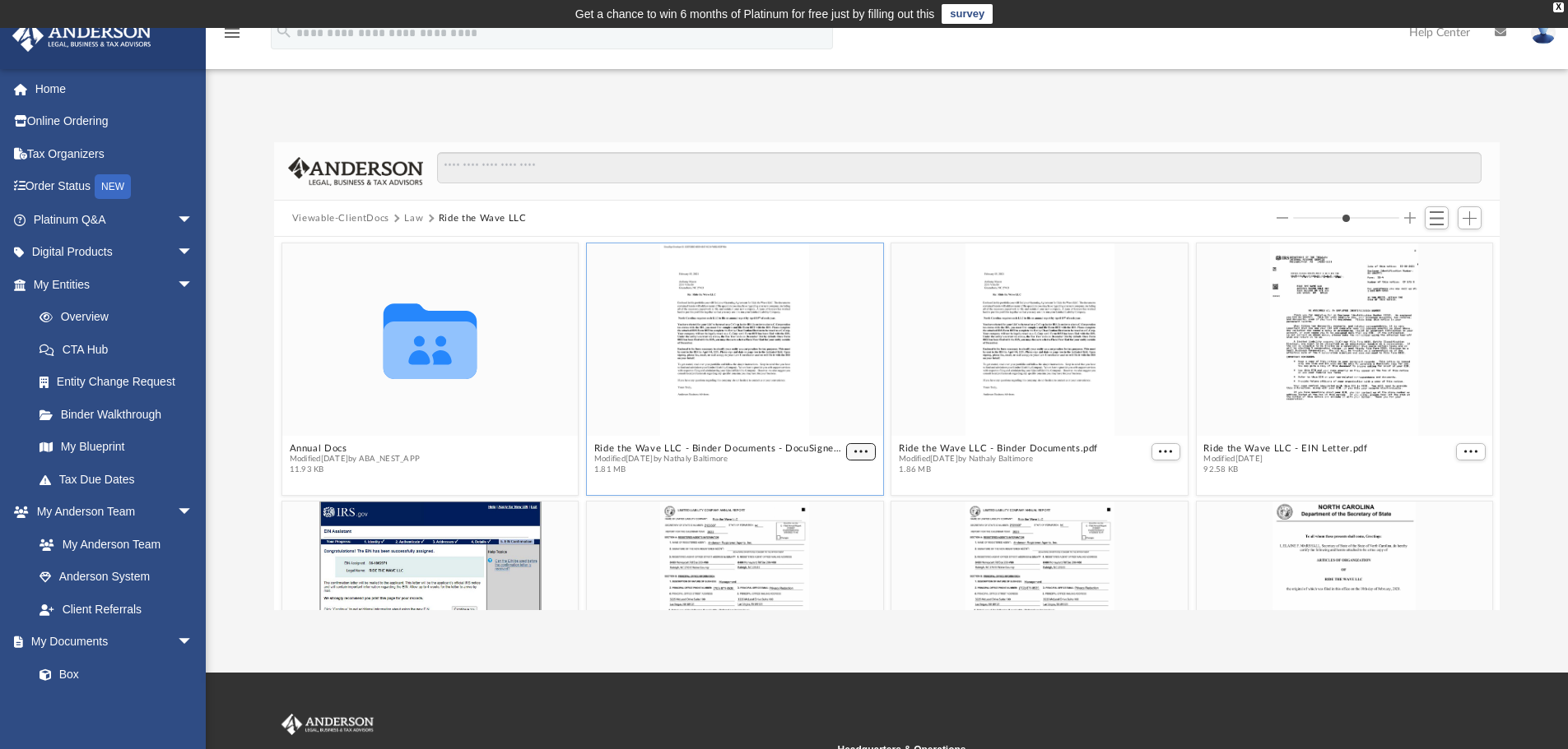
click at [855, 445] on button "More options" at bounding box center [861, 452] width 30 height 17
click at [843, 506] on li "Download" at bounding box center [835, 506] width 48 height 17
click at [1159, 455] on span "More options" at bounding box center [1165, 451] width 13 height 8
click at [1133, 508] on li "Download" at bounding box center [1137, 506] width 48 height 17
click at [1464, 450] on span "More options" at bounding box center [1471, 451] width 13 height 8
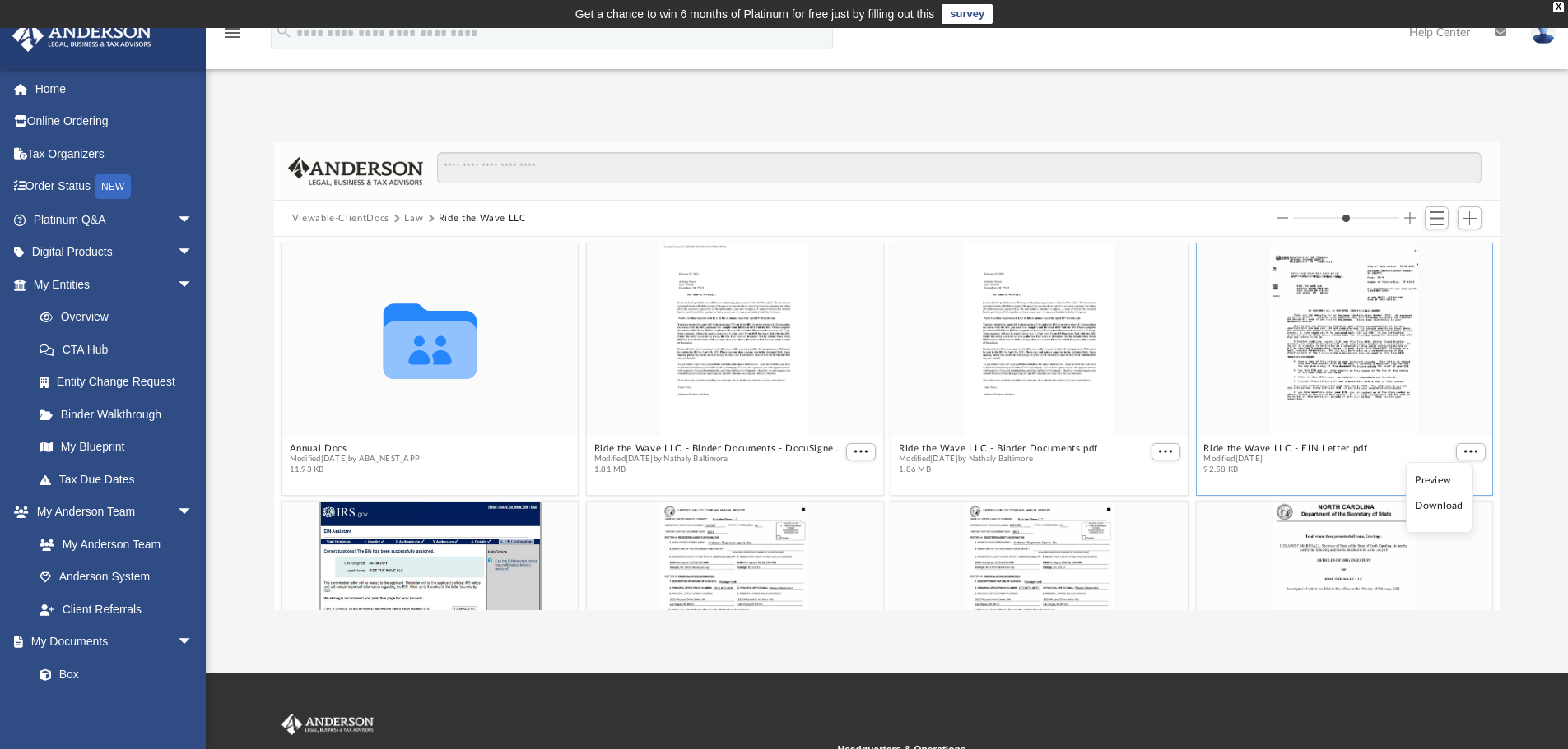
click at [1433, 506] on li "Download" at bounding box center [1438, 506] width 48 height 17
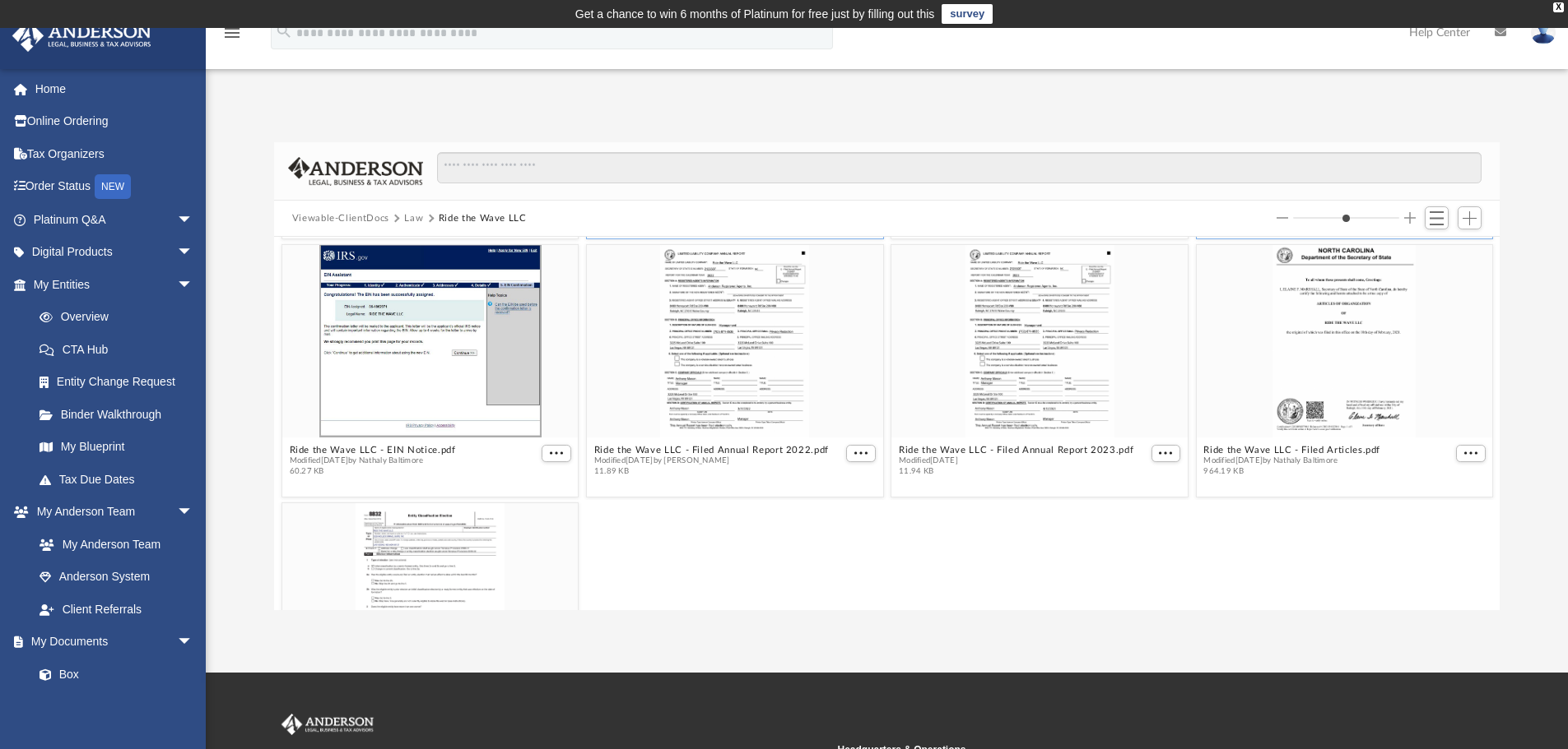
scroll to position [274, 0]
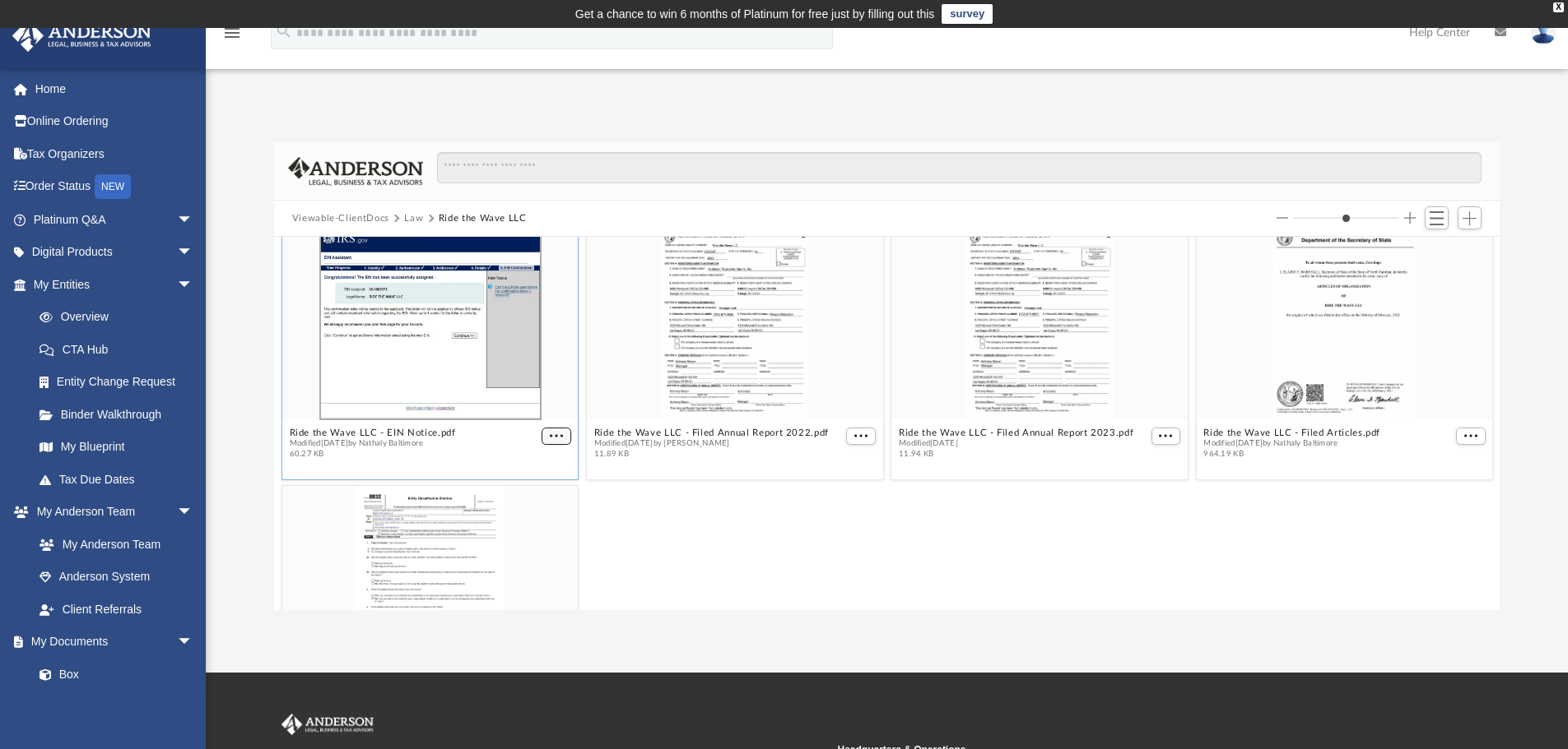
click at [549, 436] on figcaption "Ride the Wave LLC - EIN Notice.pdf Modified [DATE] by Nathaly [GEOGRAPHIC_DATA]…" at bounding box center [430, 444] width 296 height 44
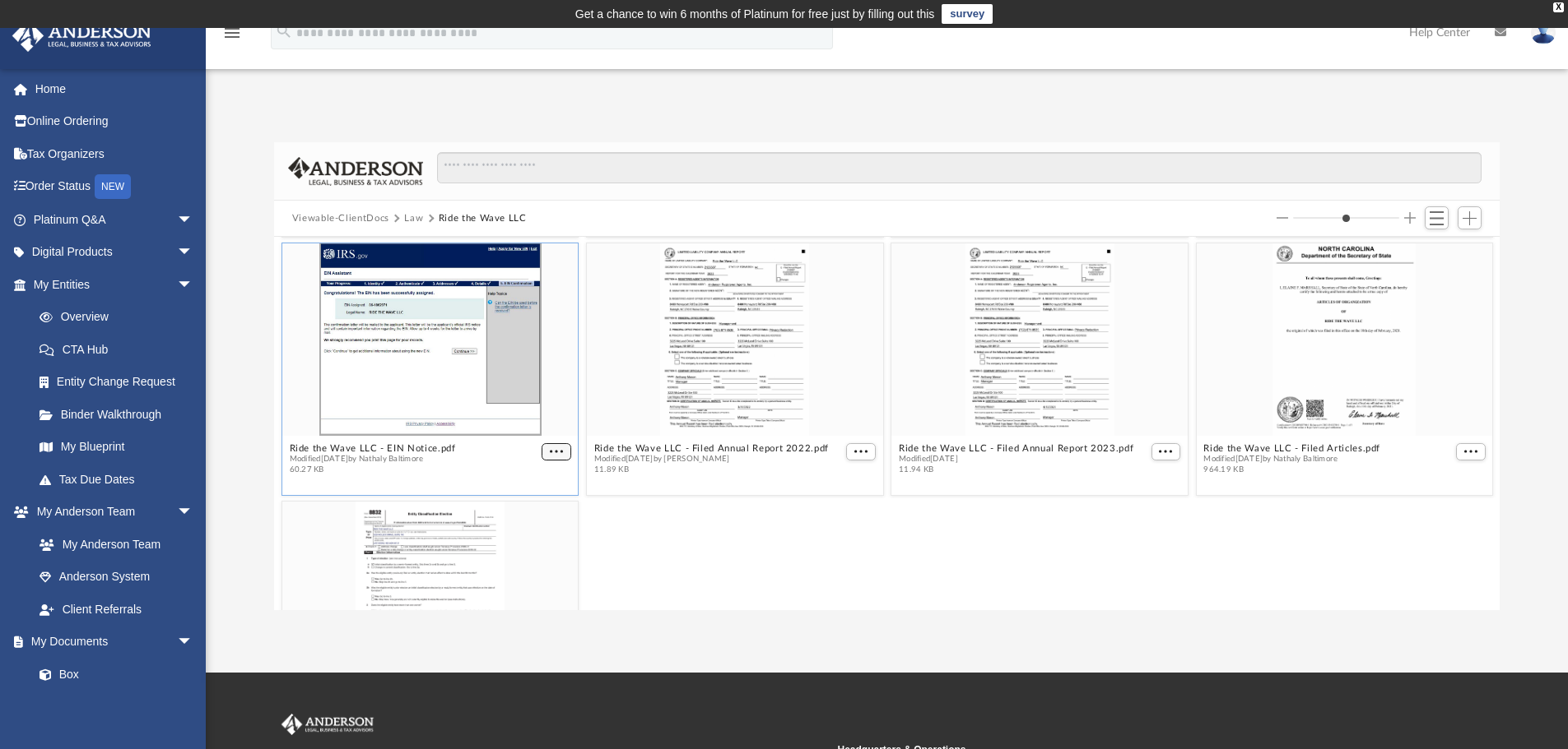
click at [550, 451] on span "More options" at bounding box center [556, 451] width 13 height 8
click at [538, 505] on li "Download" at bounding box center [534, 506] width 48 height 17
click at [846, 448] on button "More options" at bounding box center [861, 452] width 30 height 17
click at [823, 509] on li "Download" at bounding box center [835, 506] width 48 height 17
click at [1155, 455] on button "More options" at bounding box center [1165, 452] width 30 height 17
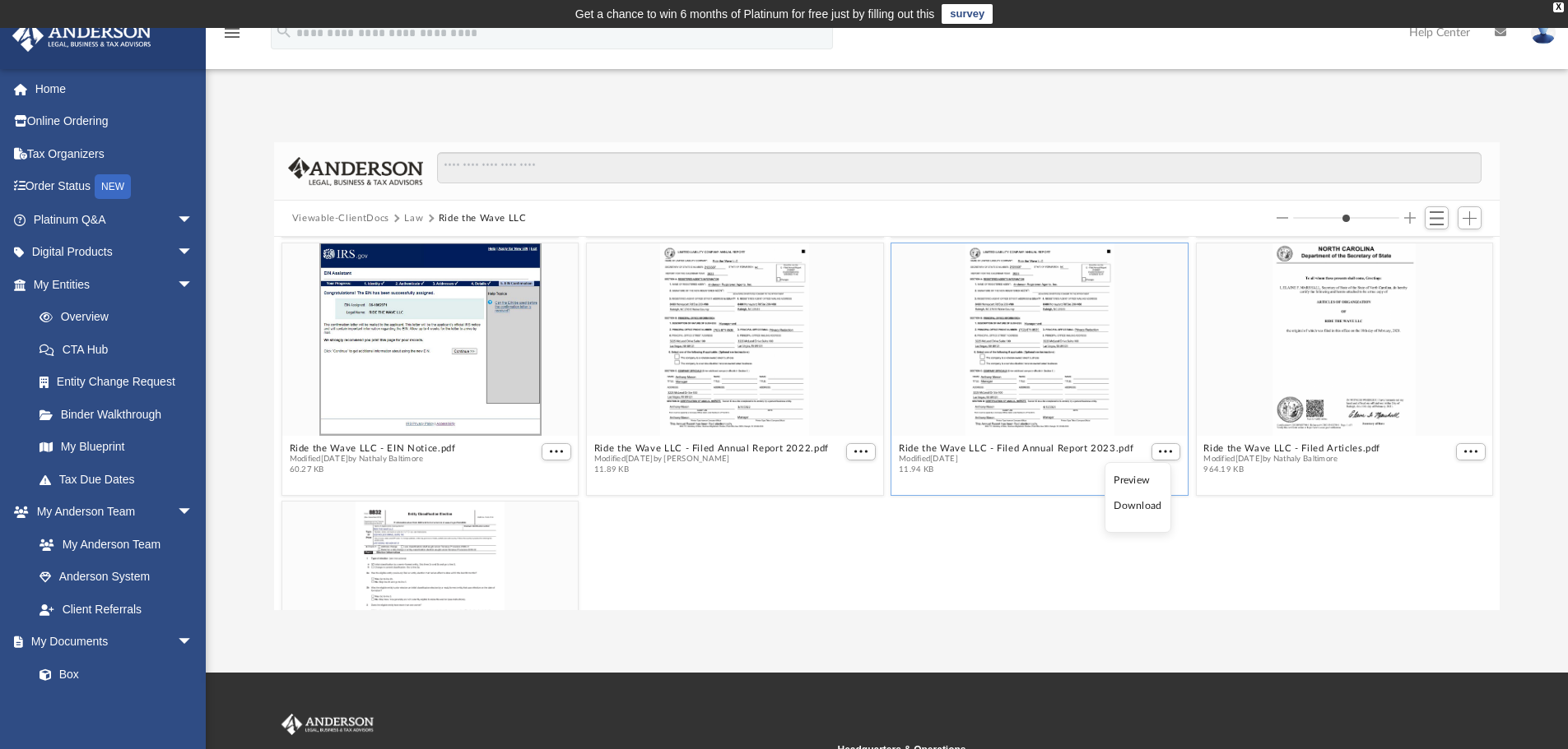
click at [1148, 506] on li "Download" at bounding box center [1137, 506] width 48 height 17
click at [1466, 454] on button "More options" at bounding box center [1471, 452] width 30 height 17
click at [1435, 511] on li "Download" at bounding box center [1438, 506] width 48 height 17
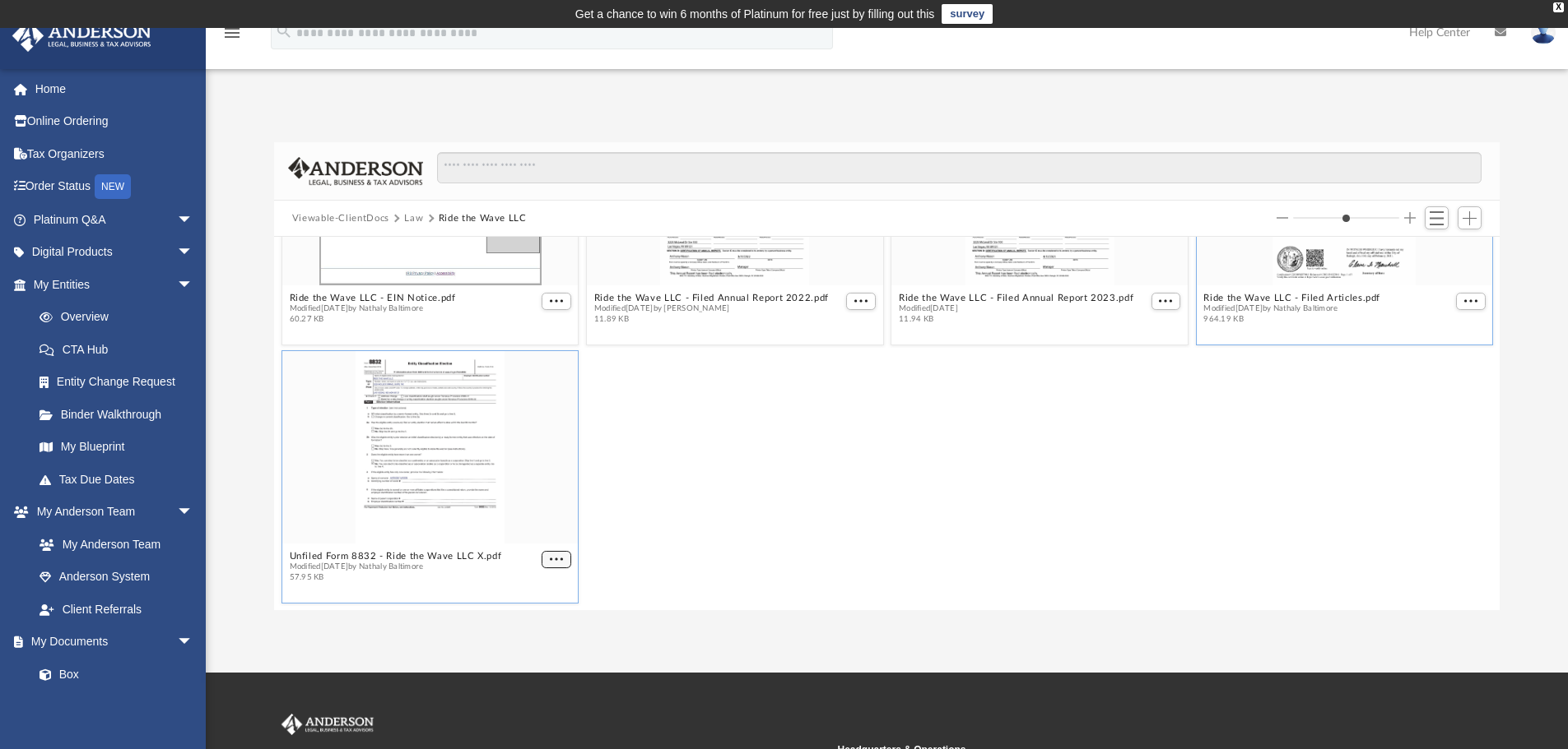
click at [541, 556] on figcaption "Unfiled Form 8832 - Ride the Wave LLC X.pdf Modified [DATE] by Nathaly [GEOGRAP…" at bounding box center [430, 567] width 296 height 44
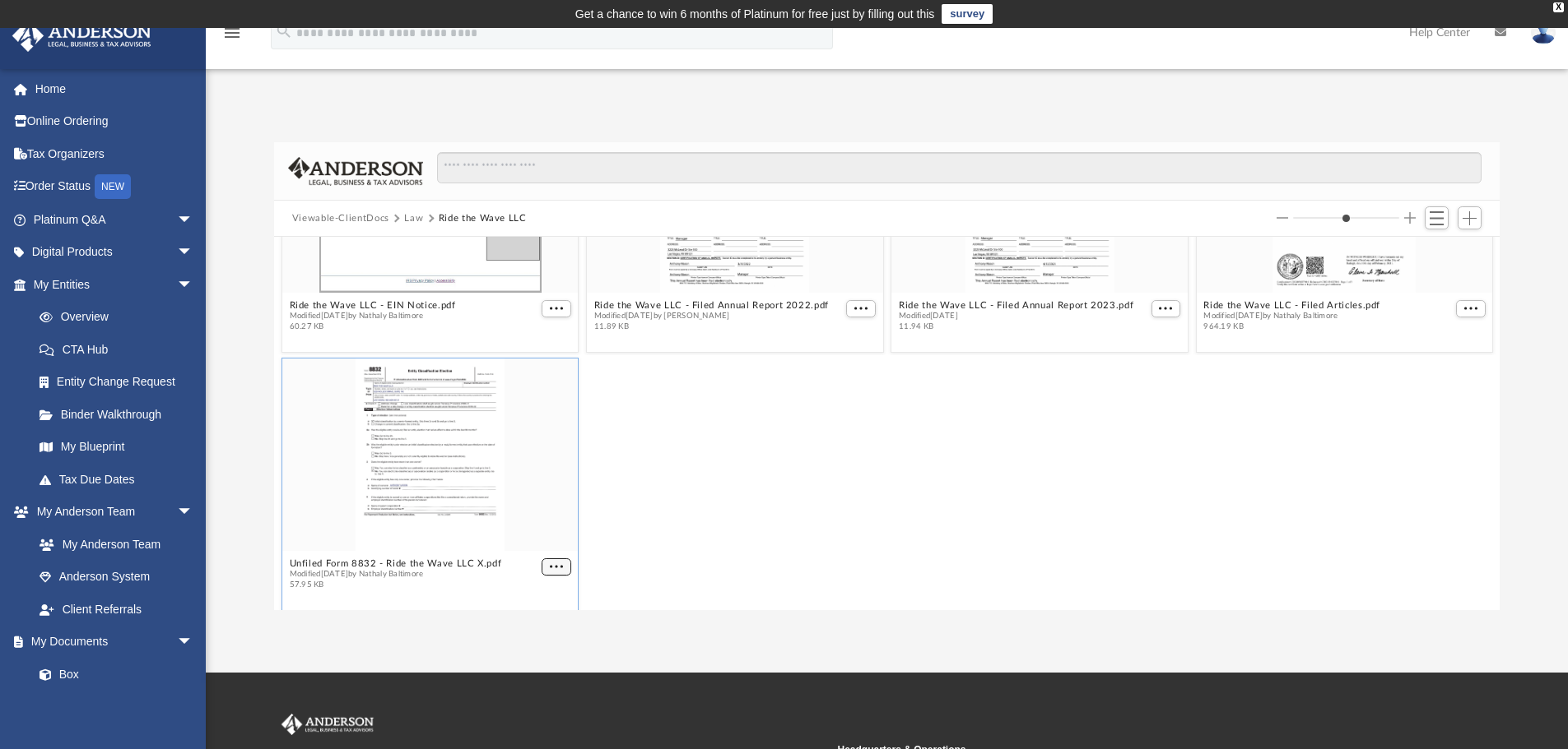
click at [557, 566] on span "More options" at bounding box center [556, 567] width 13 height 8
click at [541, 538] on li "Download" at bounding box center [534, 533] width 48 height 17
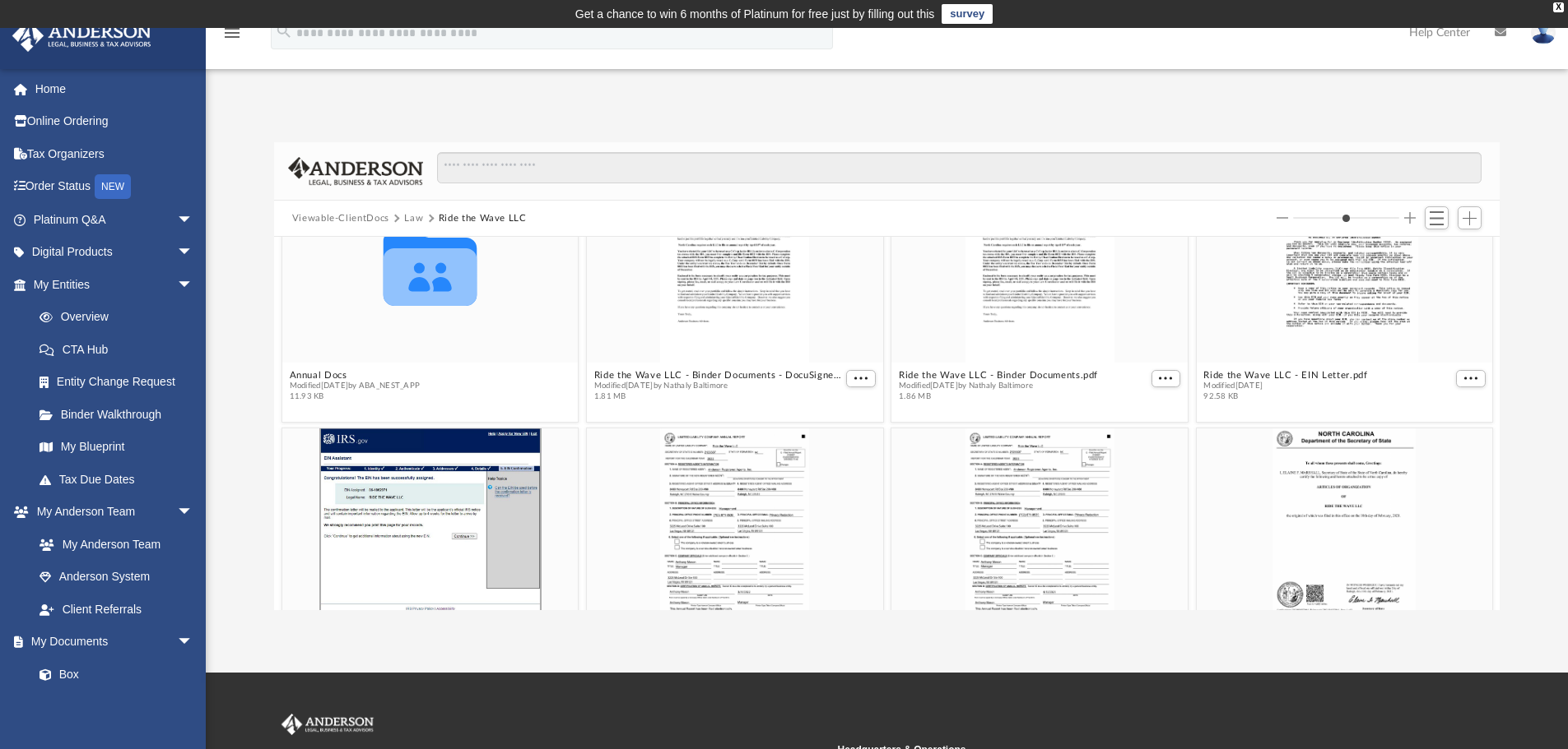
scroll to position [0, 0]
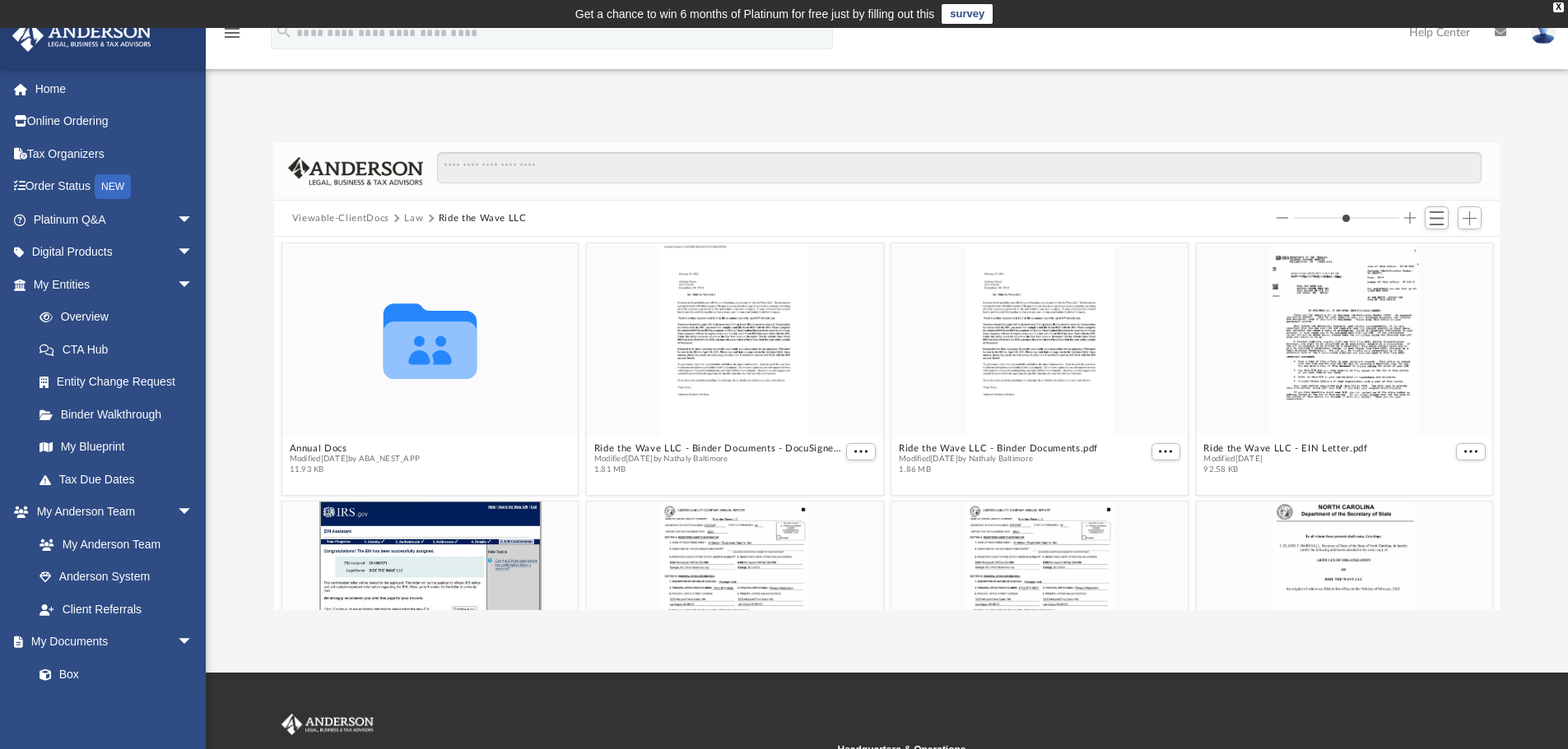
click at [366, 217] on button "Viewable-ClientDocs" at bounding box center [341, 219] width 97 height 15
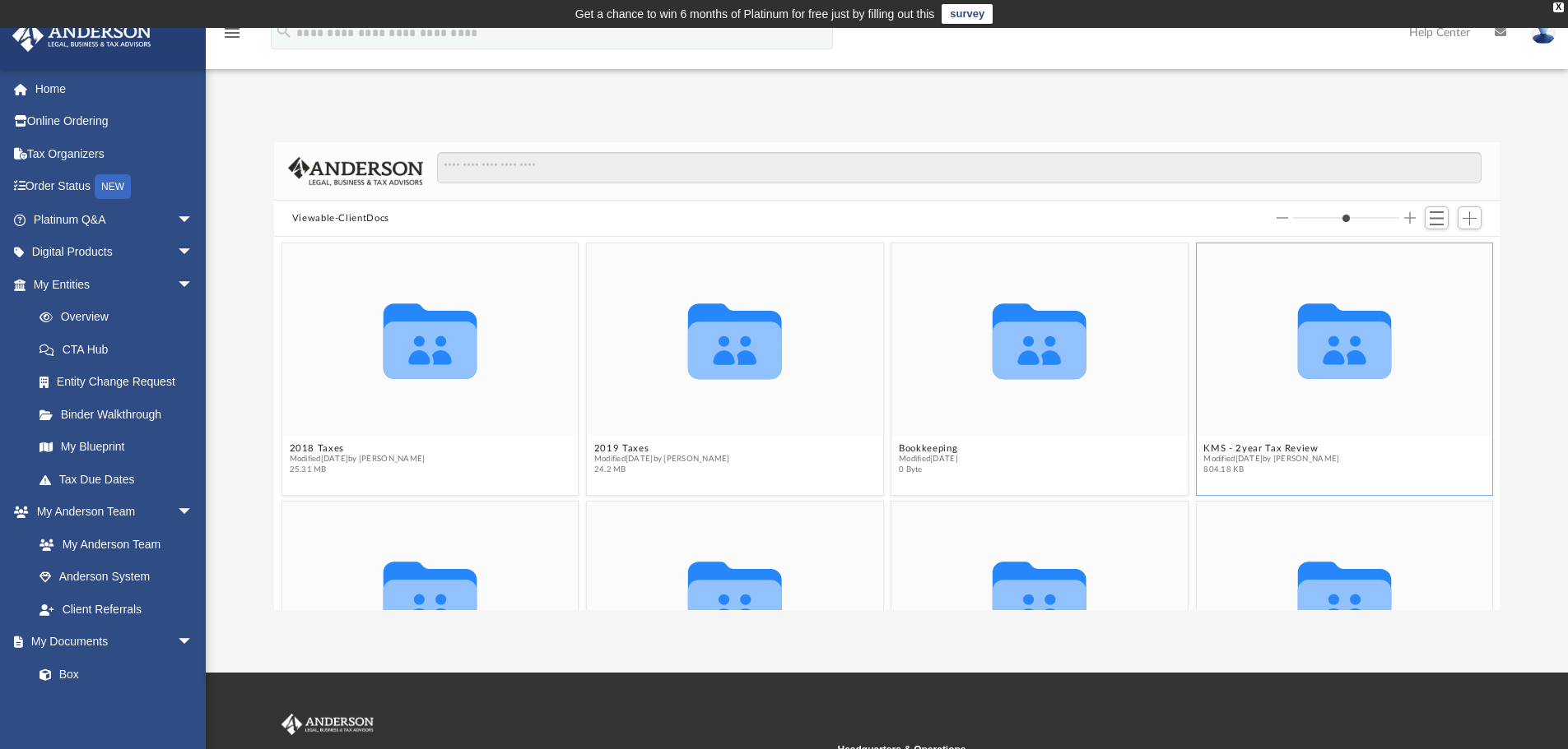
click at [1325, 360] on icon "grid" at bounding box center [1344, 342] width 94 height 76
click at [1215, 444] on button "KMS - 2year Tax Review" at bounding box center [1271, 449] width 136 height 11
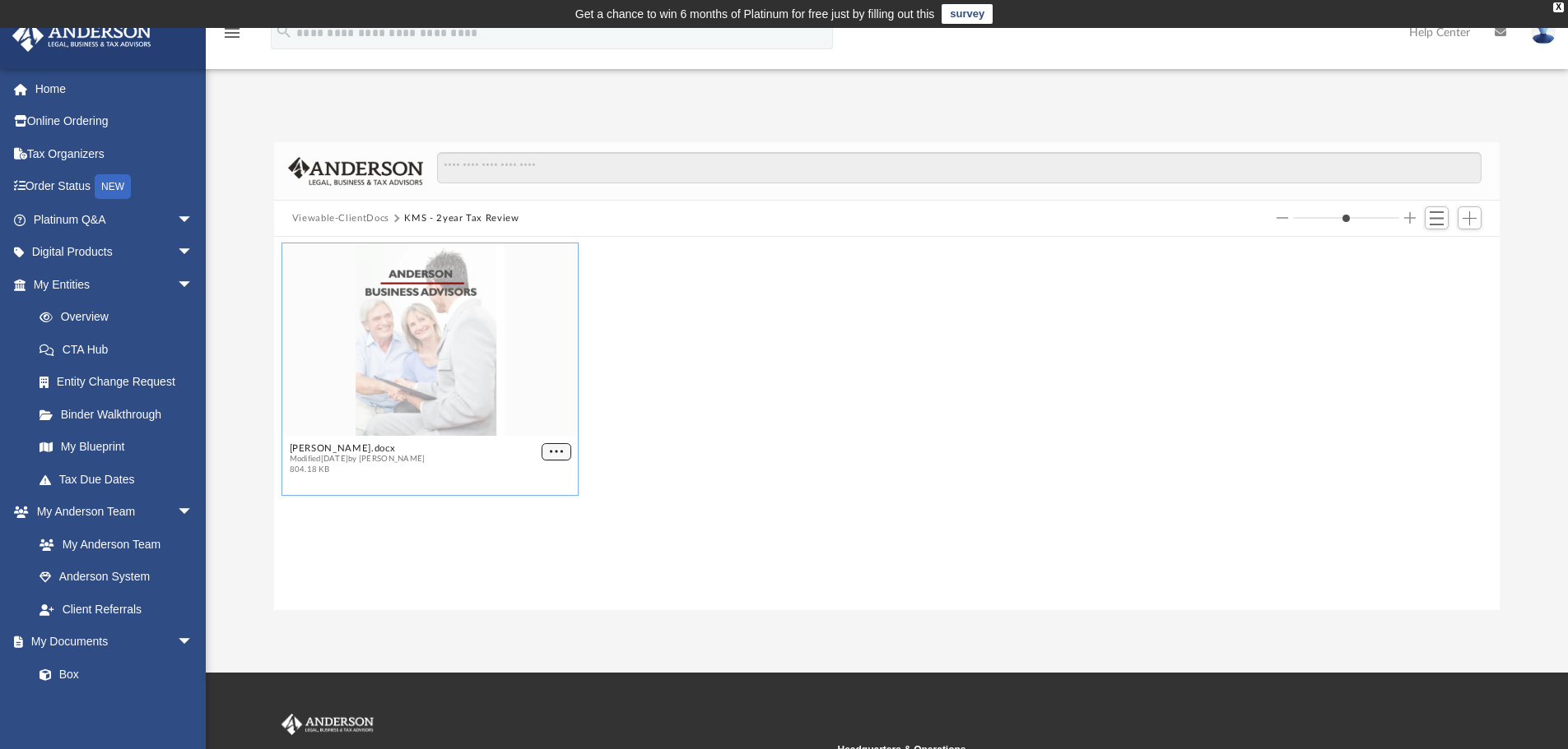
click at [553, 448] on span "More options" at bounding box center [556, 451] width 13 height 8
click at [532, 511] on li "Download" at bounding box center [536, 506] width 48 height 17
click at [342, 215] on button "Viewable-ClientDocs" at bounding box center [341, 219] width 97 height 15
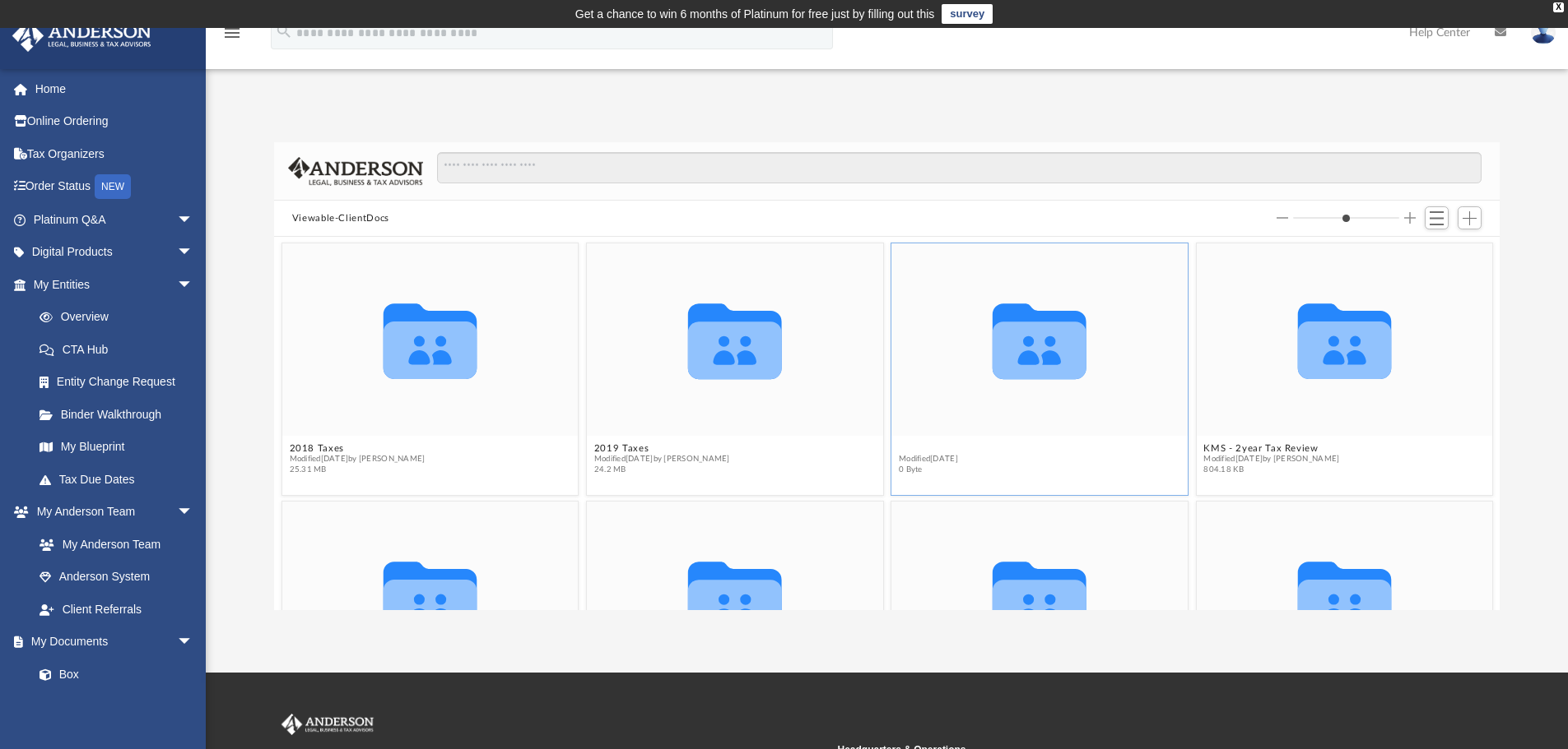
click at [913, 445] on button "Bookkeeping" at bounding box center [928, 449] width 59 height 11
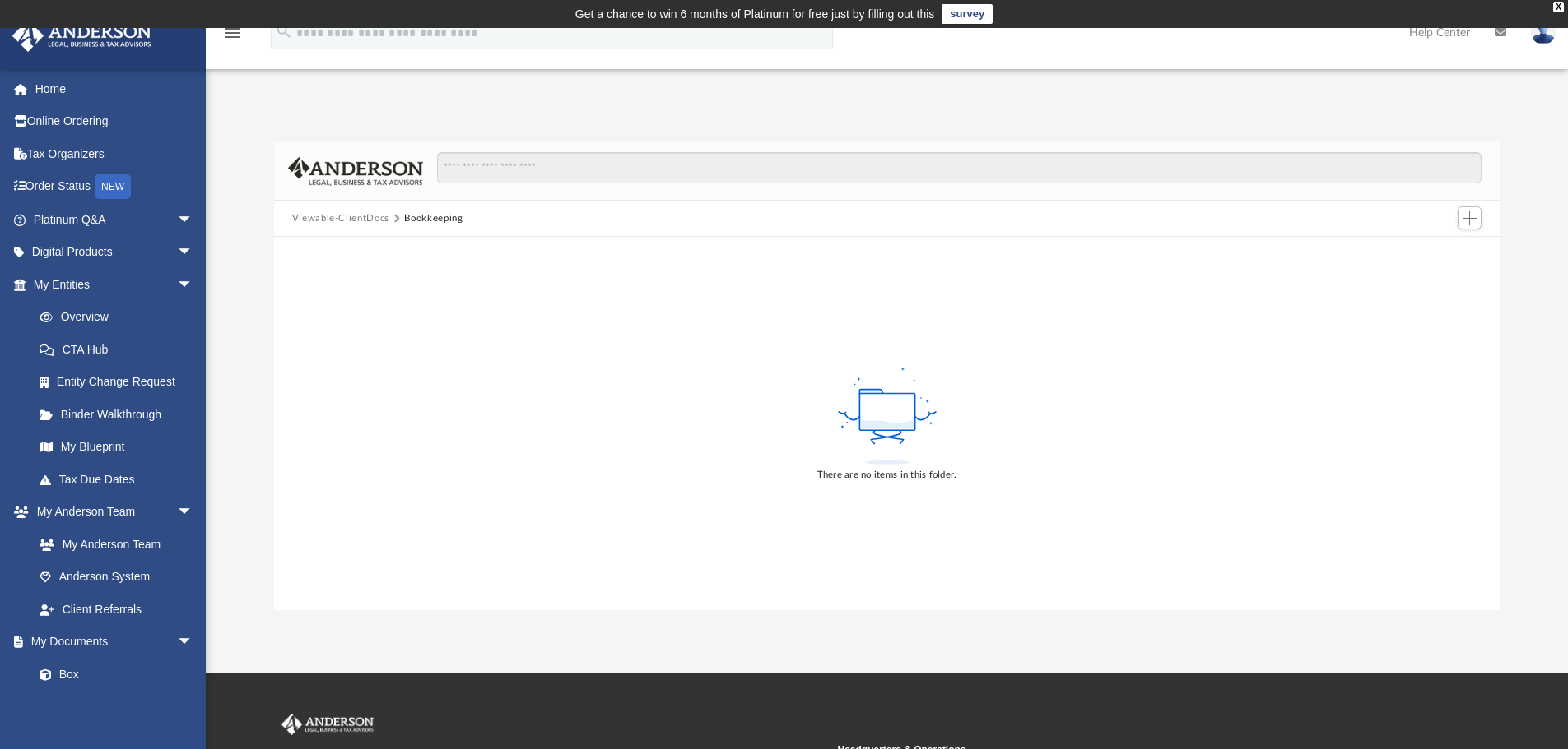
click at [327, 219] on button "Viewable-ClientDocs" at bounding box center [341, 219] width 97 height 15
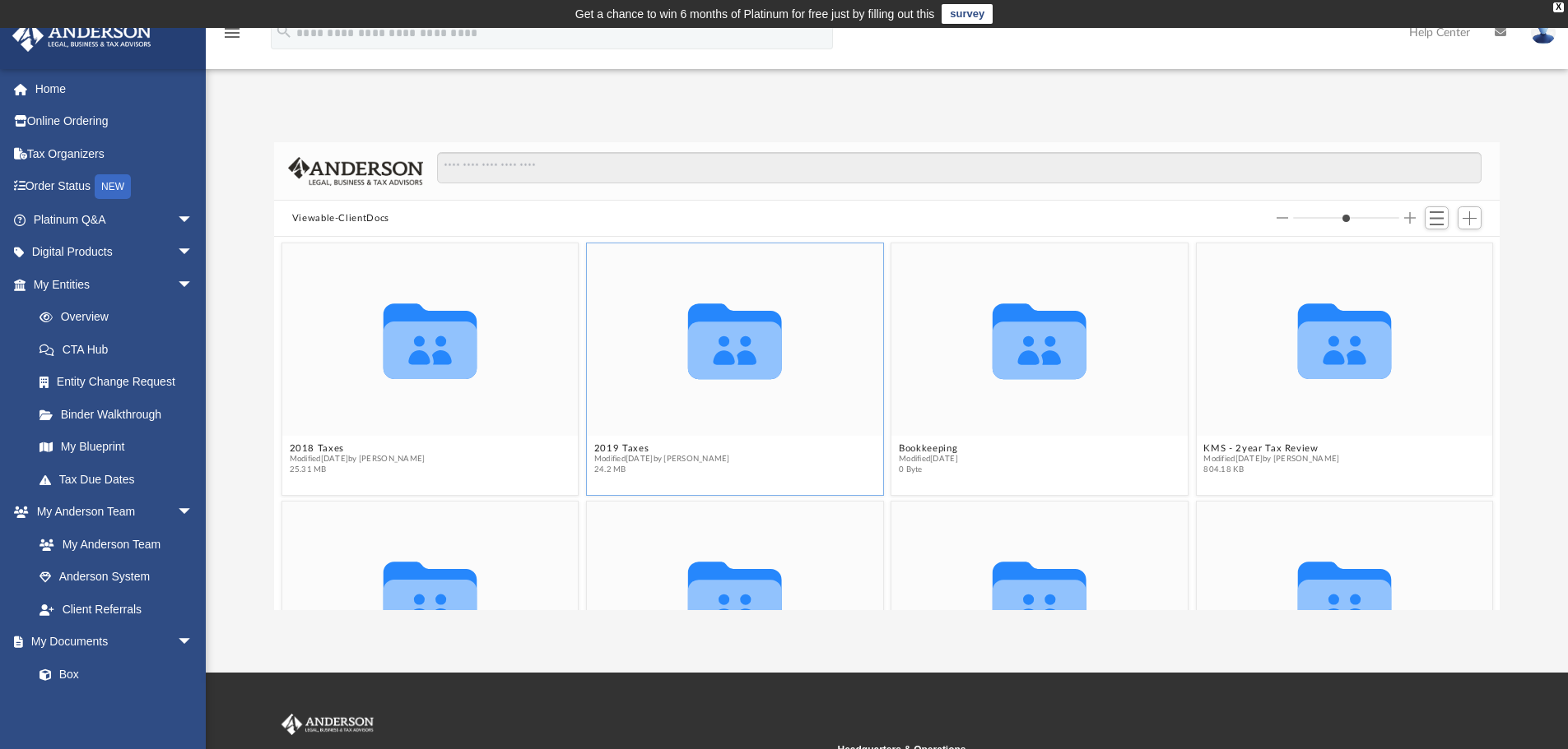
scroll to position [362, 1213]
click at [602, 450] on button "2019 Taxes" at bounding box center [662, 449] width 136 height 11
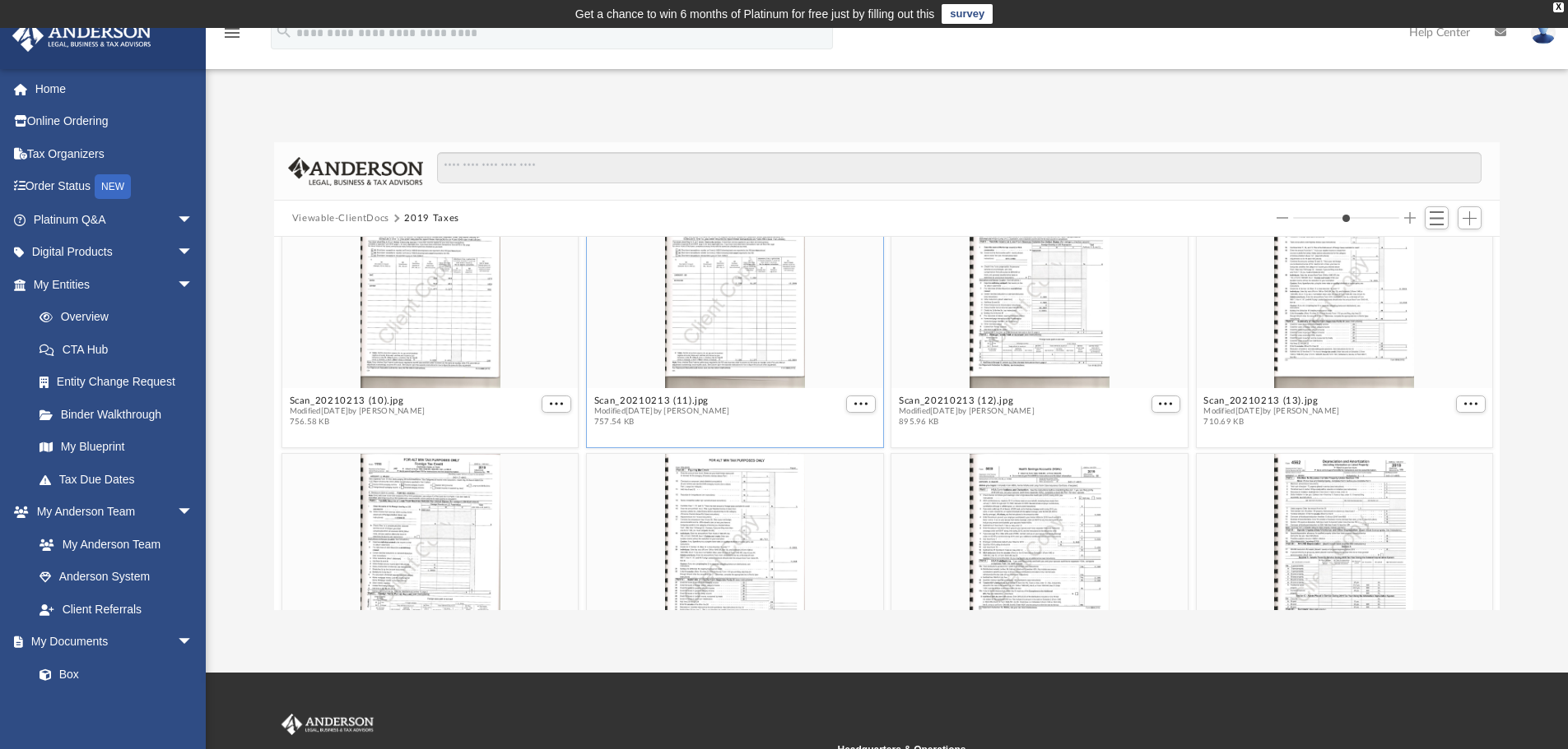
scroll to position [0, 0]
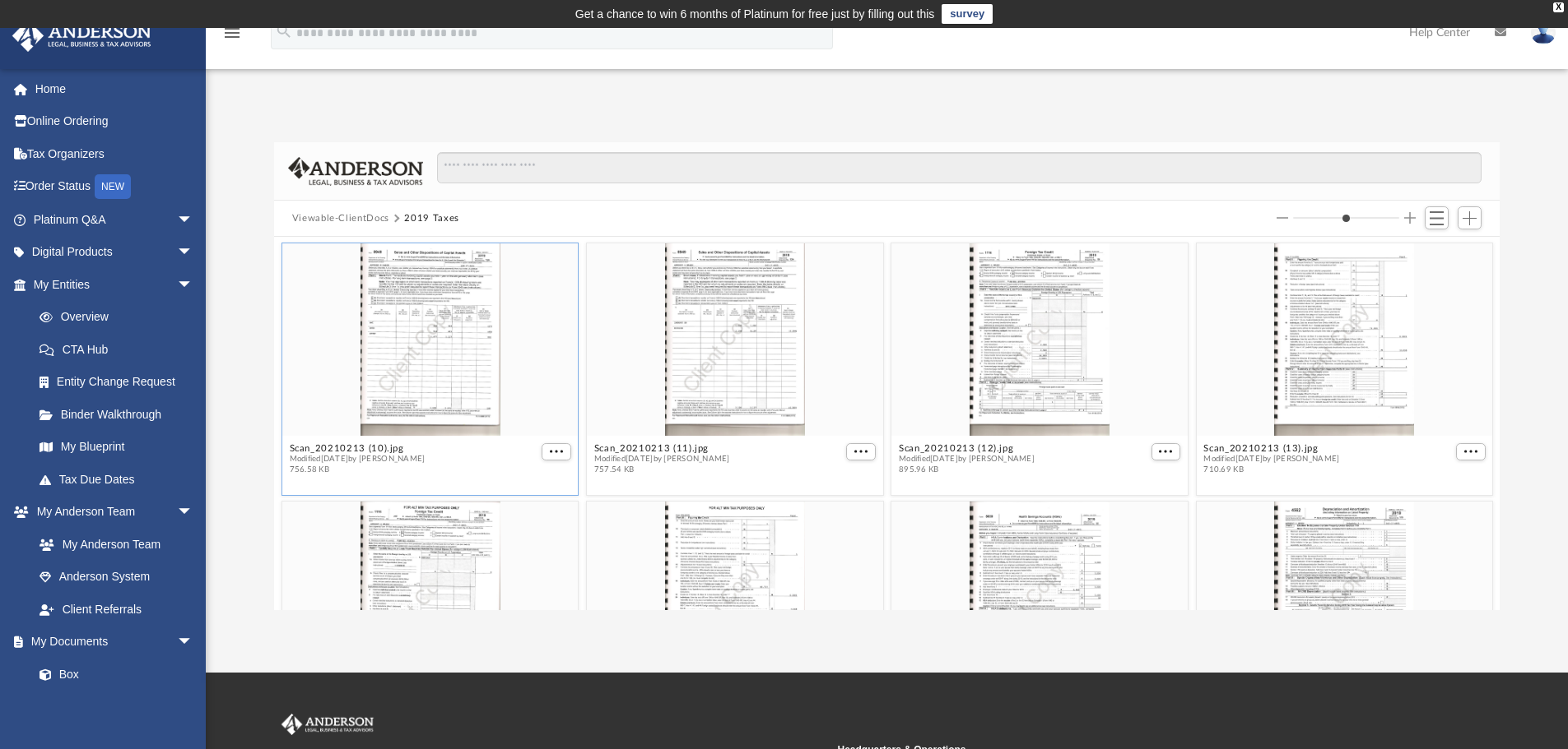
click at [387, 359] on div "grid" at bounding box center [430, 339] width 296 height 192
click at [558, 455] on button "More options" at bounding box center [556, 452] width 30 height 17
click at [538, 475] on li "Preview" at bounding box center [534, 480] width 48 height 17
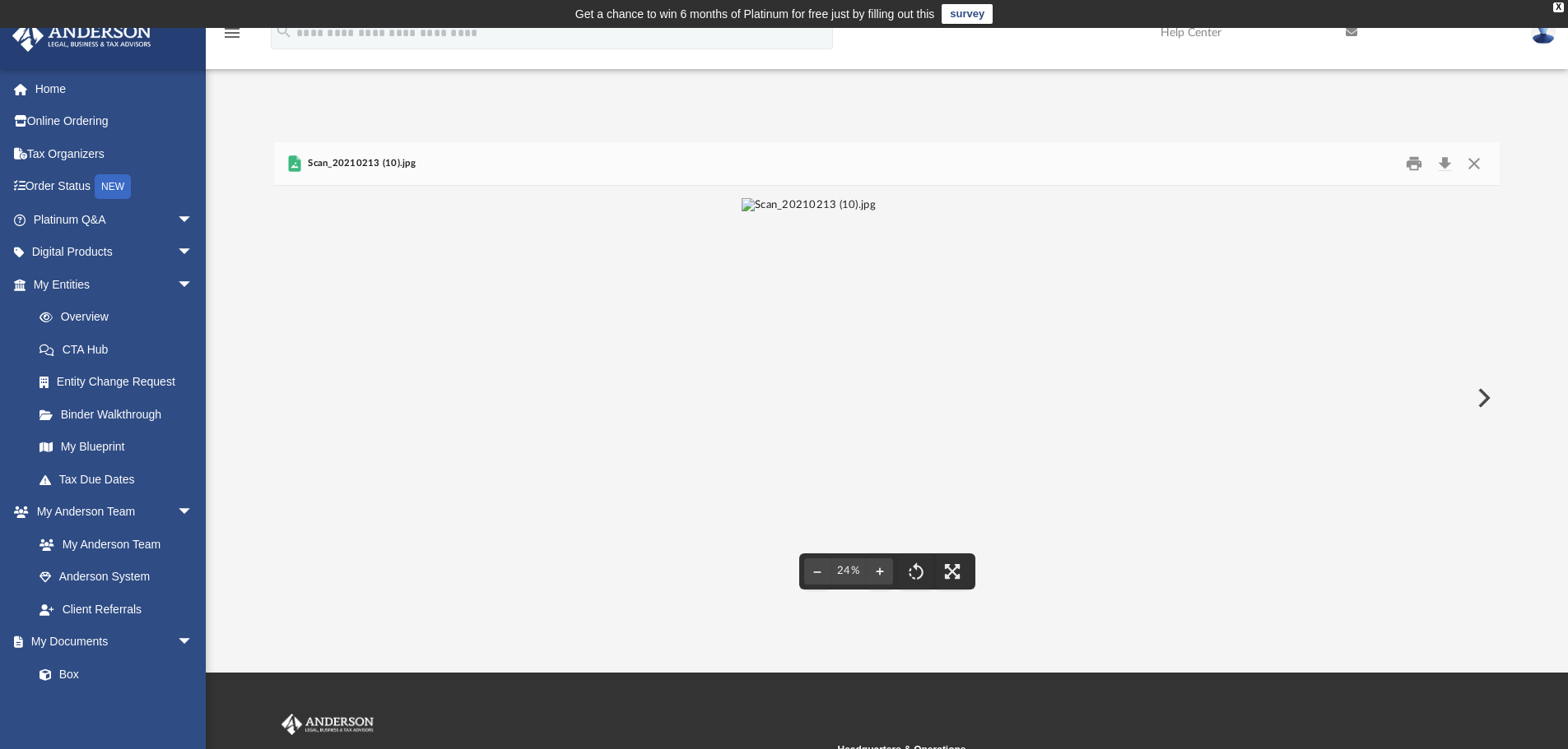
click at [868, 310] on img "File preview" at bounding box center [809, 398] width 135 height 400
click at [868, 200] on img "File preview" at bounding box center [887, 193] width 349 height 15
click at [868, 310] on img "File preview" at bounding box center [809, 398] width 135 height 400
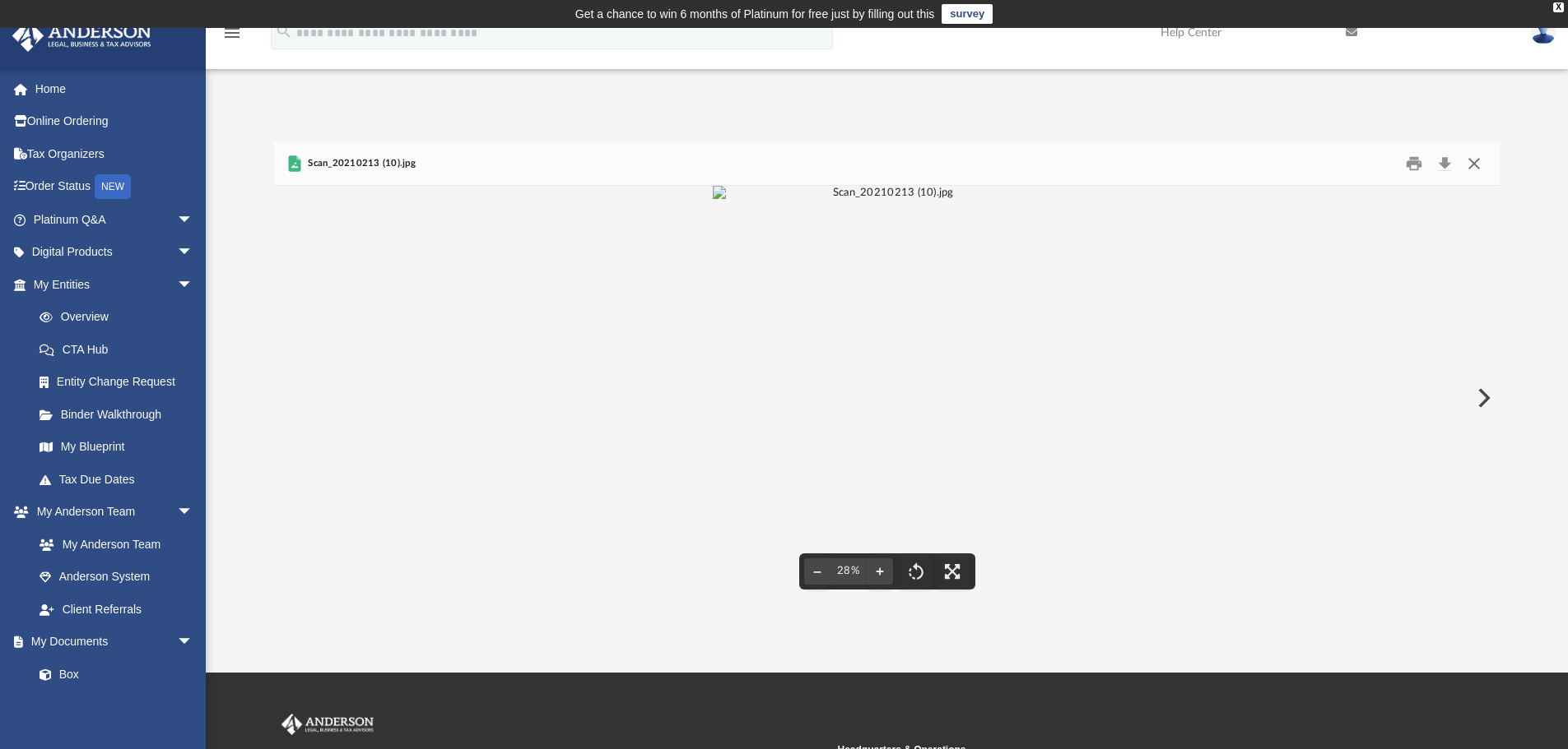
click at [1470, 162] on button "Close" at bounding box center [1474, 163] width 30 height 26
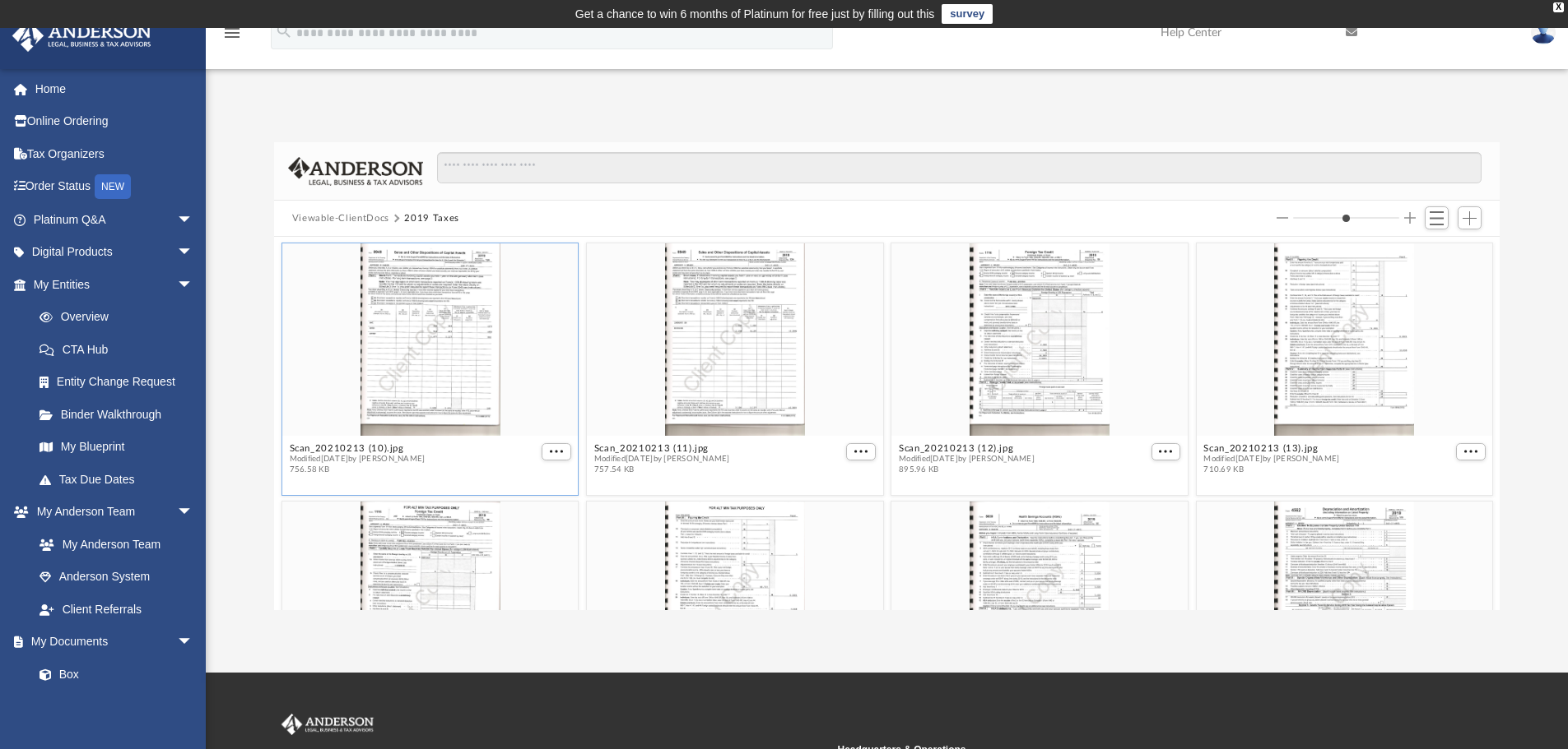
click at [313, 216] on button "Viewable-ClientDocs" at bounding box center [341, 219] width 97 height 15
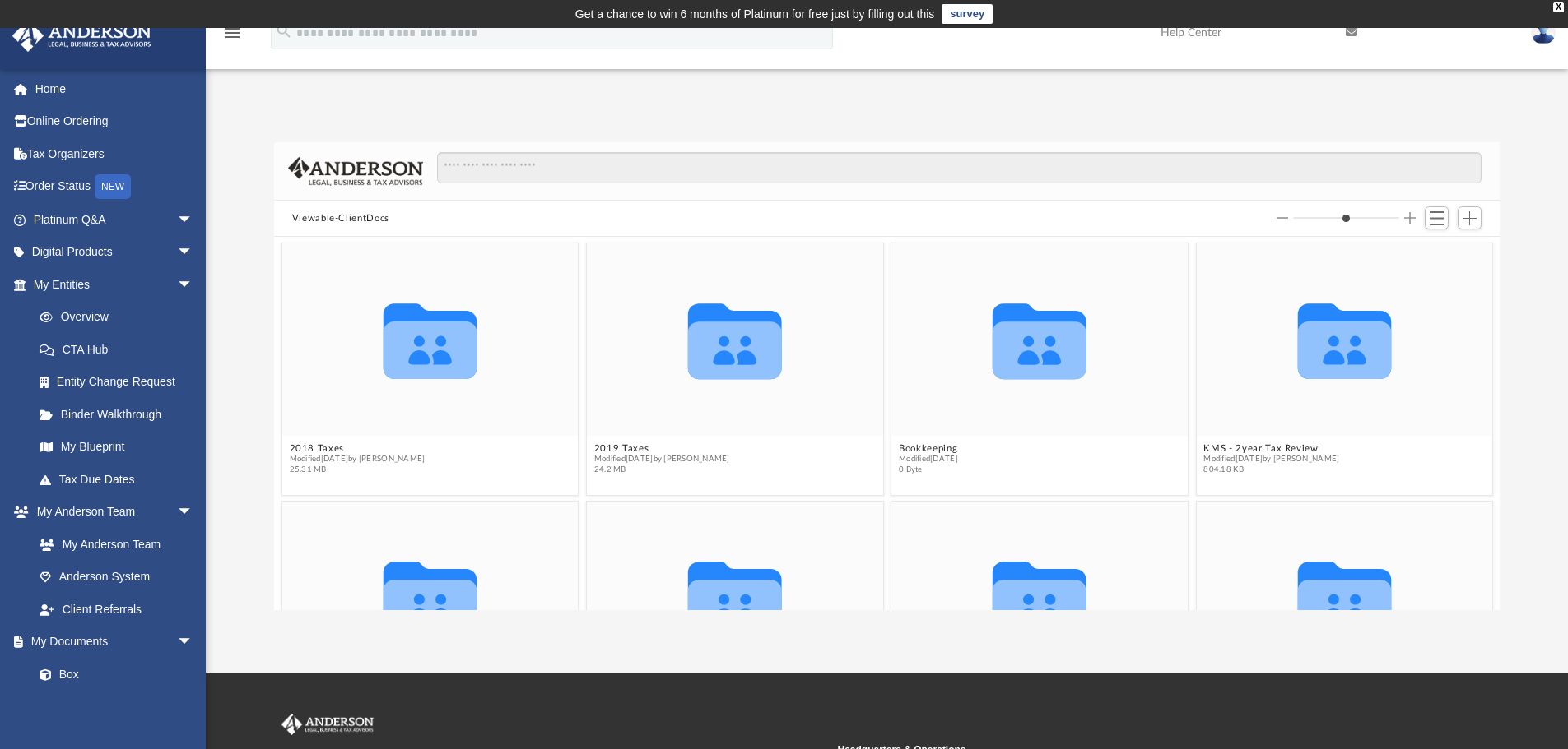
click at [1534, 42] on link at bounding box center [1543, 32] width 50 height 73
click at [1219, 144] on link "Logout" at bounding box center [1296, 144] width 164 height 34
